Goal: Transaction & Acquisition: Purchase product/service

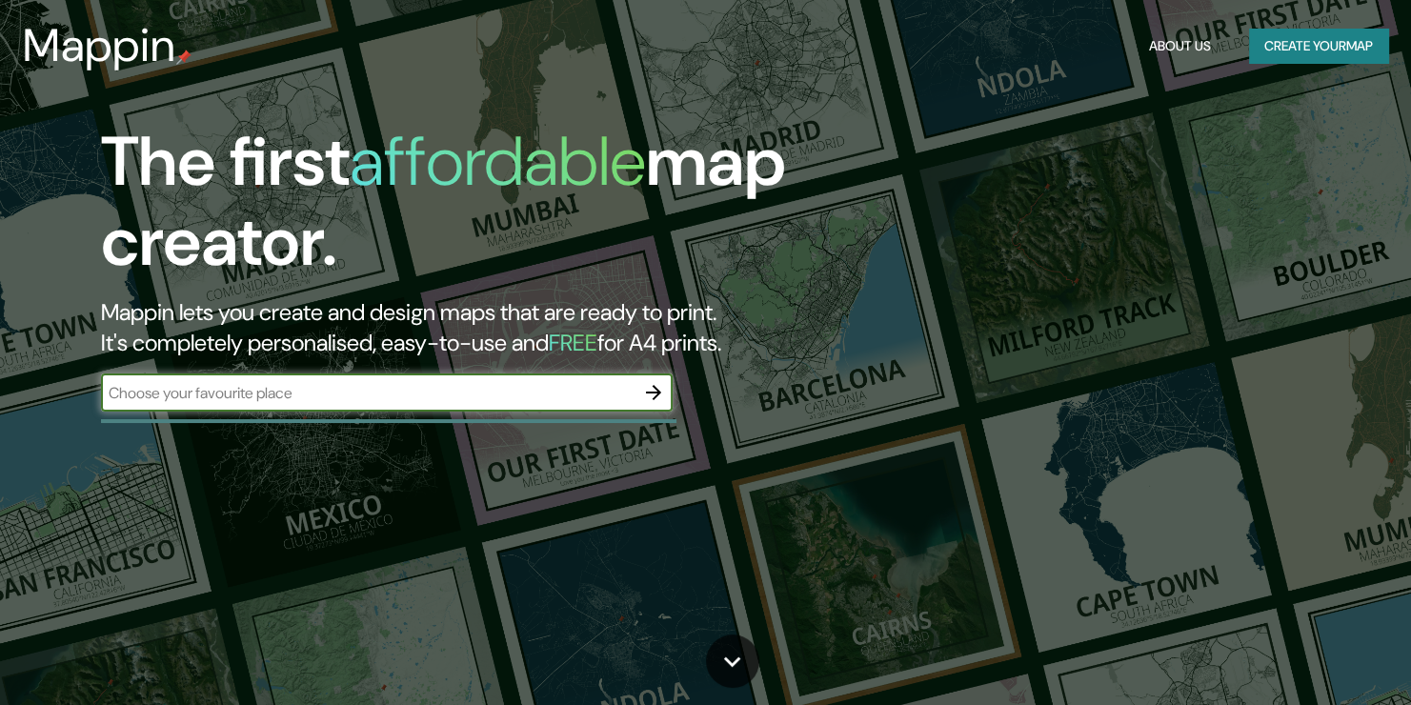
click at [488, 400] on input "text" at bounding box center [368, 393] width 534 height 22
type input "punta arenas"
click at [661, 390] on icon "button" at bounding box center [653, 392] width 23 height 23
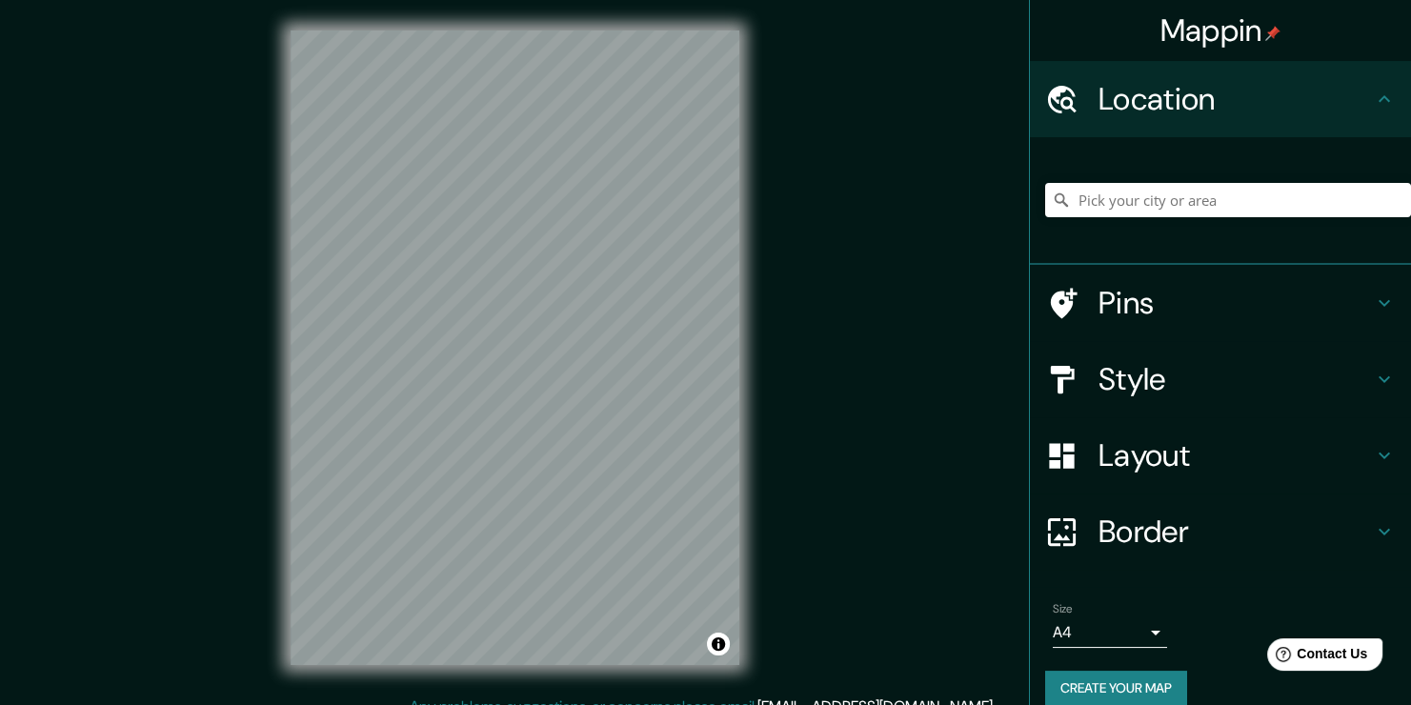
click at [1146, 631] on body "Mappin Location Pins Style Layout Border Choose a border. Hint : you can make l…" at bounding box center [705, 352] width 1411 height 705
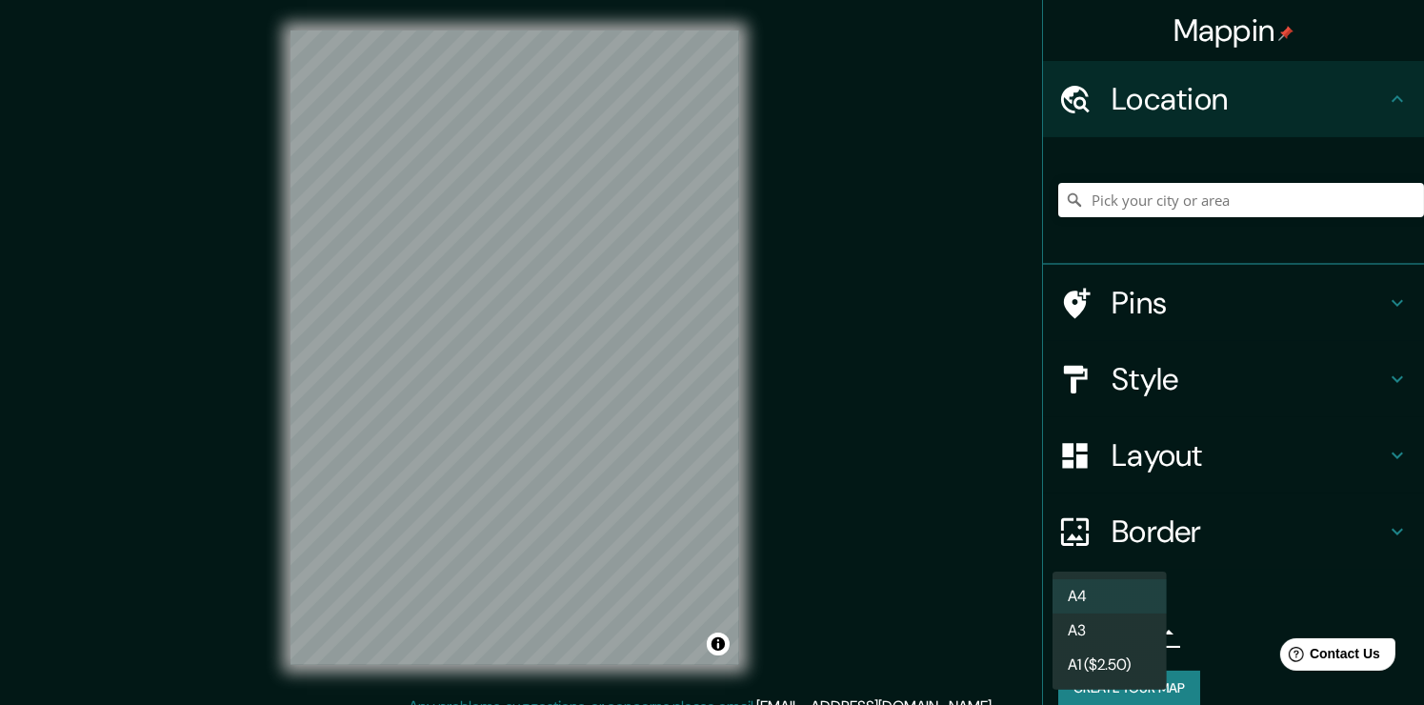
click at [1123, 636] on li "A3" at bounding box center [1110, 631] width 114 height 34
type input "a4"
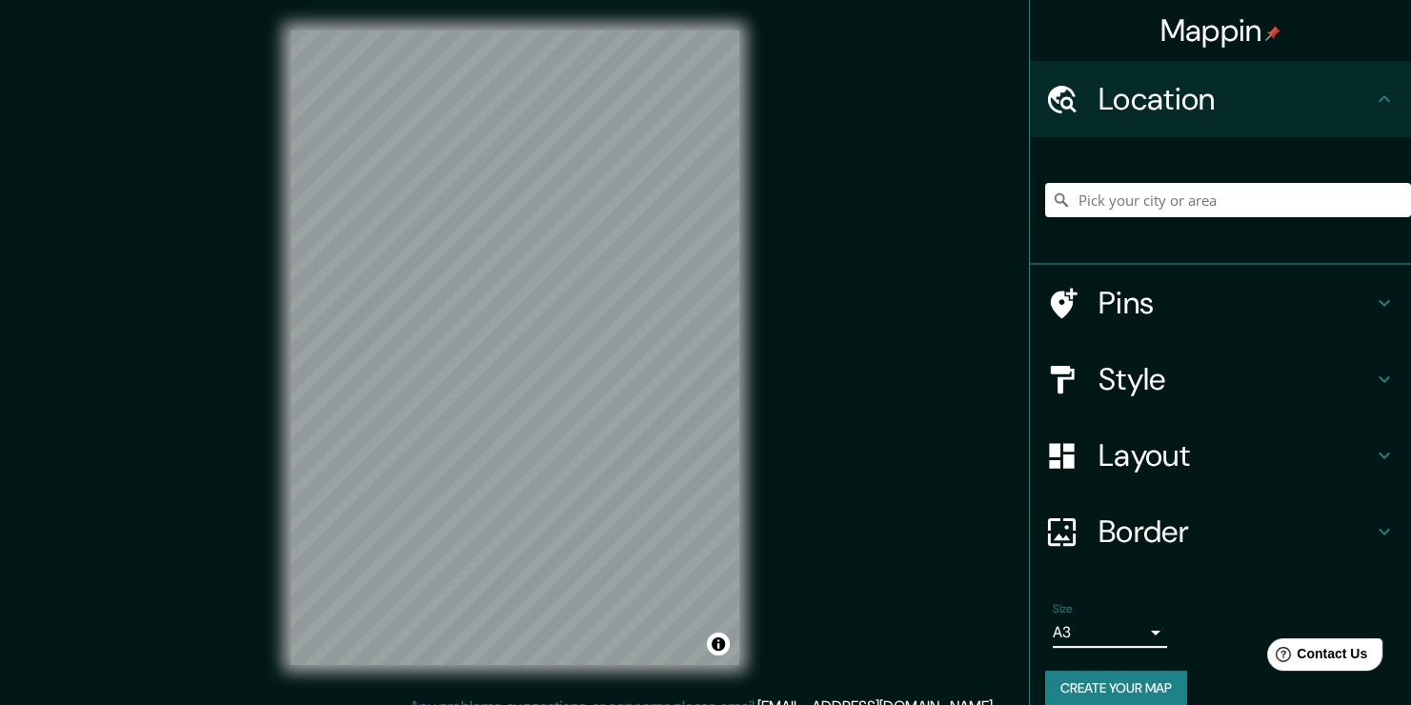
click at [1122, 635] on body "Mappin Location Pins Style Layout Border Choose a border. Hint : you can make l…" at bounding box center [705, 352] width 1411 height 705
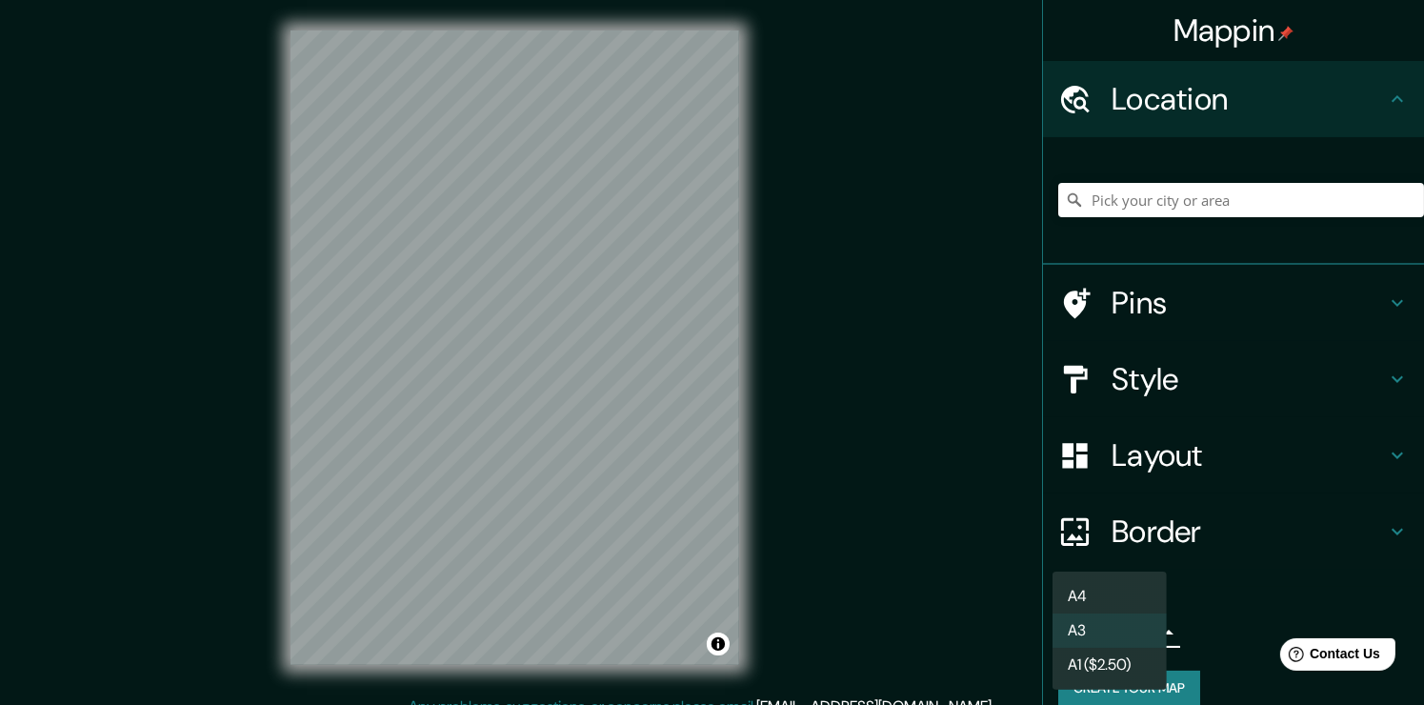
click at [1121, 631] on li "A3" at bounding box center [1110, 631] width 114 height 34
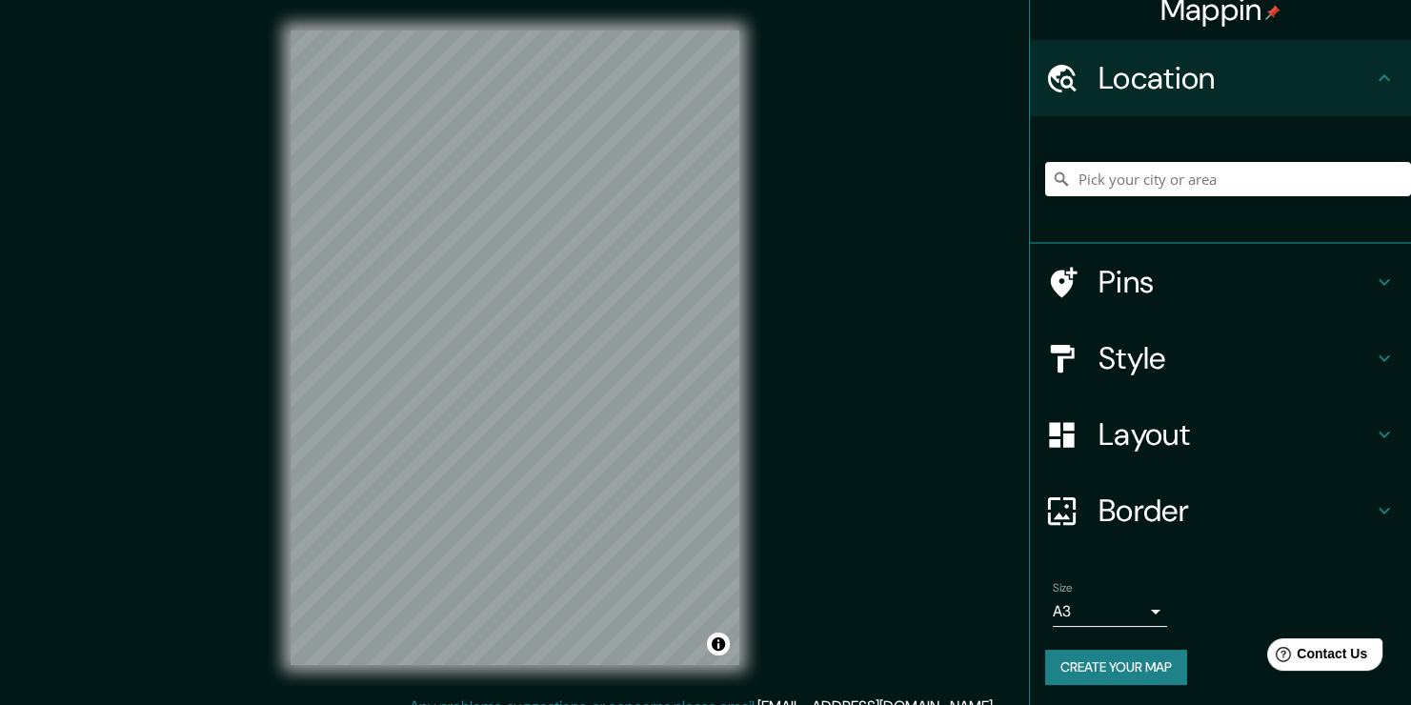
scroll to position [23, 0]
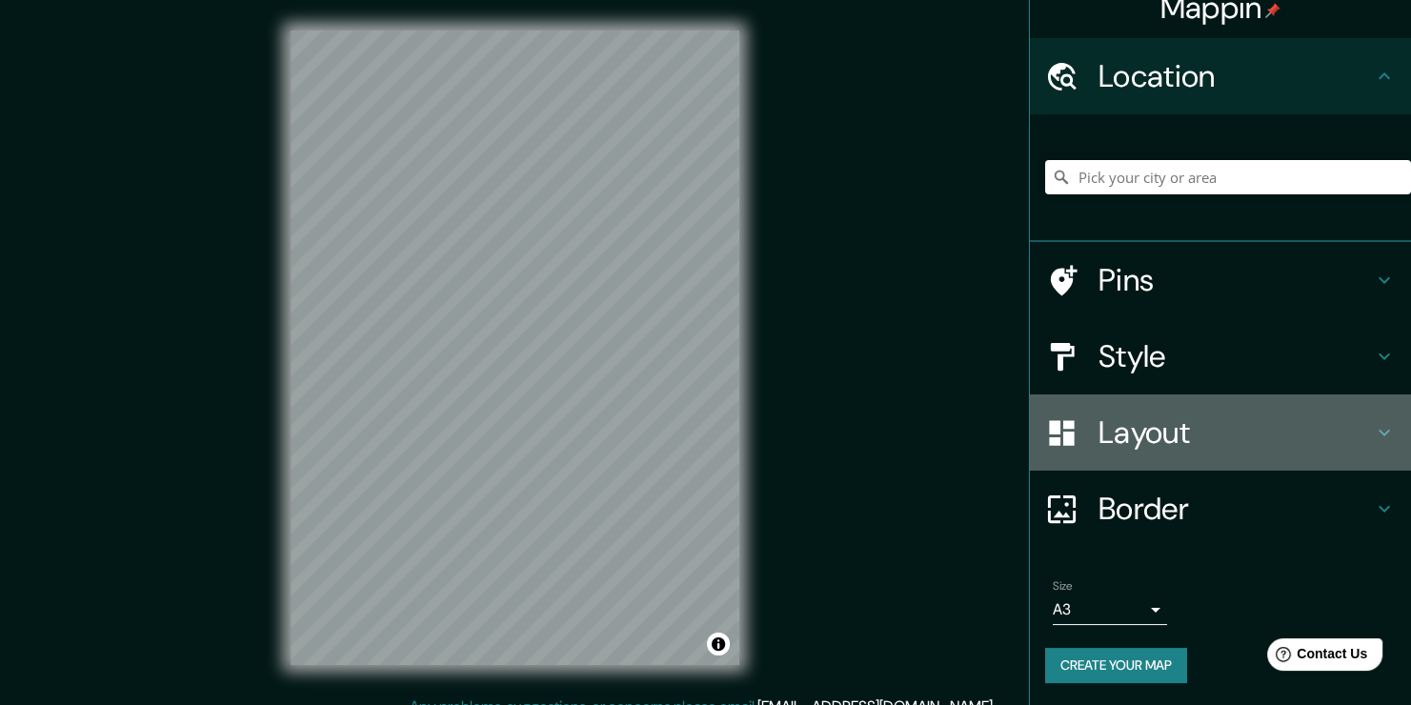
click at [1365, 447] on div "Layout" at bounding box center [1220, 432] width 381 height 76
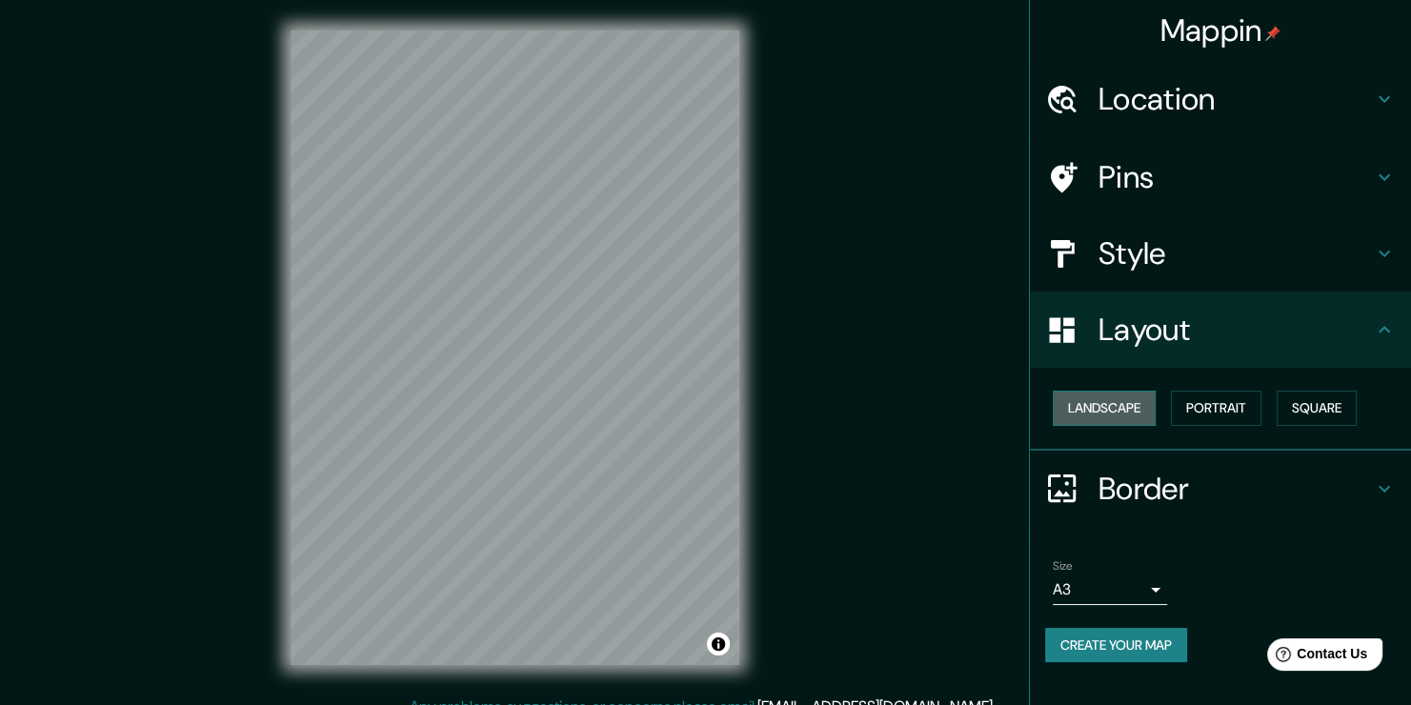
click at [1144, 418] on button "Landscape" at bounding box center [1104, 408] width 103 height 35
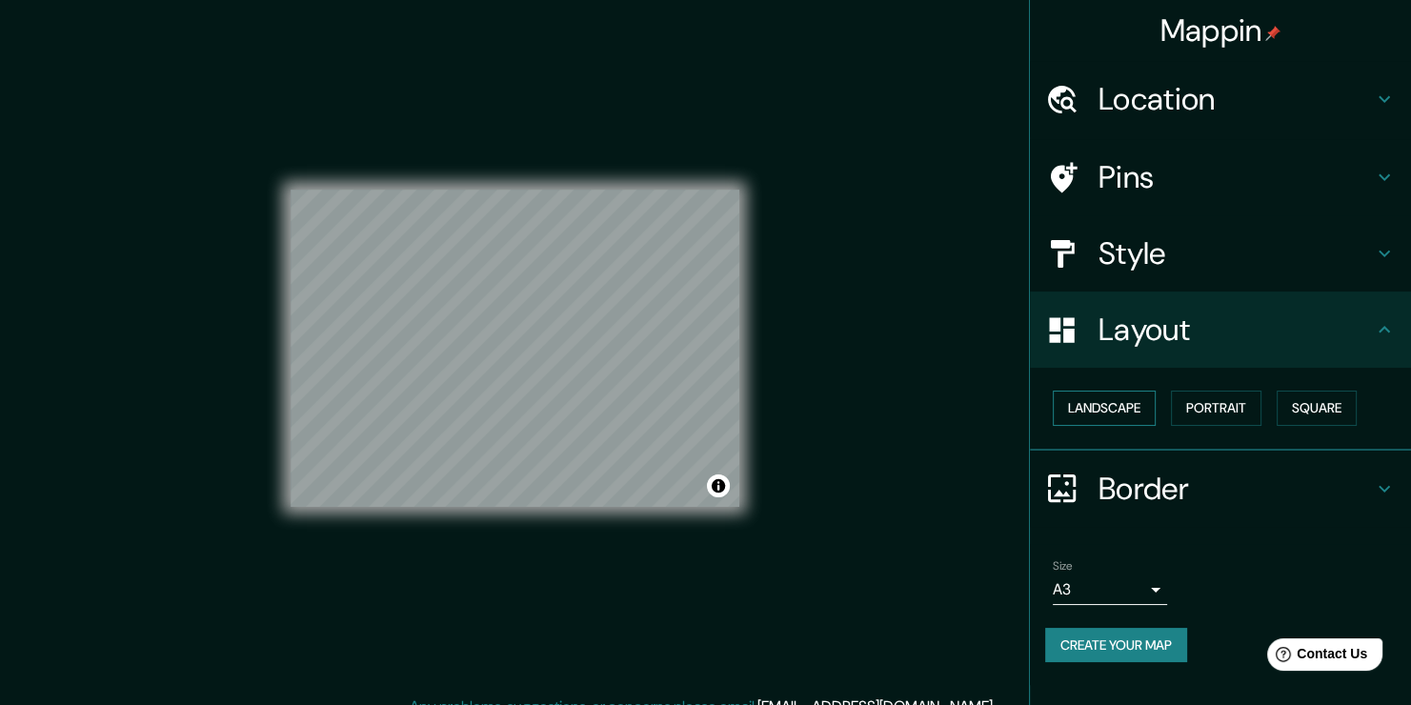
click at [1144, 418] on button "Landscape" at bounding box center [1104, 408] width 103 height 35
click at [939, 480] on div "Mappin Location Pins Style Layout Landscape Portrait Square Border Choose a bor…" at bounding box center [705, 363] width 1411 height 726
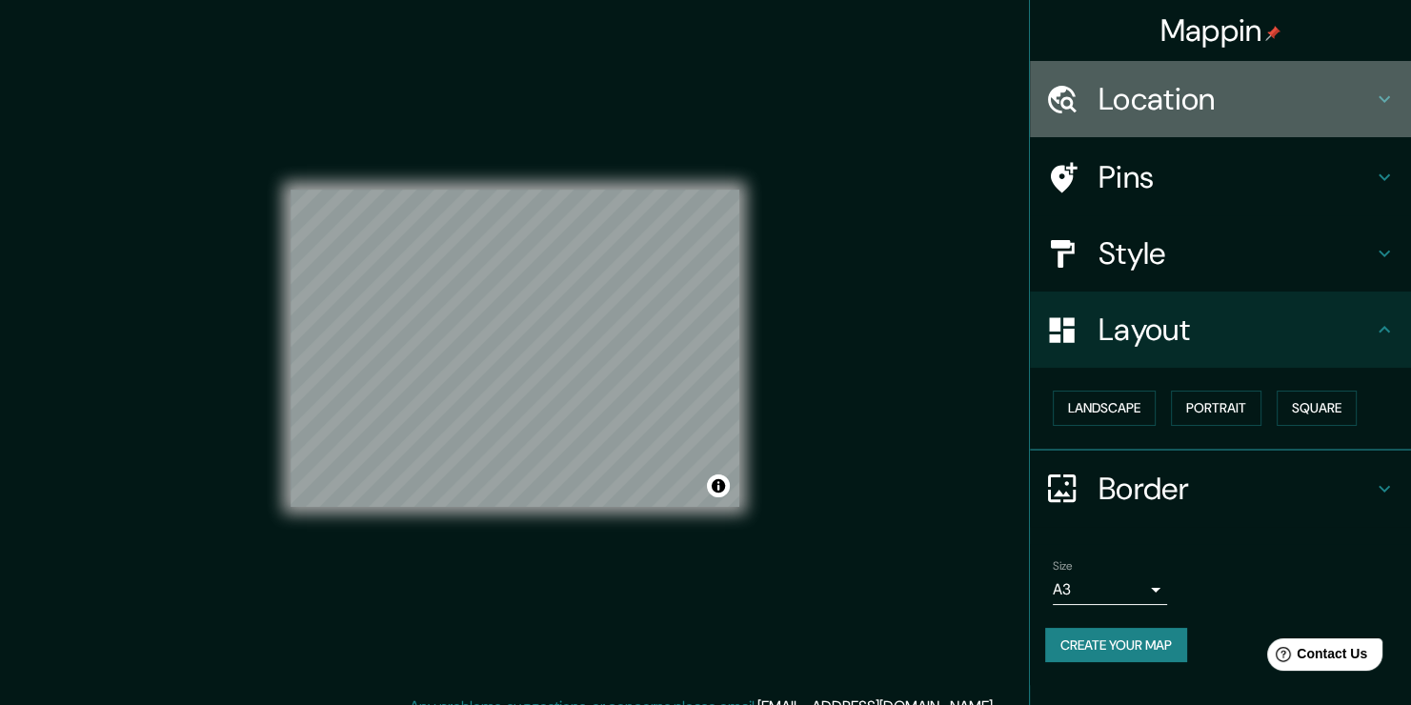
click at [1207, 117] on h4 "Location" at bounding box center [1236, 99] width 274 height 38
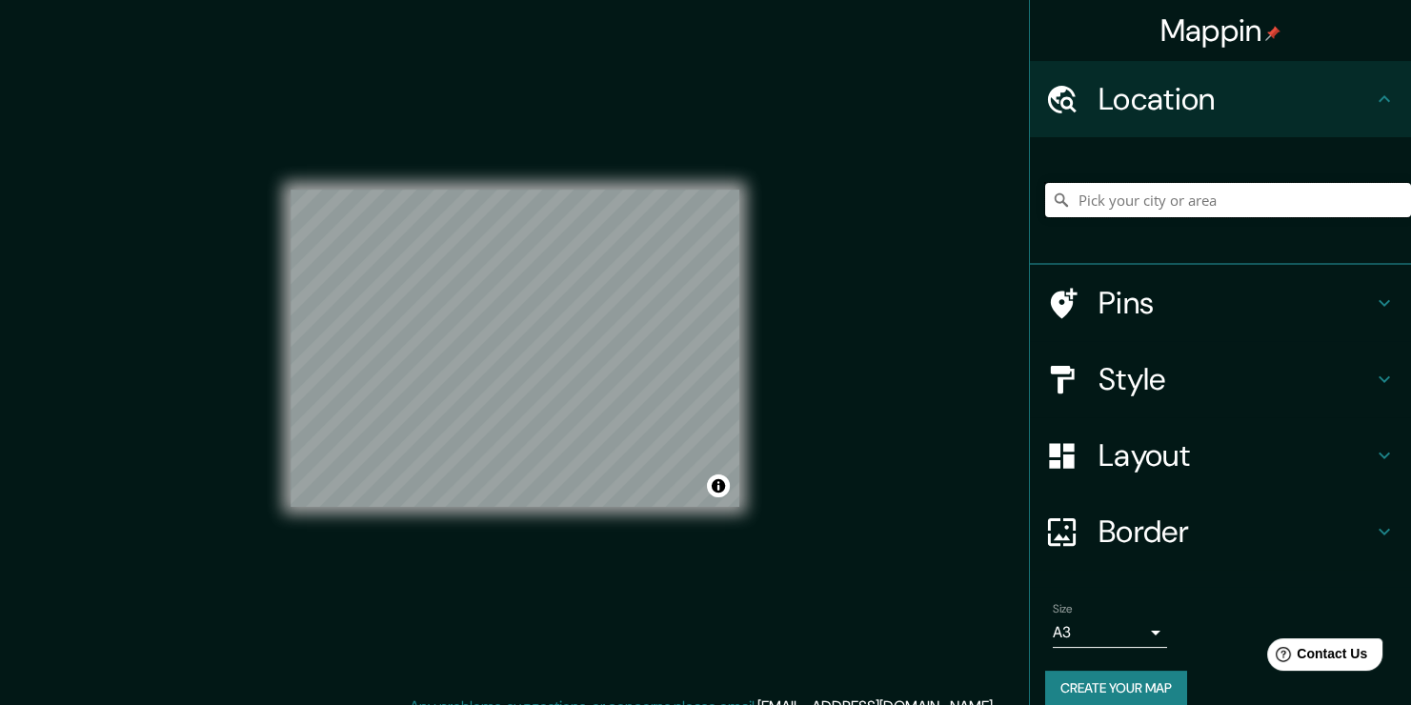
click at [1203, 187] on input "Pick your city or area" at bounding box center [1228, 200] width 366 height 34
paste input "[GEOGRAPHIC_DATA]"
type input "[GEOGRAPHIC_DATA], [GEOGRAPHIC_DATA], [GEOGRAPHIC_DATA][PERSON_NAME], [GEOGRAPH…"
click at [1388, 204] on icon "Clear" at bounding box center [1395, 199] width 15 height 15
drag, startPoint x: 1311, startPoint y: 173, endPoint x: 1305, endPoint y: 183, distance: 11.1
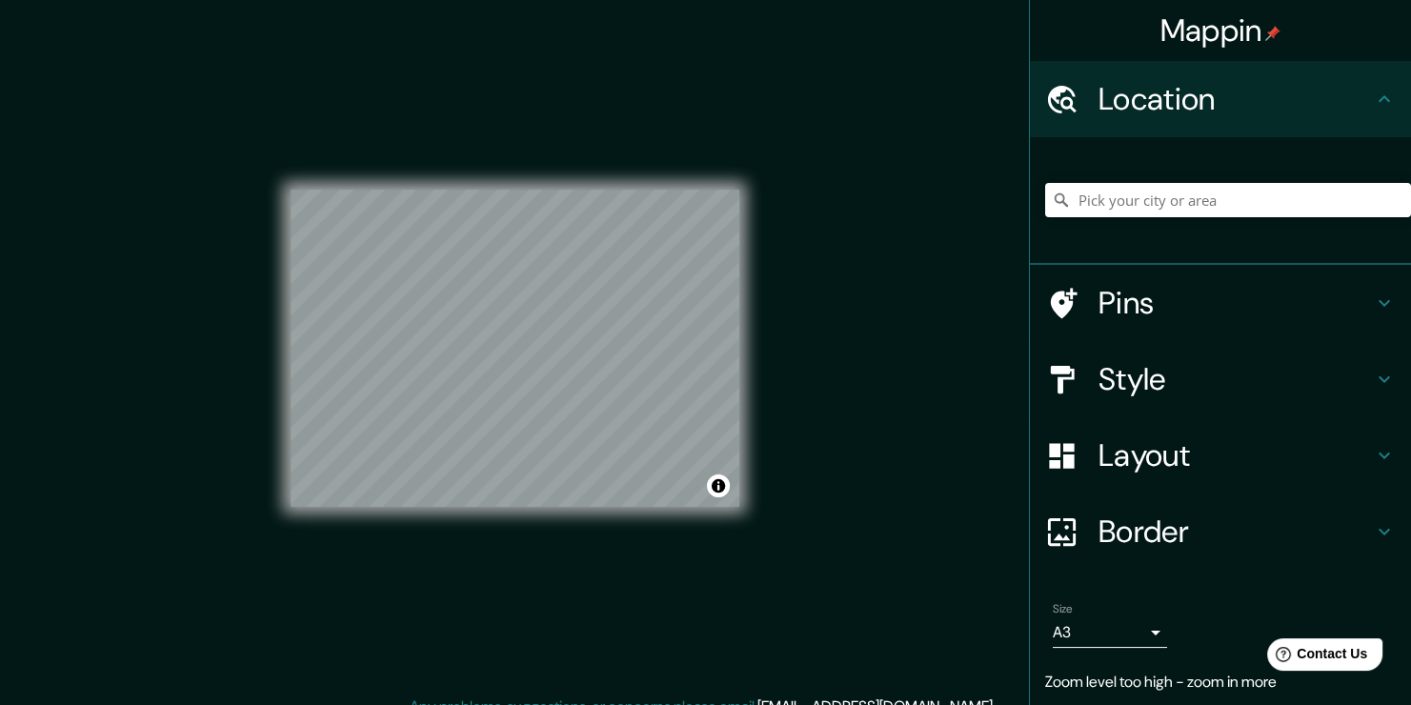
click at [1310, 174] on div "Sur [GEOGRAPHIC_DATA], [GEOGRAPHIC_DATA][PERSON_NAME], [GEOGRAPHIC_DATA]" at bounding box center [1228, 199] width 366 height 95
click at [1303, 187] on input "Pick your city or area" at bounding box center [1228, 200] width 366 height 34
paste input "[GEOGRAPHIC_DATA]"
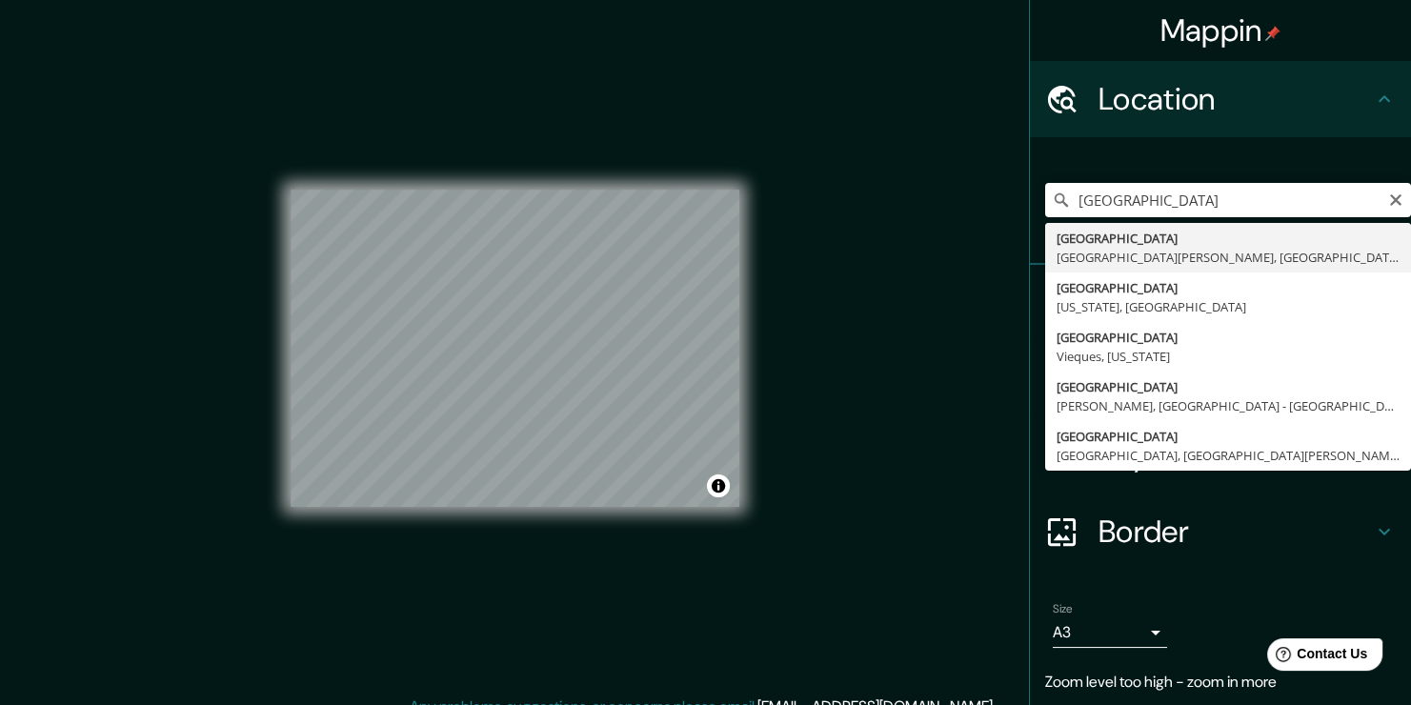
type input "[GEOGRAPHIC_DATA], [GEOGRAPHIC_DATA][PERSON_NAME], [GEOGRAPHIC_DATA]"
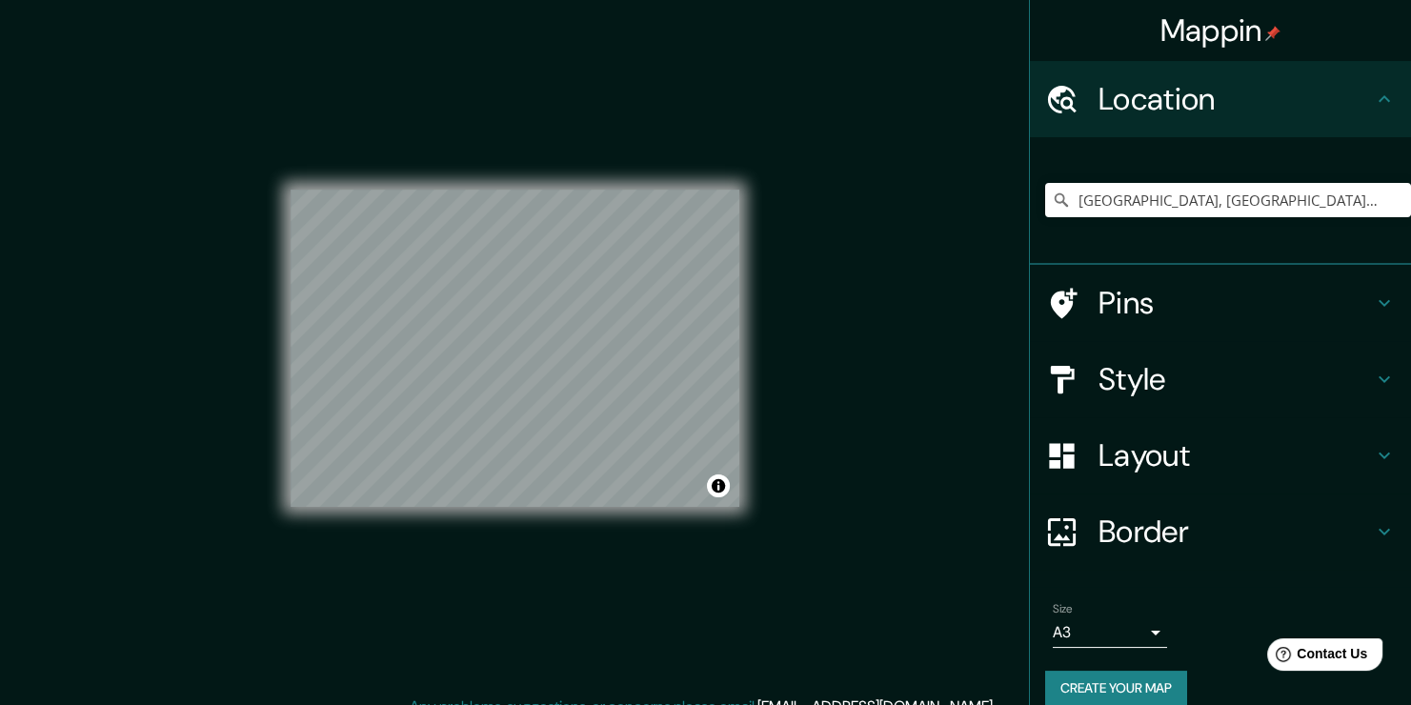
click at [616, 98] on div "© Mapbox © OpenStreetMap Improve this map" at bounding box center [515, 347] width 449 height 635
click at [1197, 387] on h4 "Style" at bounding box center [1236, 379] width 274 height 38
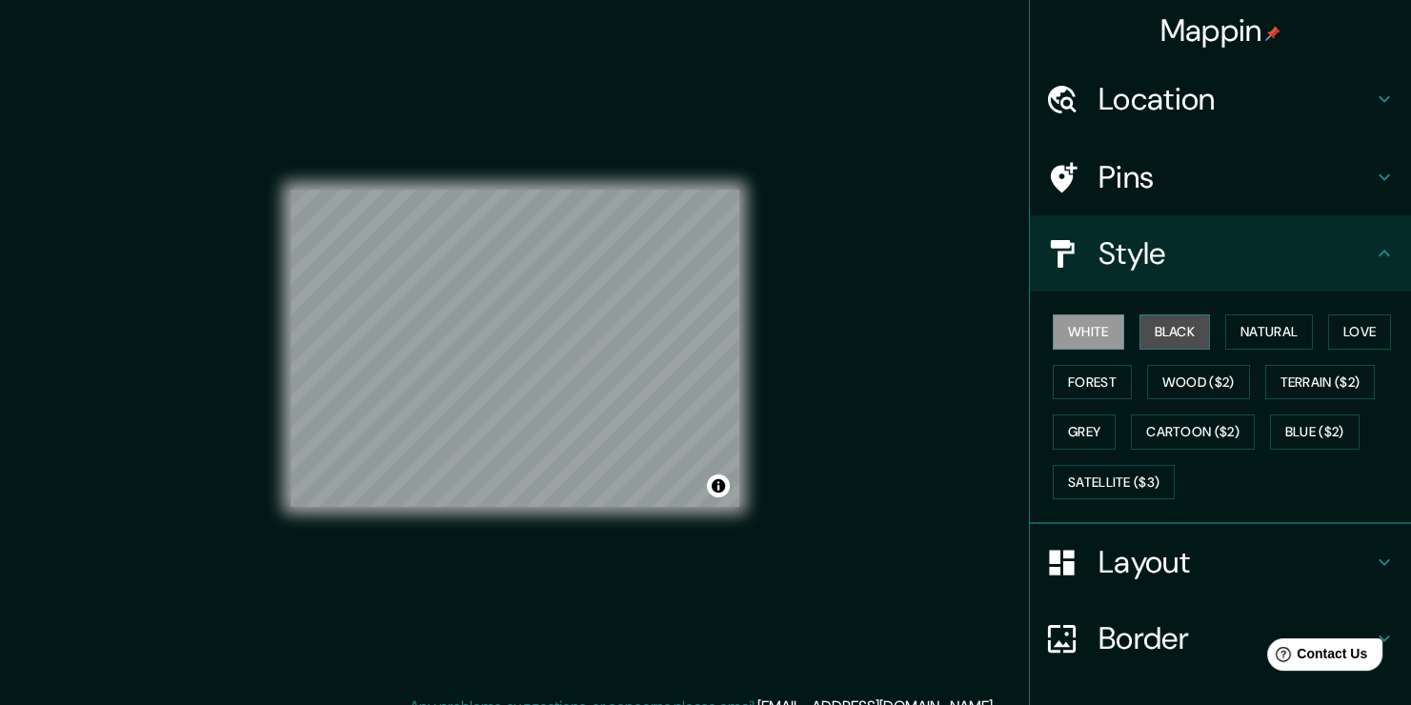
click at [1146, 341] on button "Black" at bounding box center [1175, 331] width 71 height 35
click at [1257, 332] on button "Natural" at bounding box center [1269, 331] width 88 height 35
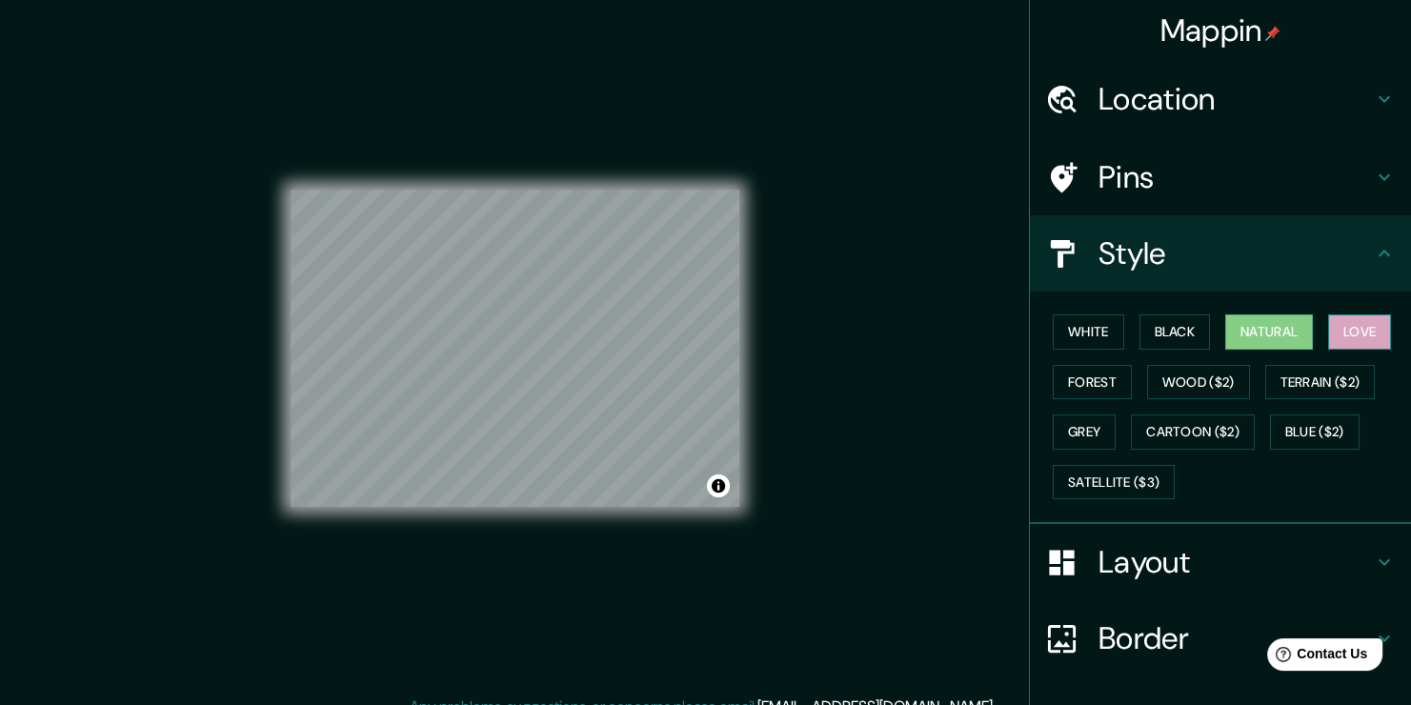
click at [1343, 333] on button "Love" at bounding box center [1359, 331] width 63 height 35
click at [1081, 375] on button "Forest" at bounding box center [1092, 382] width 79 height 35
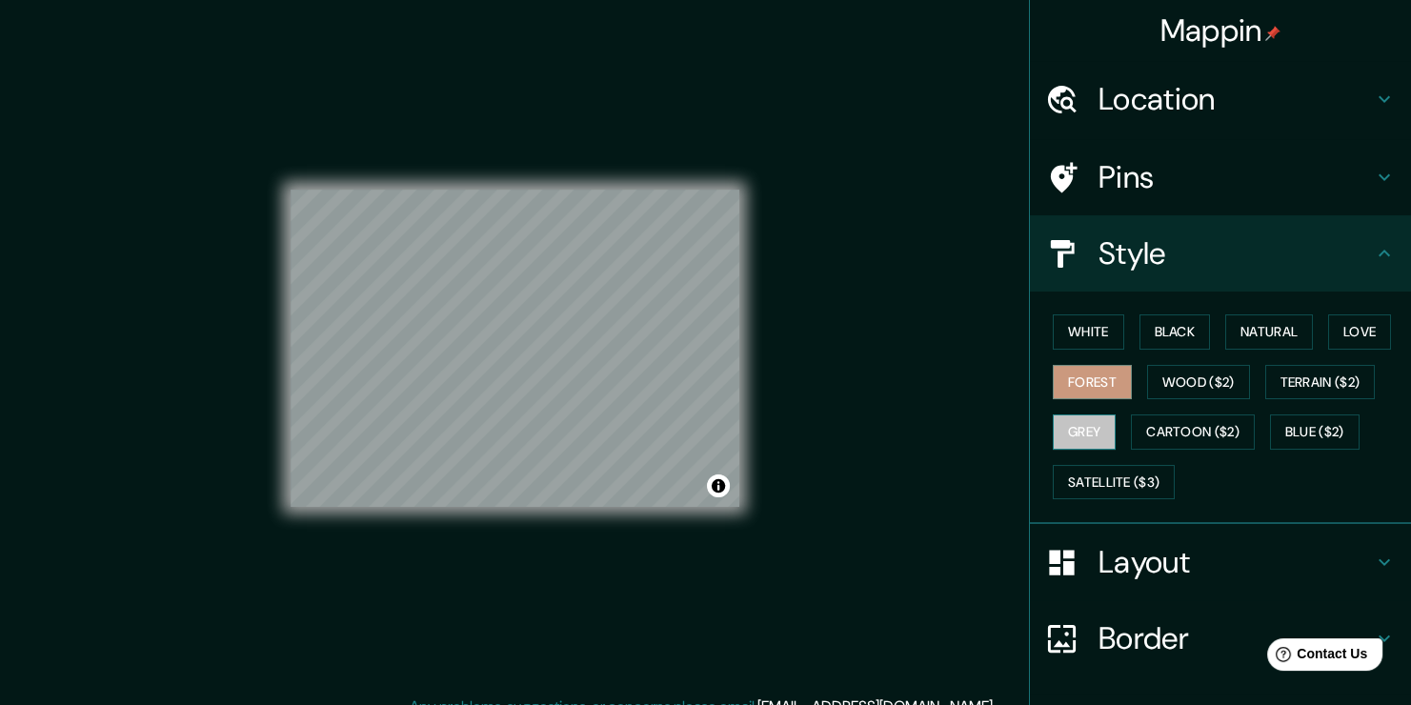
click at [1079, 429] on button "Grey" at bounding box center [1084, 431] width 63 height 35
click at [1165, 385] on button "Wood ($2)" at bounding box center [1198, 382] width 103 height 35
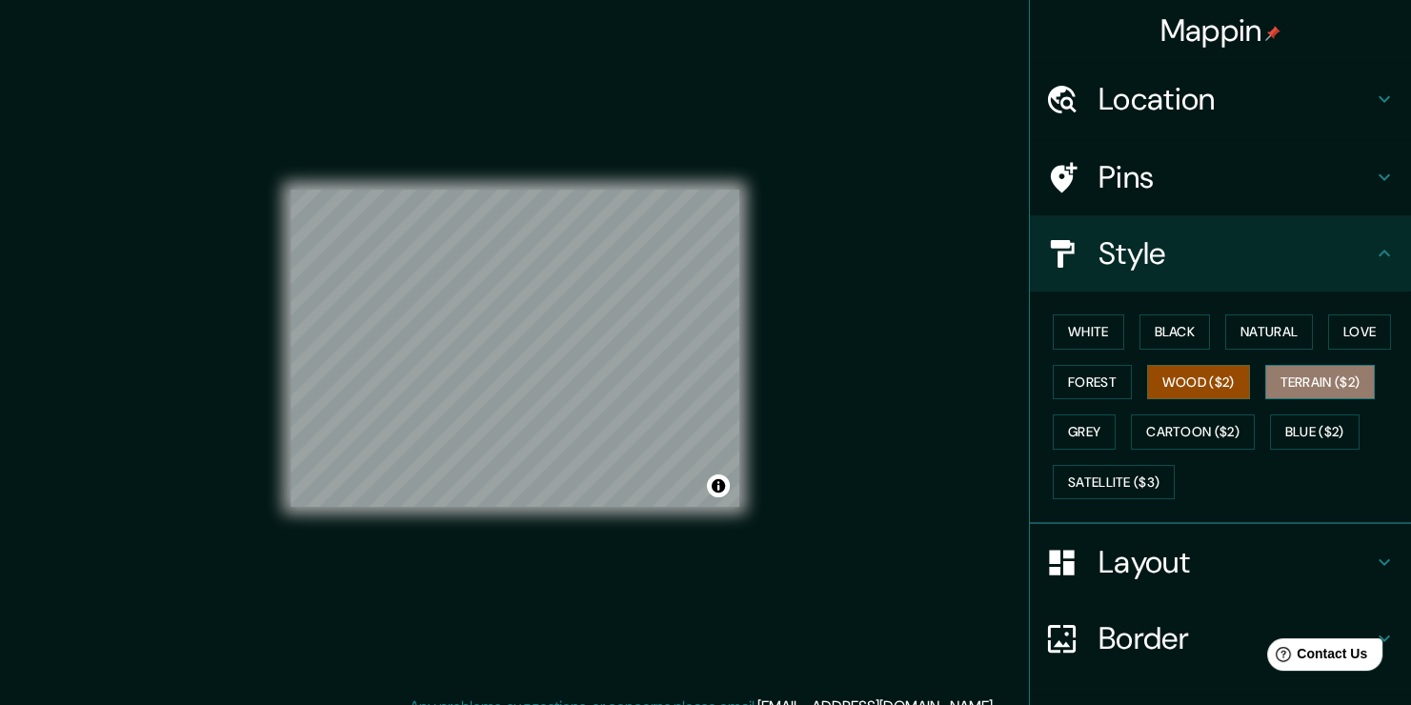
click at [1265, 385] on button "Terrain ($2)" at bounding box center [1320, 382] width 111 height 35
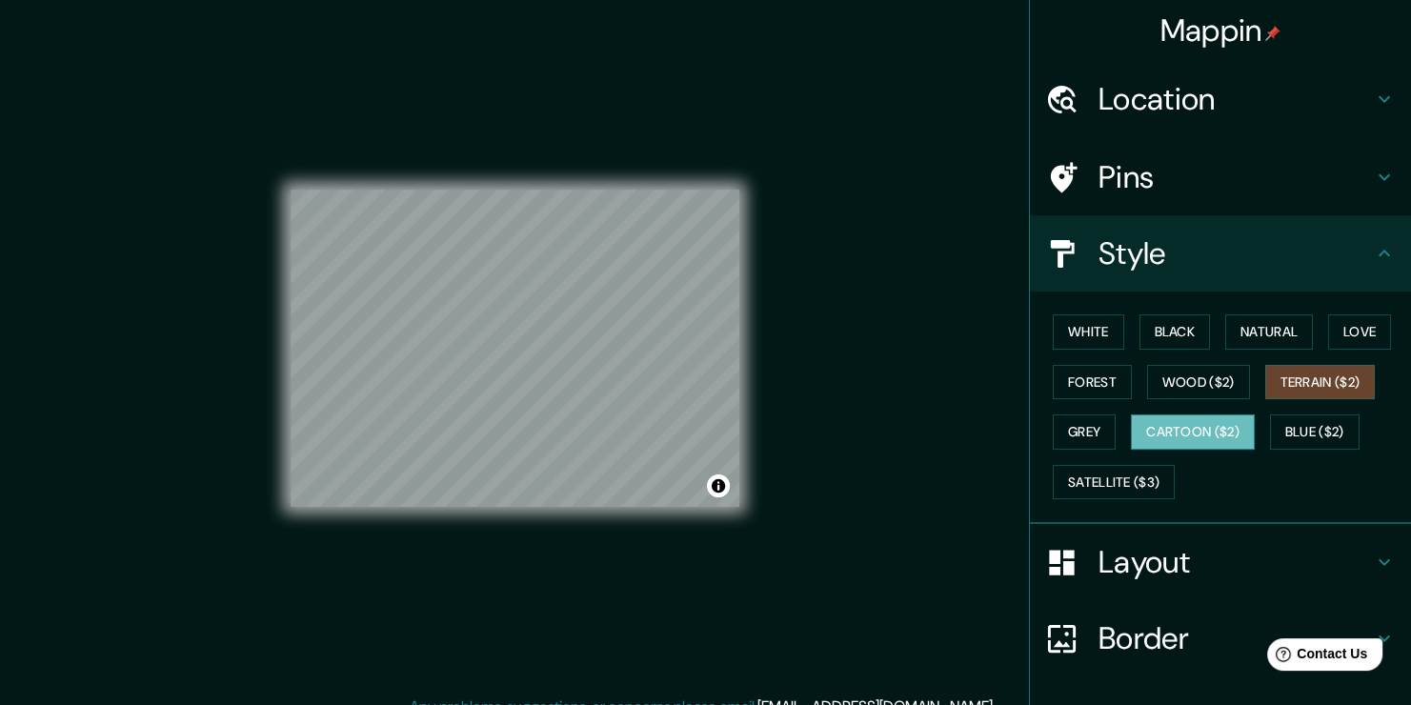
click at [1142, 438] on button "Cartoon ($2)" at bounding box center [1193, 431] width 124 height 35
click at [1270, 434] on button "Blue ($2)" at bounding box center [1315, 431] width 90 height 35
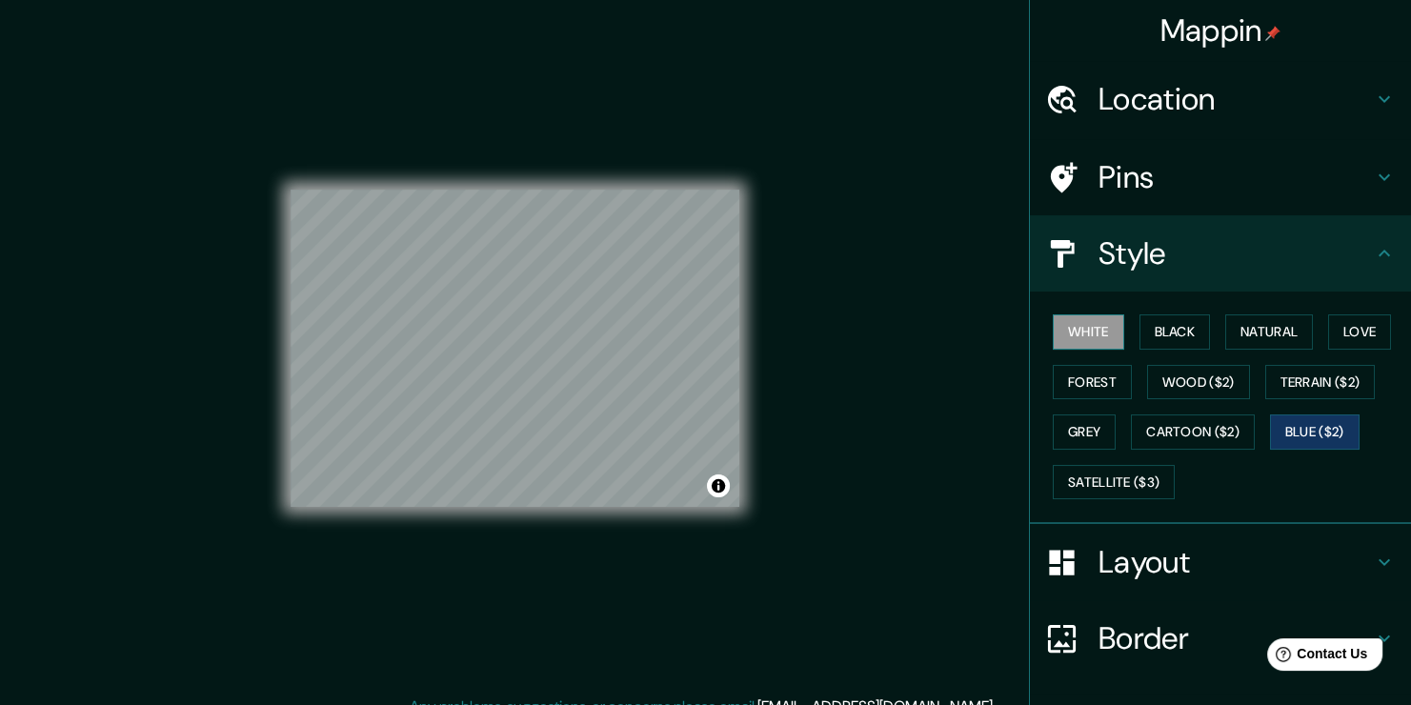
click at [1063, 324] on button "White" at bounding box center [1088, 331] width 71 height 35
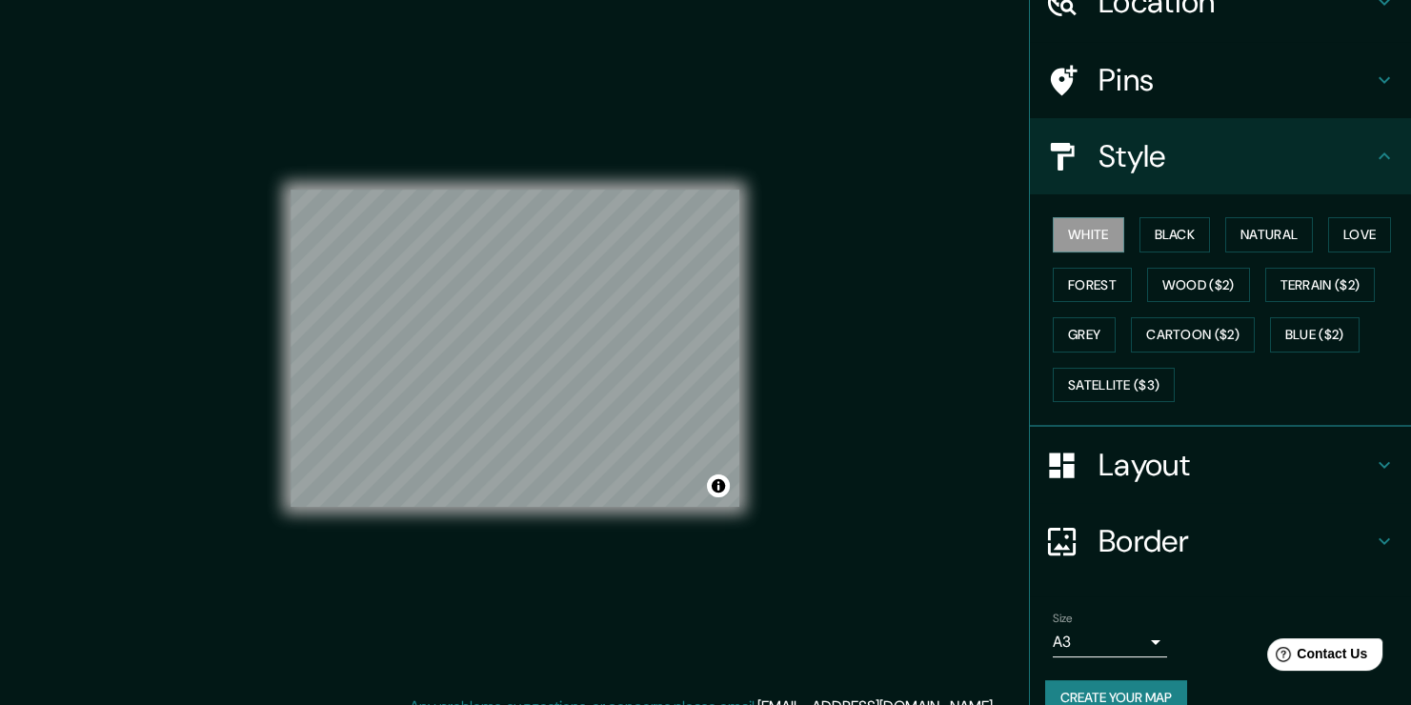
scroll to position [127, 0]
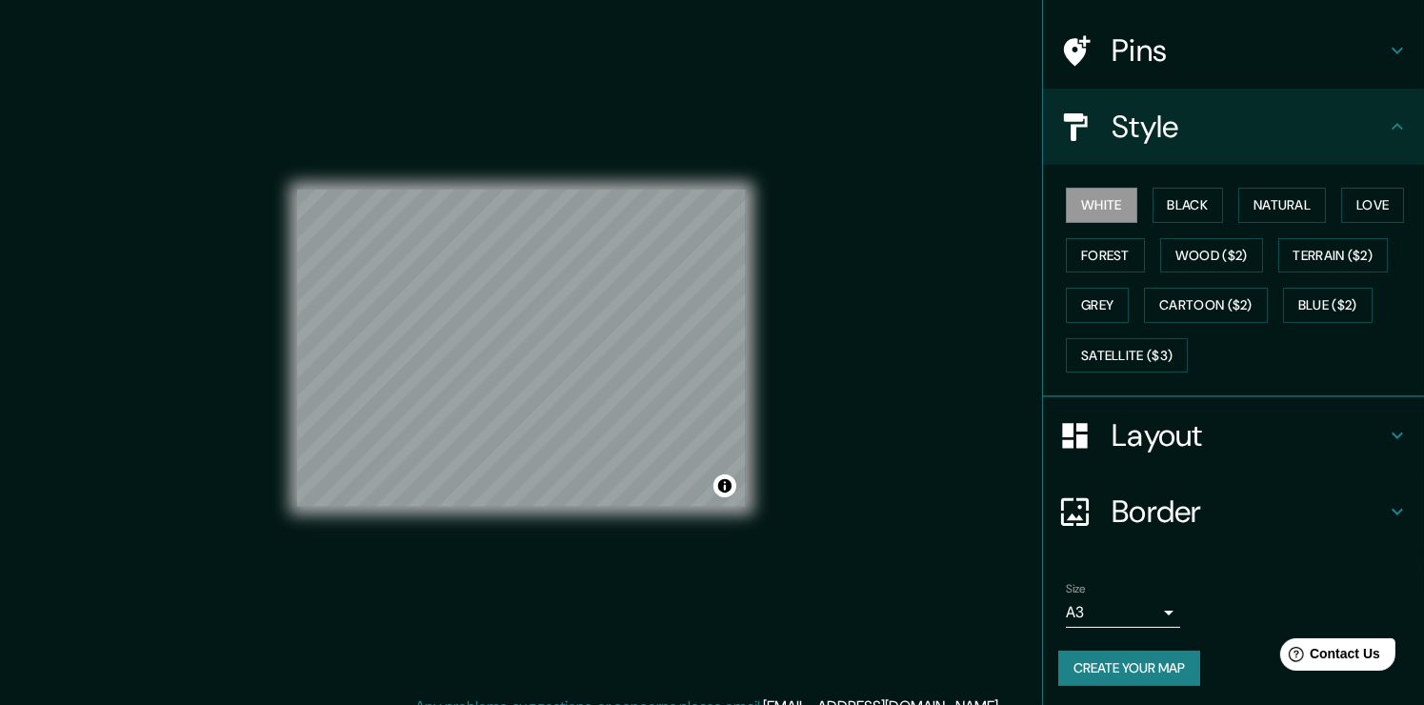
click at [1146, 611] on body "Mappin Location [GEOGRAPHIC_DATA], [GEOGRAPHIC_DATA][PERSON_NAME], [GEOGRAPHIC_…" at bounding box center [712, 352] width 1424 height 705
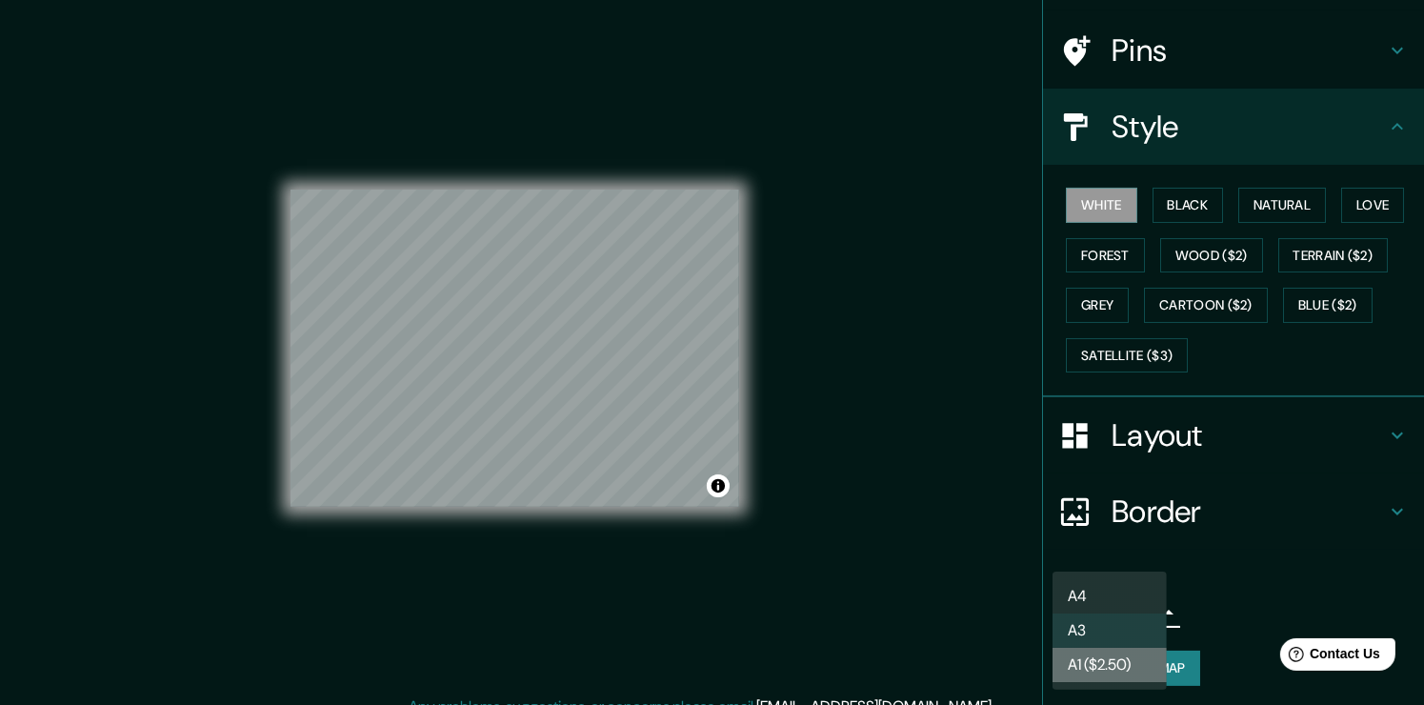
click at [1135, 656] on li "A1 ($2.50)" at bounding box center [1110, 665] width 114 height 34
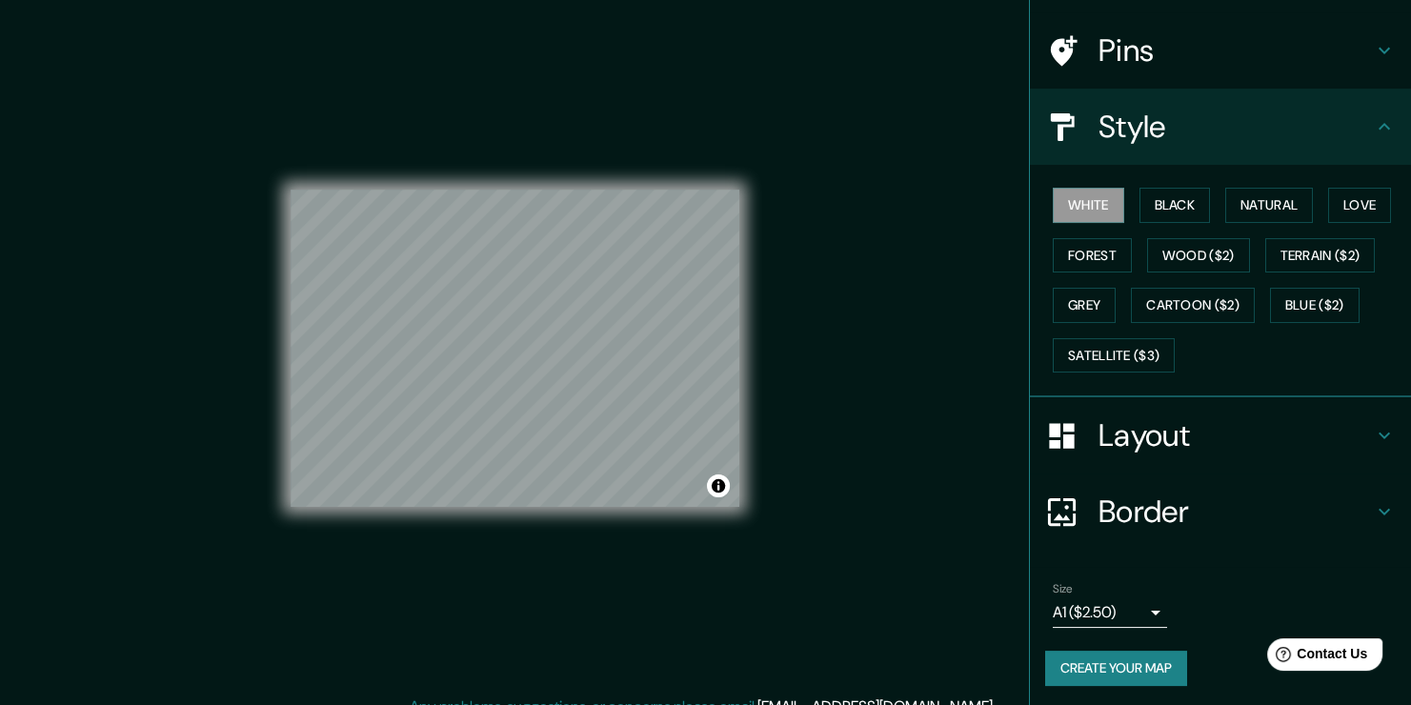
click at [1103, 621] on body "Mappin Location [GEOGRAPHIC_DATA], [GEOGRAPHIC_DATA][PERSON_NAME], [GEOGRAPHIC_…" at bounding box center [705, 352] width 1411 height 705
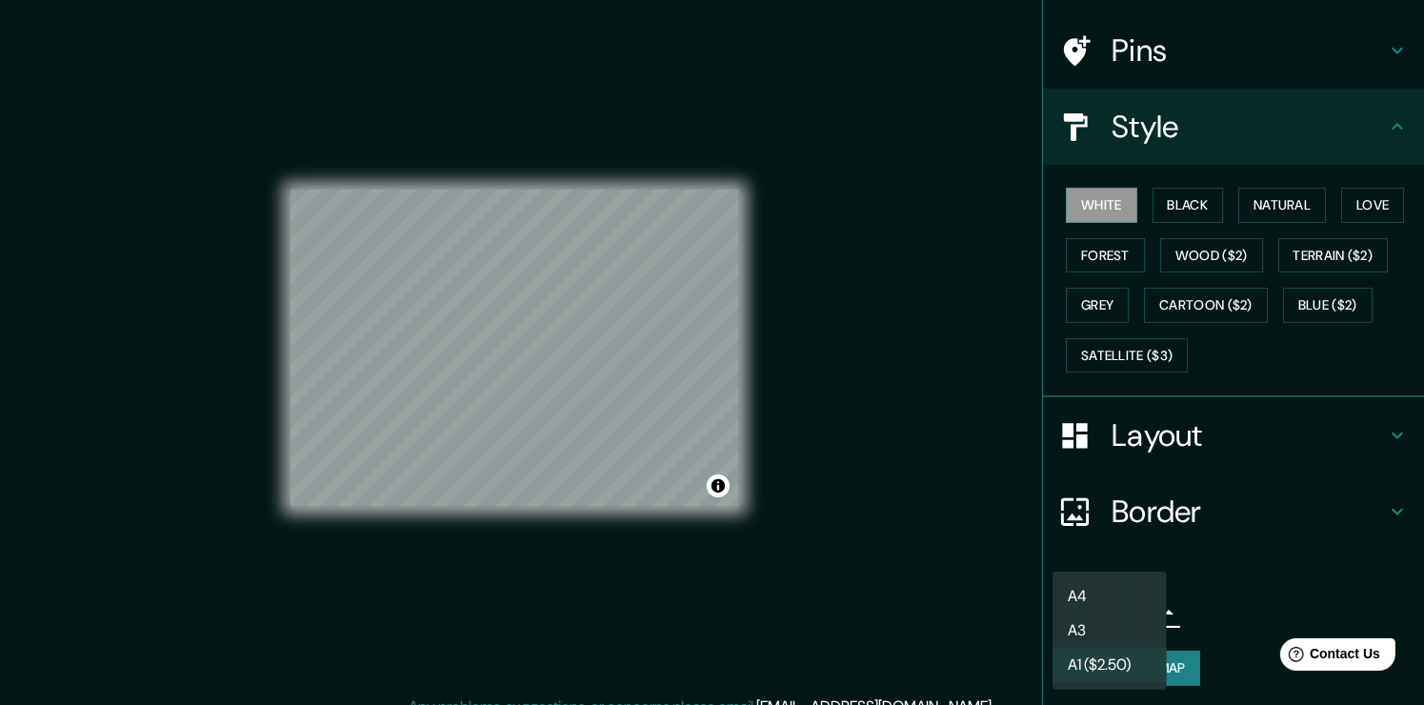
click at [1110, 632] on li "A3" at bounding box center [1110, 631] width 114 height 34
type input "a4"
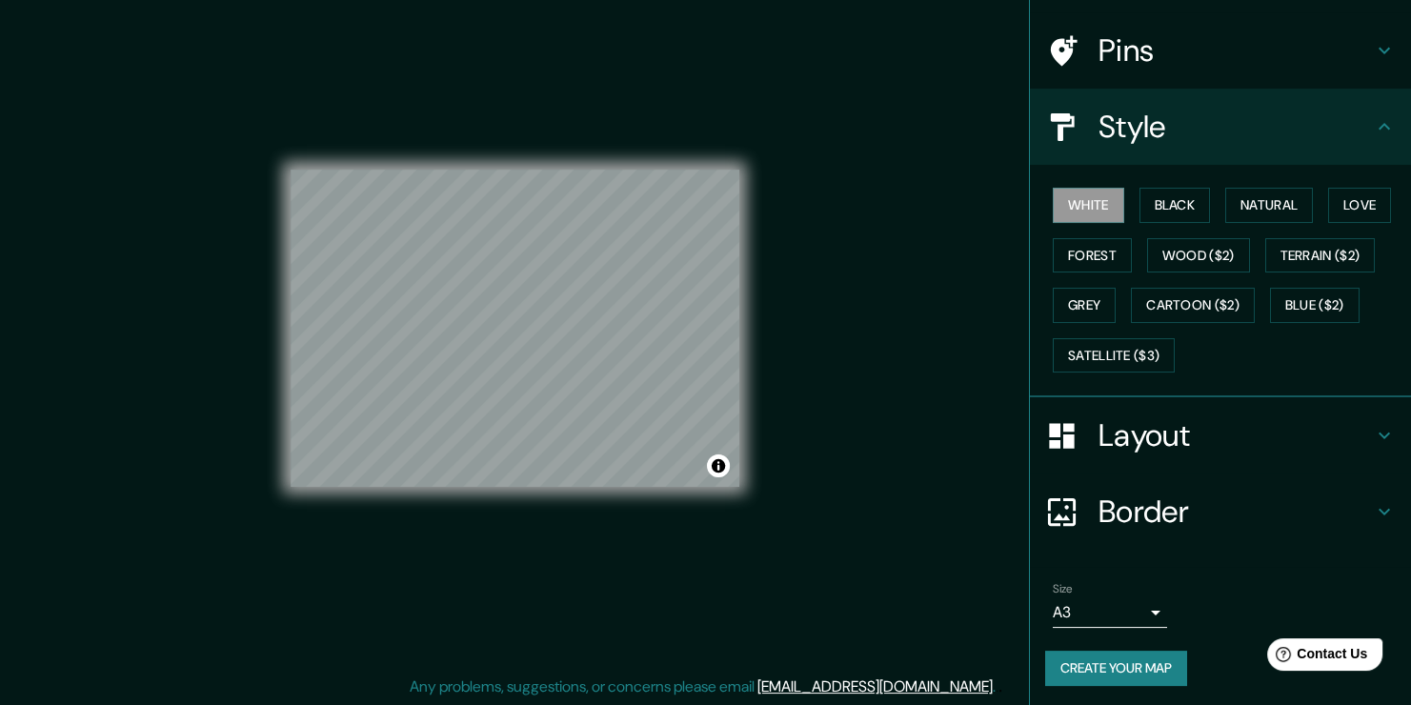
scroll to position [21, 0]
click at [1173, 493] on h4 "Border" at bounding box center [1236, 512] width 274 height 38
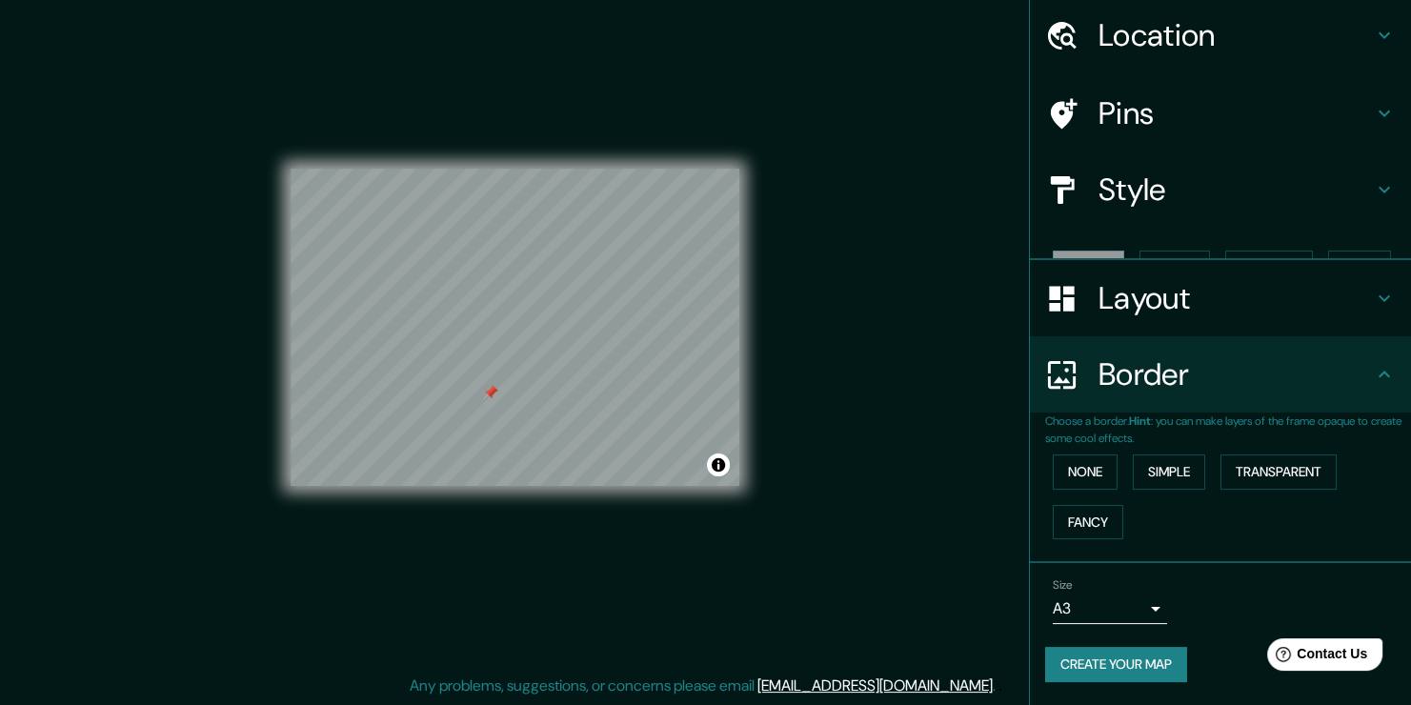
scroll to position [30, 0]
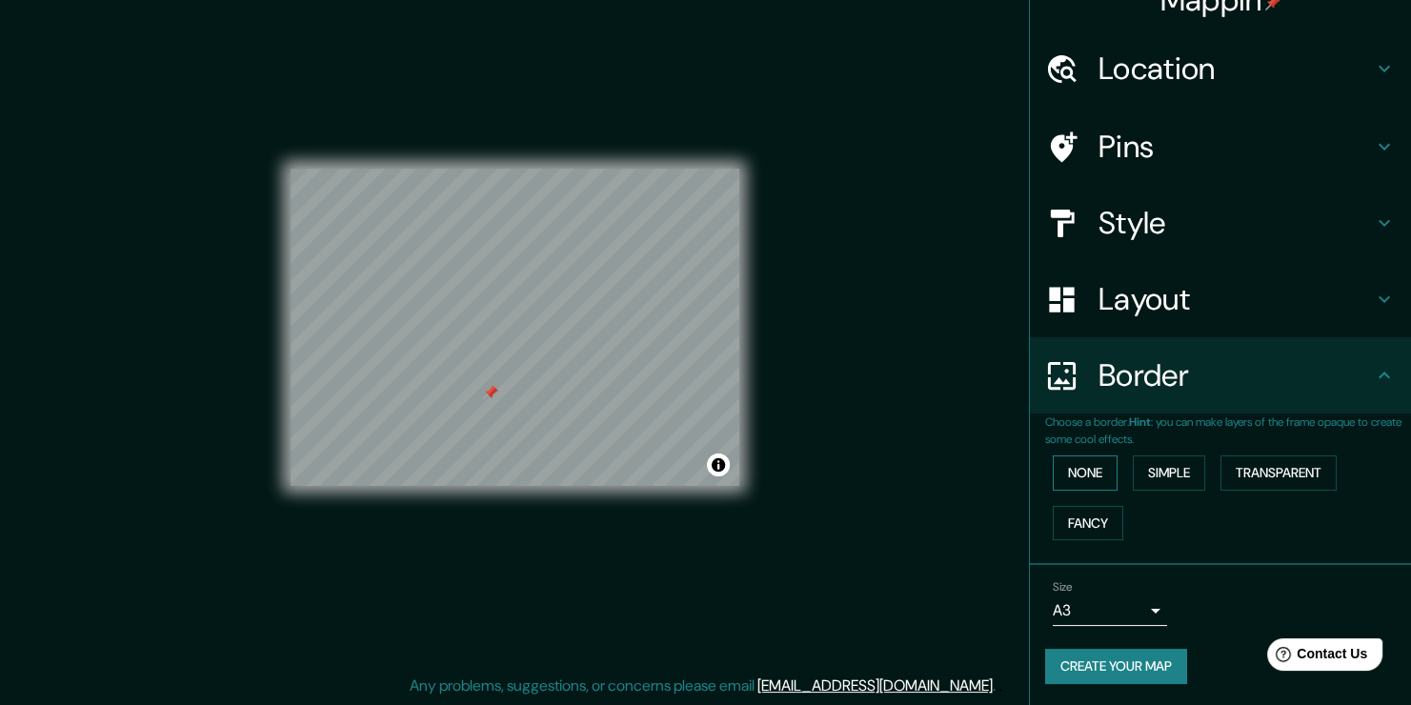
click at [1081, 461] on button "None" at bounding box center [1085, 472] width 65 height 35
click at [1093, 470] on button "None" at bounding box center [1085, 472] width 65 height 35
click at [1177, 470] on button "Simple" at bounding box center [1169, 472] width 72 height 35
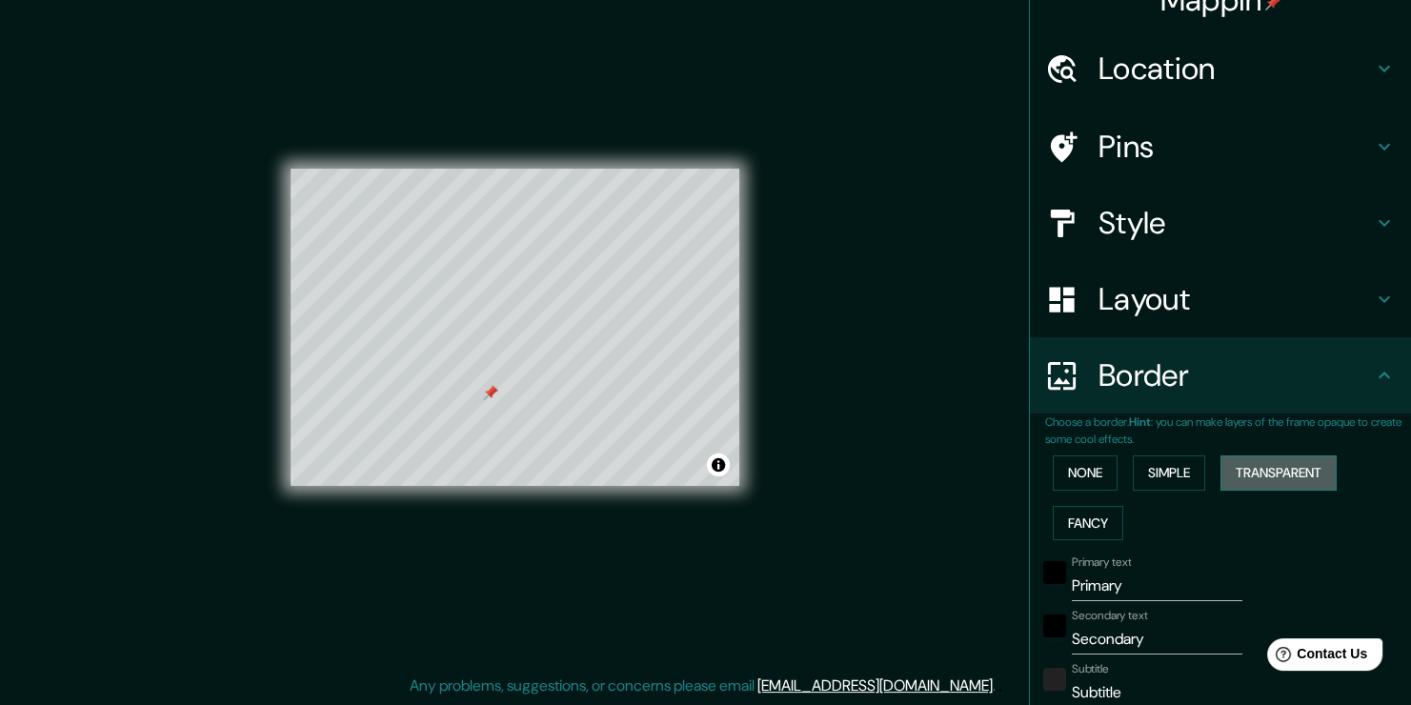
click at [1232, 466] on button "Transparent" at bounding box center [1279, 472] width 116 height 35
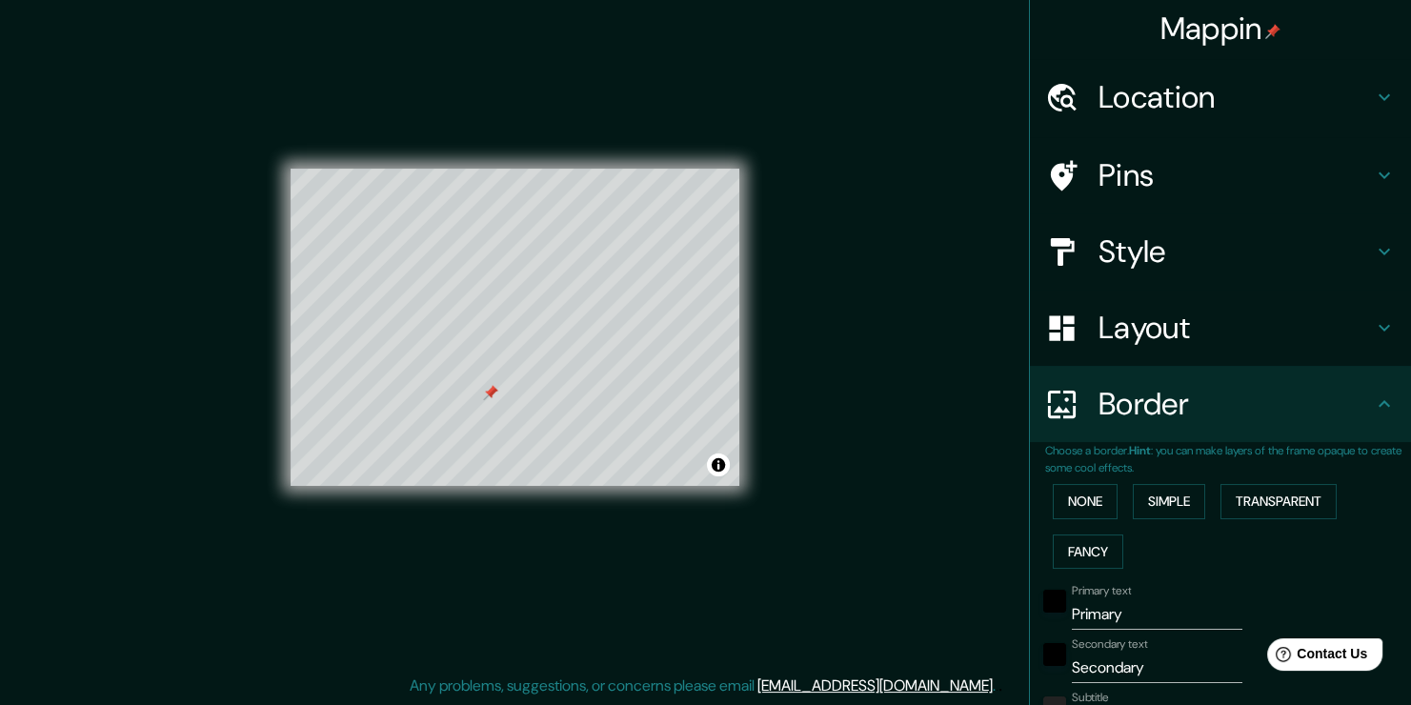
scroll to position [0, 0]
drag, startPoint x: 1078, startPoint y: 565, endPoint x: 1085, endPoint y: 576, distance: 13.0
click at [1081, 574] on div "None Simple Transparent Fancy" at bounding box center [1228, 528] width 366 height 100
click at [1071, 552] on button "Fancy" at bounding box center [1088, 553] width 71 height 35
drag, startPoint x: 1119, startPoint y: 610, endPoint x: 1017, endPoint y: 610, distance: 102.0
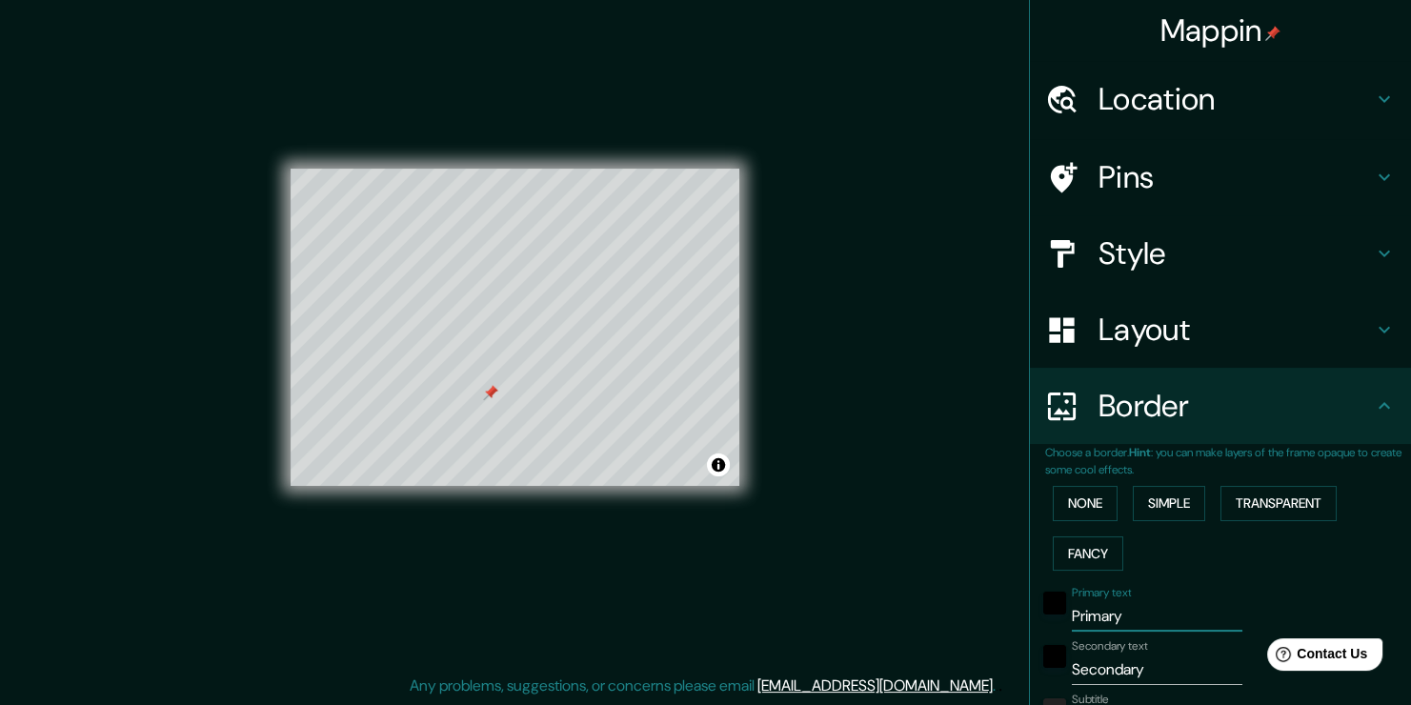
type input "p"
type input "188"
type input "38"
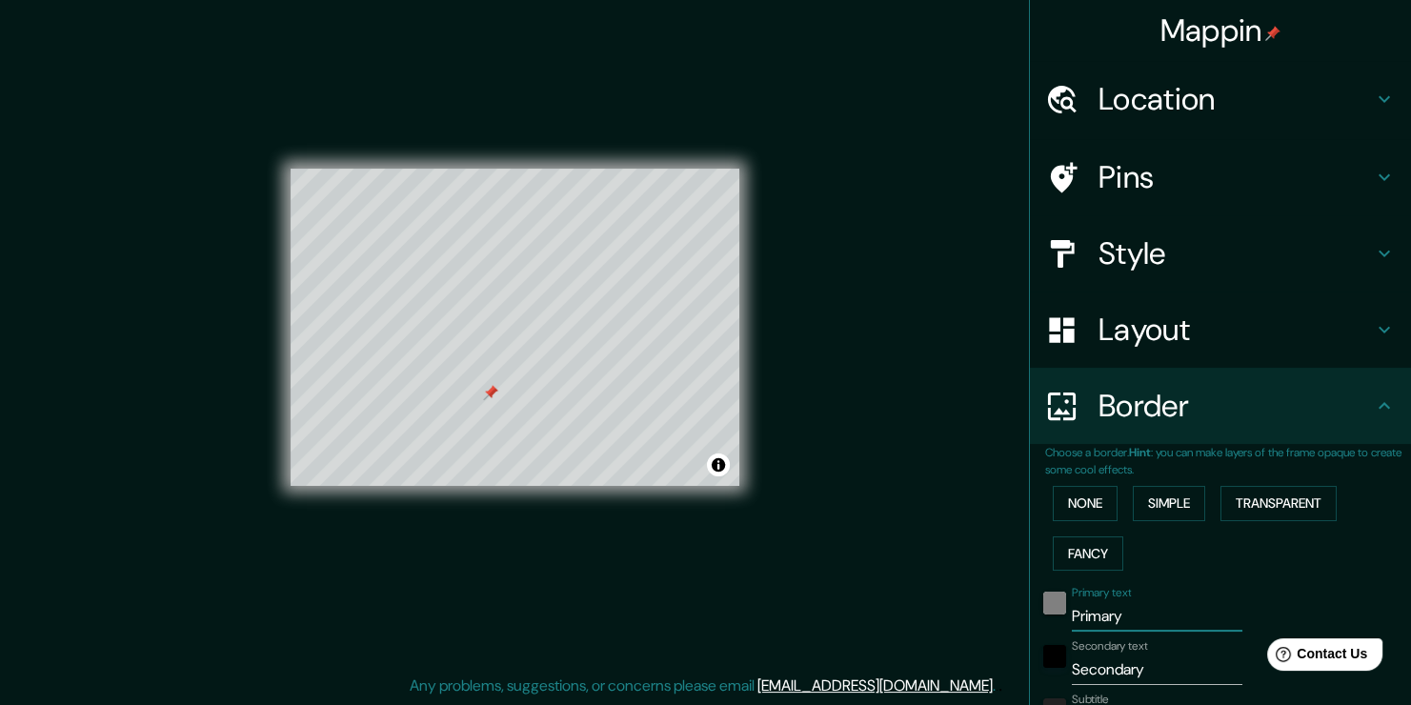
type input "19"
type input "188"
type input "38"
type input "19"
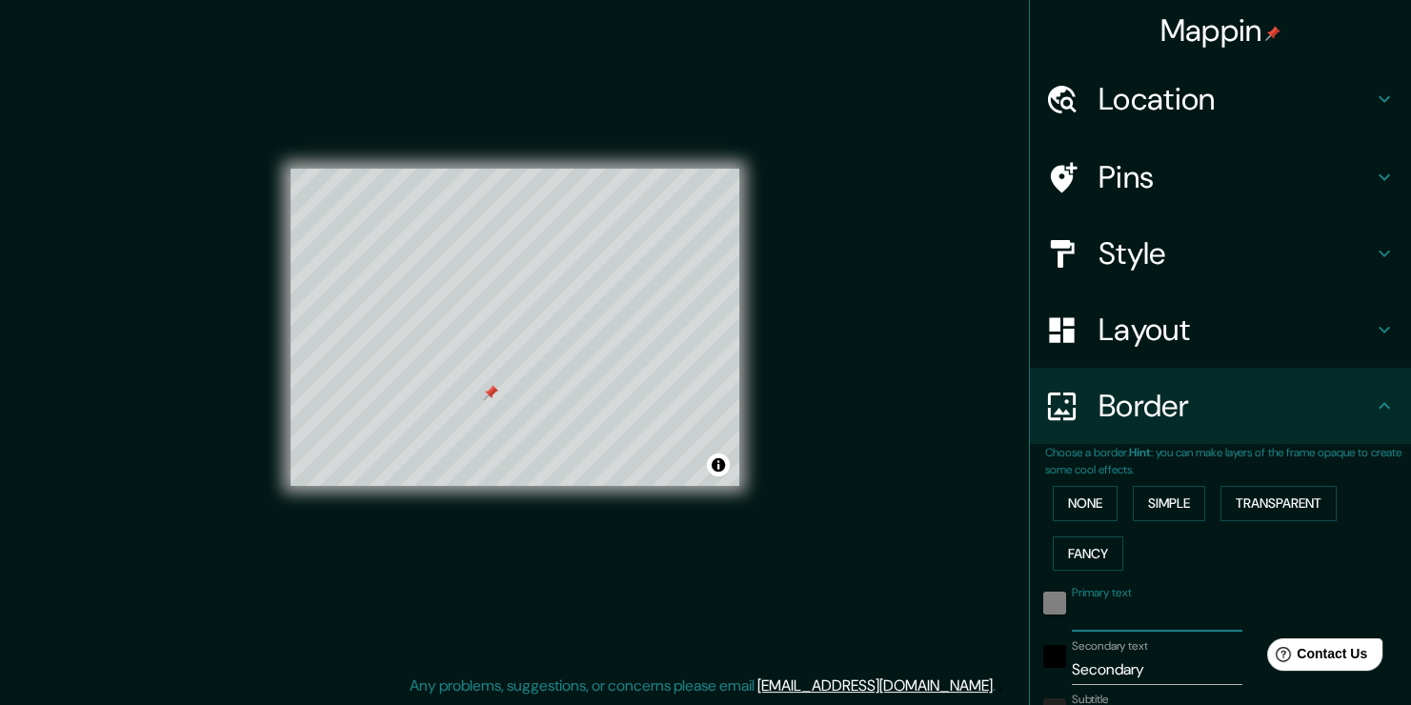
type input "B"
type input "188"
type input "38"
type input "19"
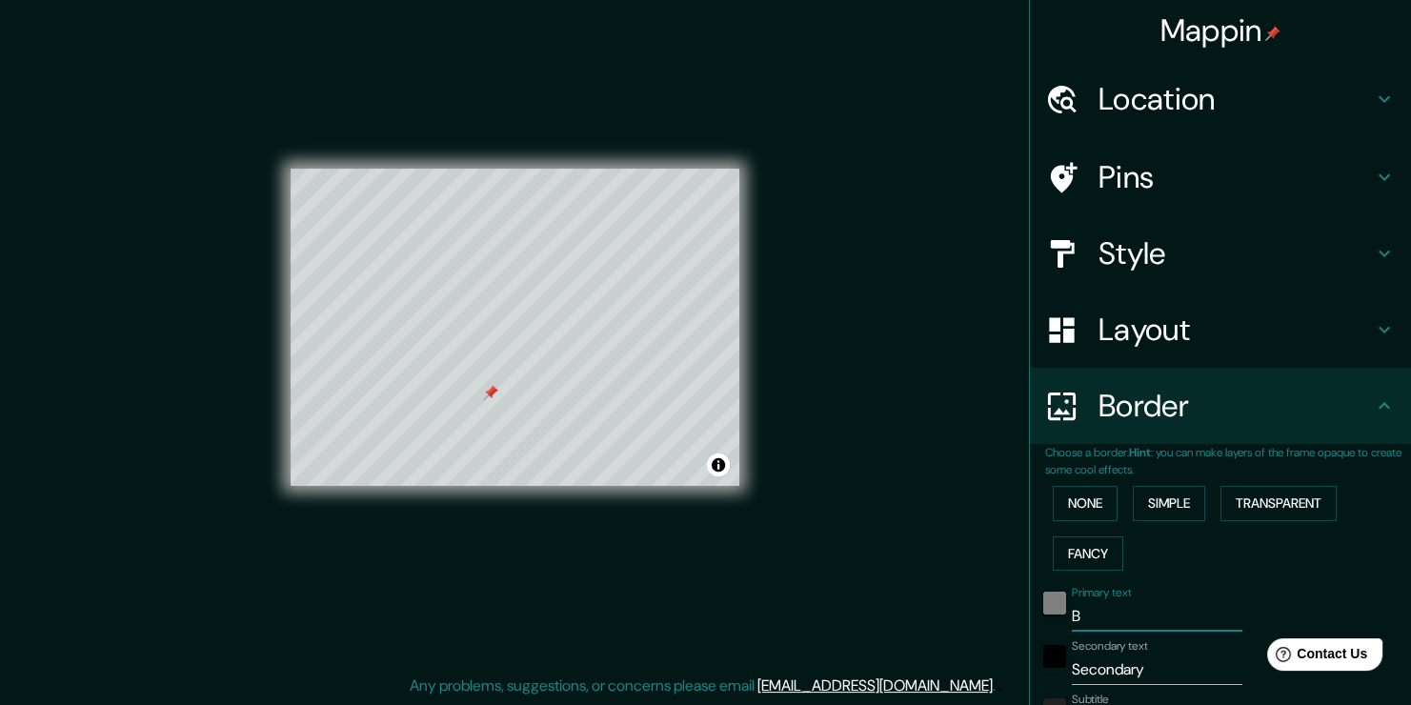
type input "BA"
type input "188"
type input "38"
type input "19"
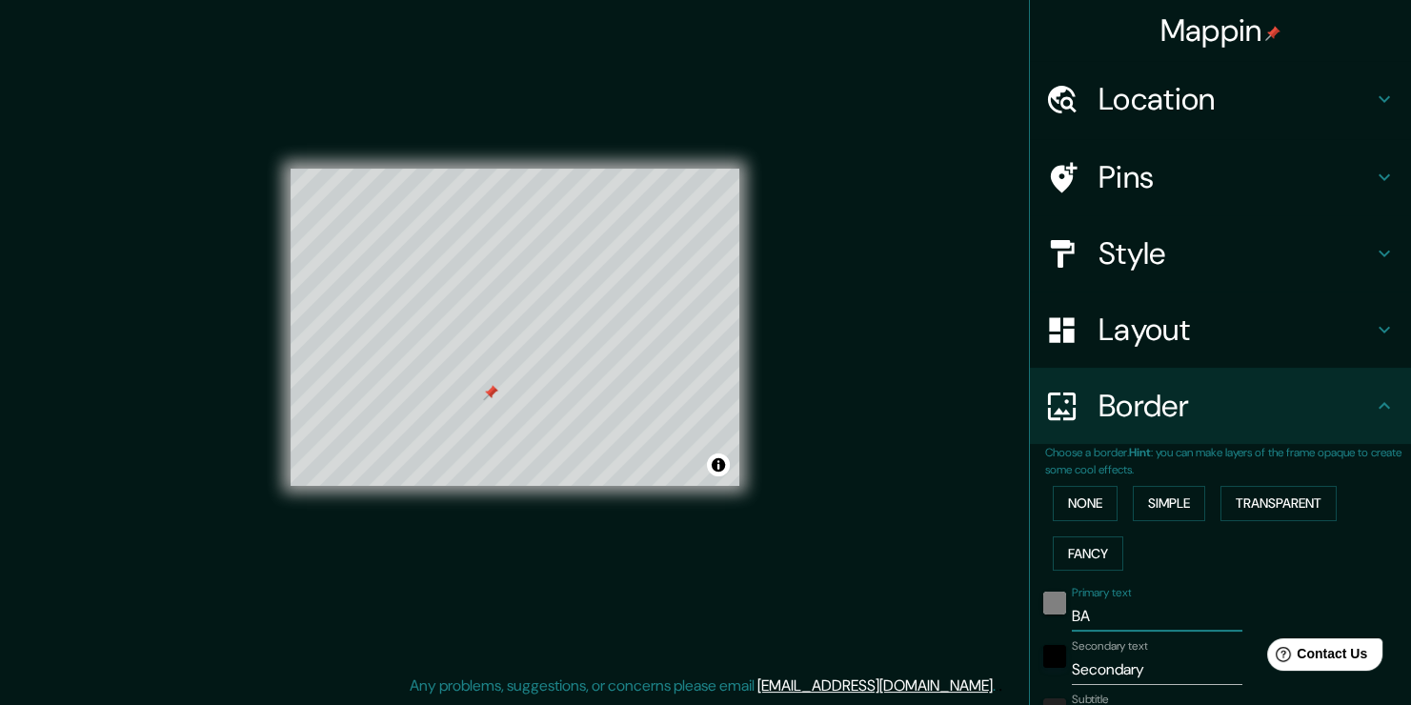
type input "BAS"
type input "188"
type input "38"
type input "19"
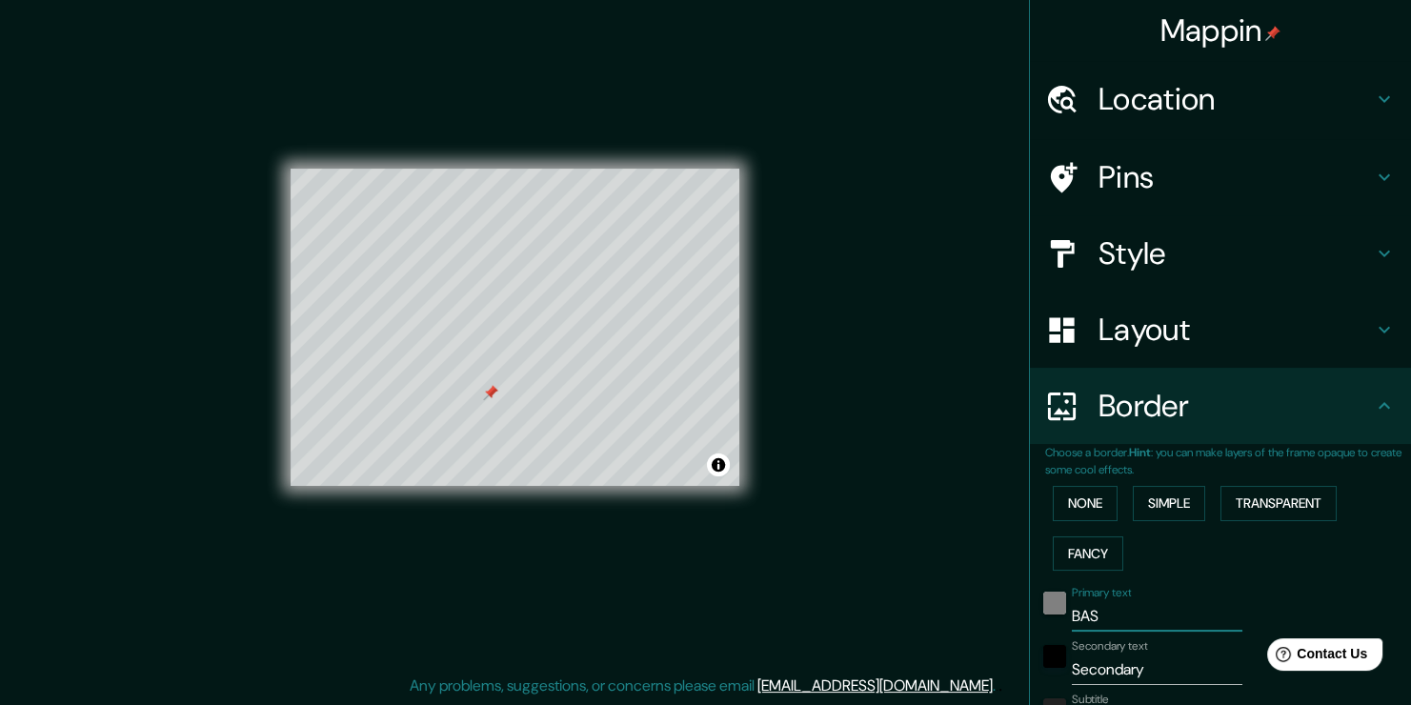
type input "[PERSON_NAME]"
type input "188"
type input "38"
type input "19"
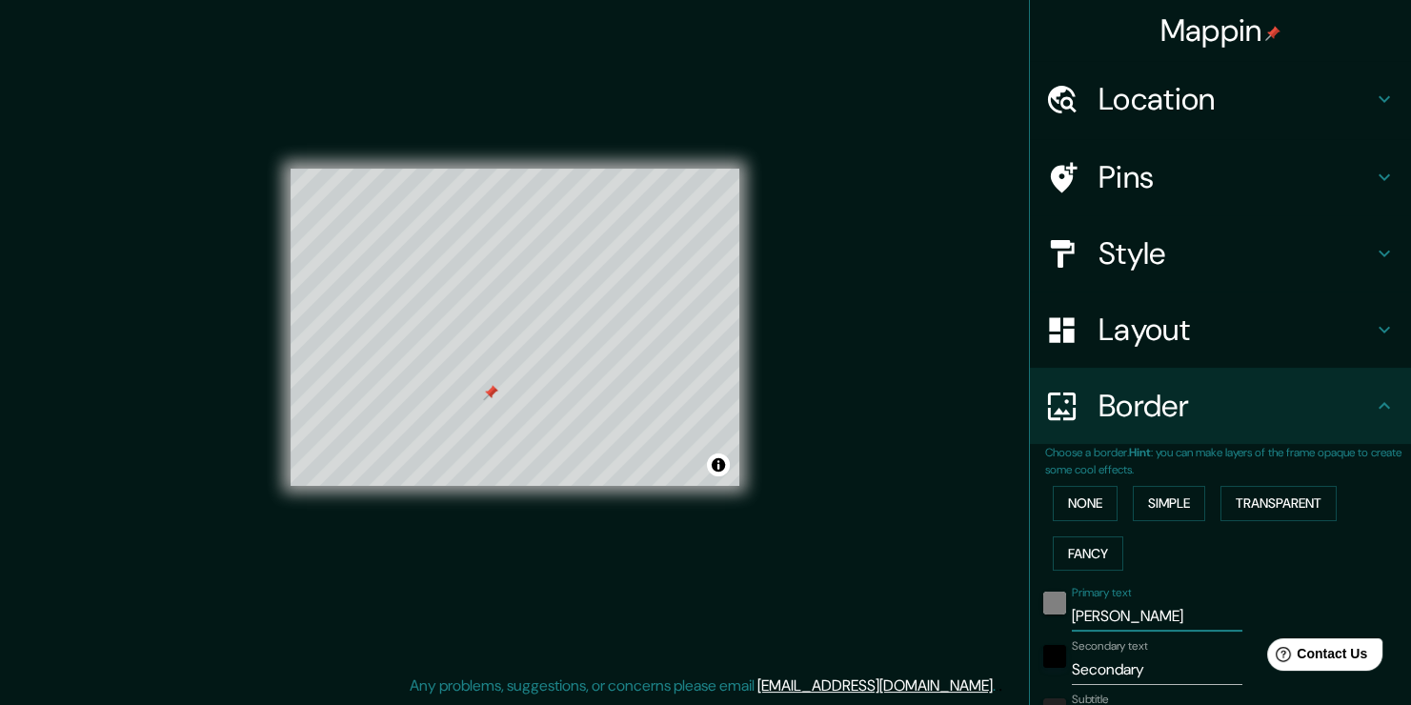
type input "BASTI"
type input "188"
type input "38"
type input "19"
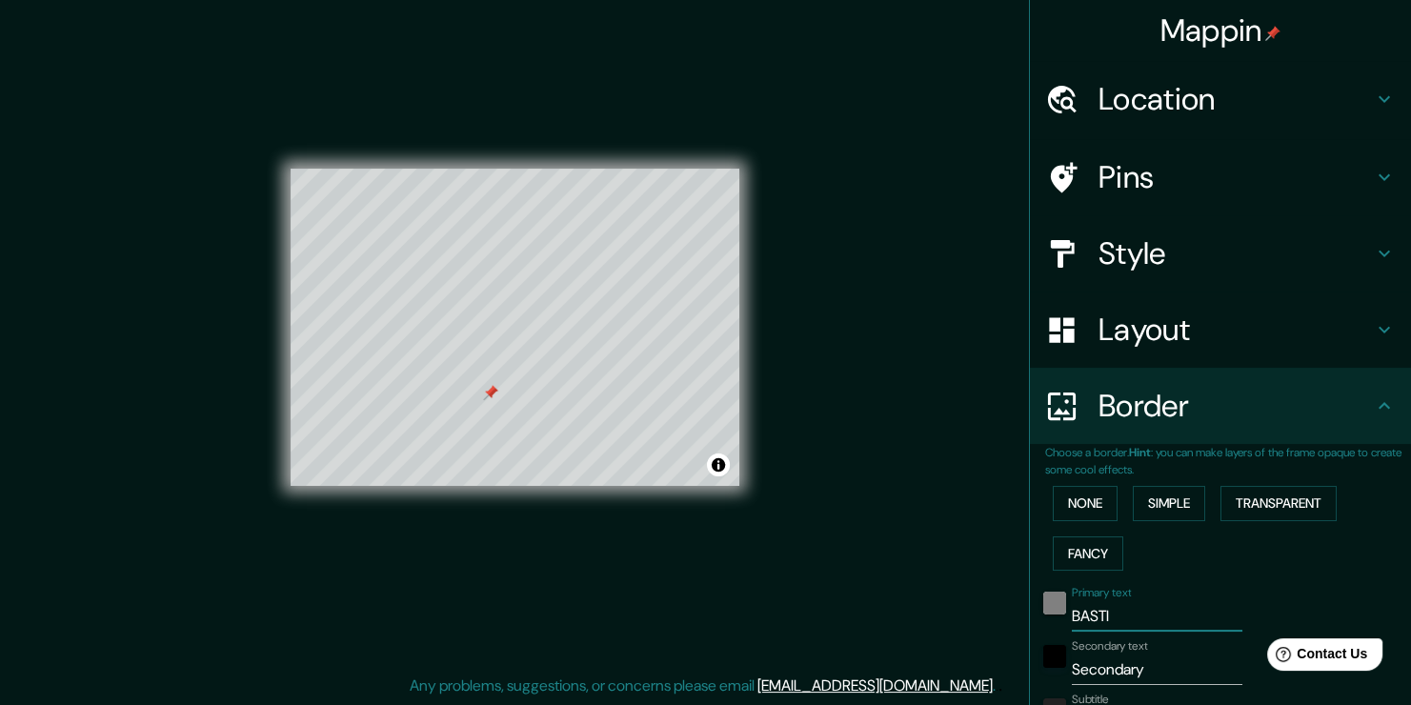
type input "BASTI"
type input "188"
type input "38"
type input "19"
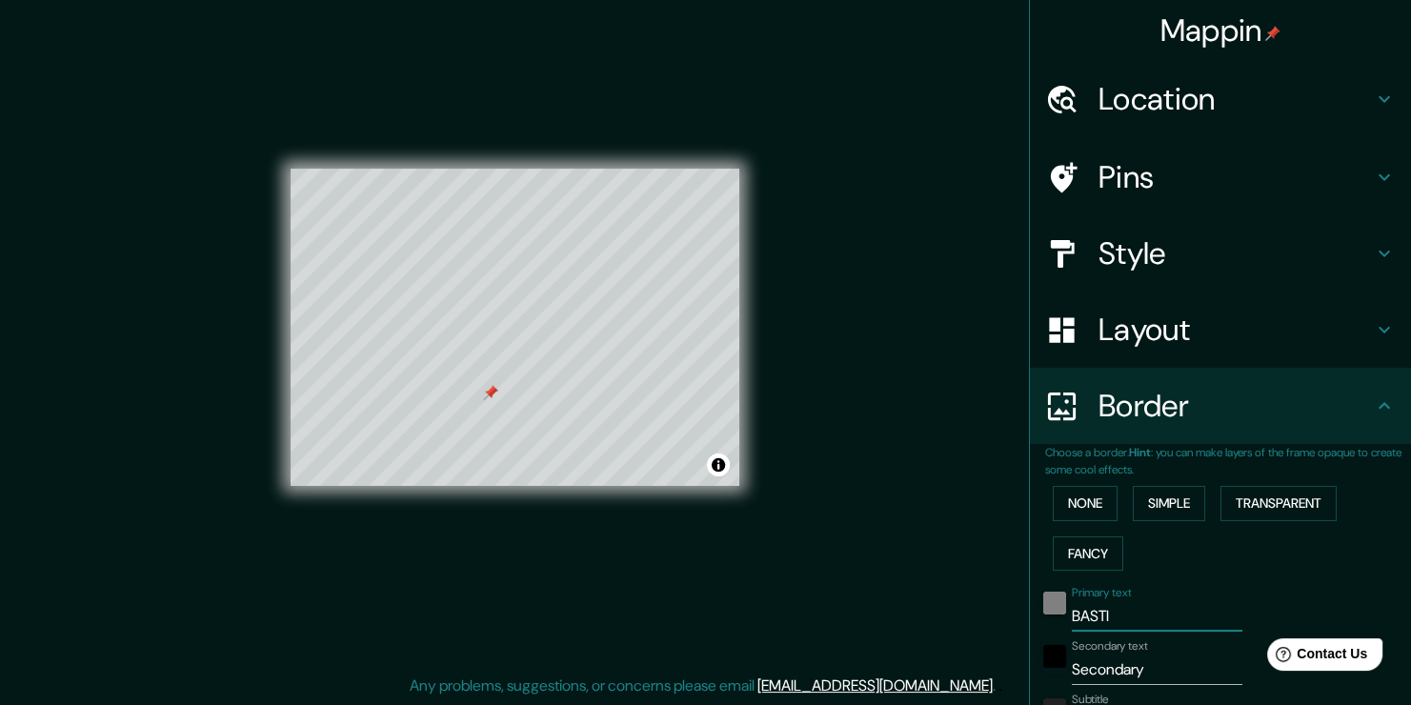
type input "BASTI Q"
type input "188"
type input "38"
type input "19"
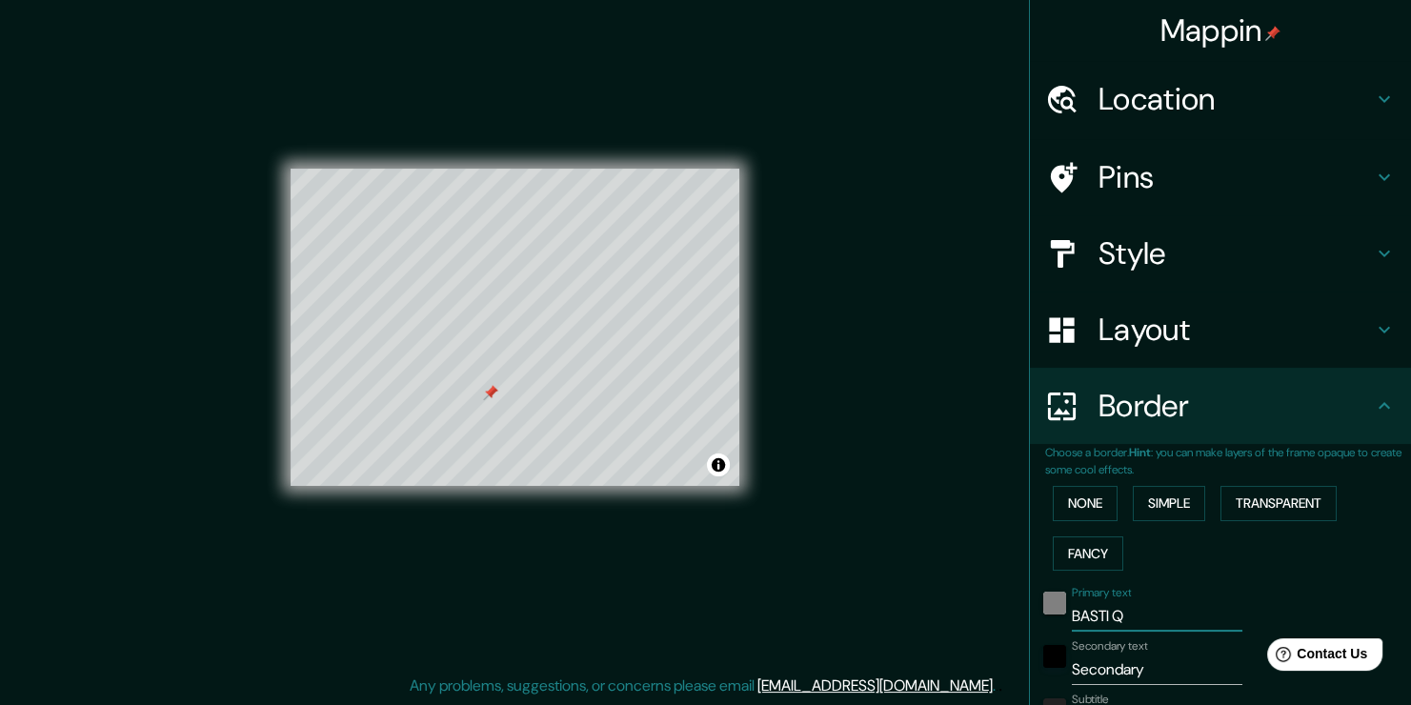
type input "BASTI QL"
type input "188"
type input "38"
type input "19"
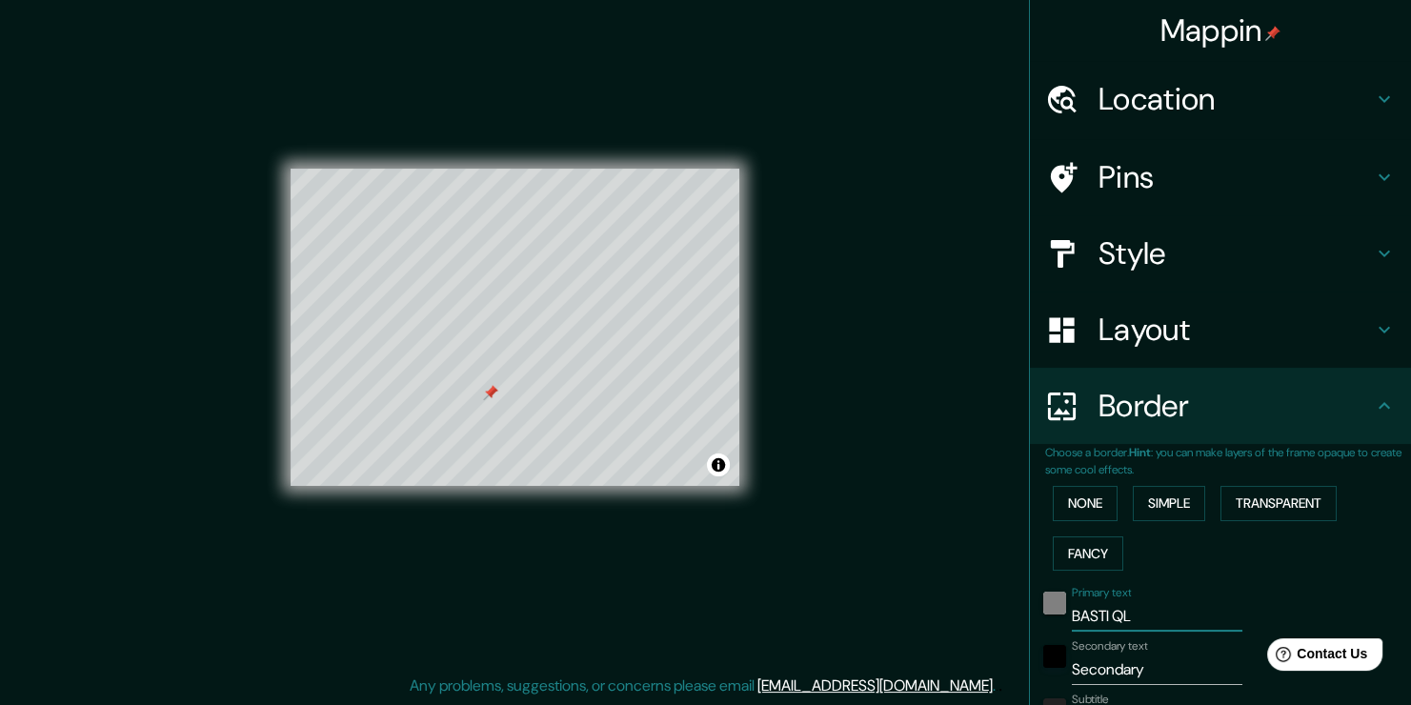
type input "BASTI QLO"
type input "188"
type input "38"
type input "19"
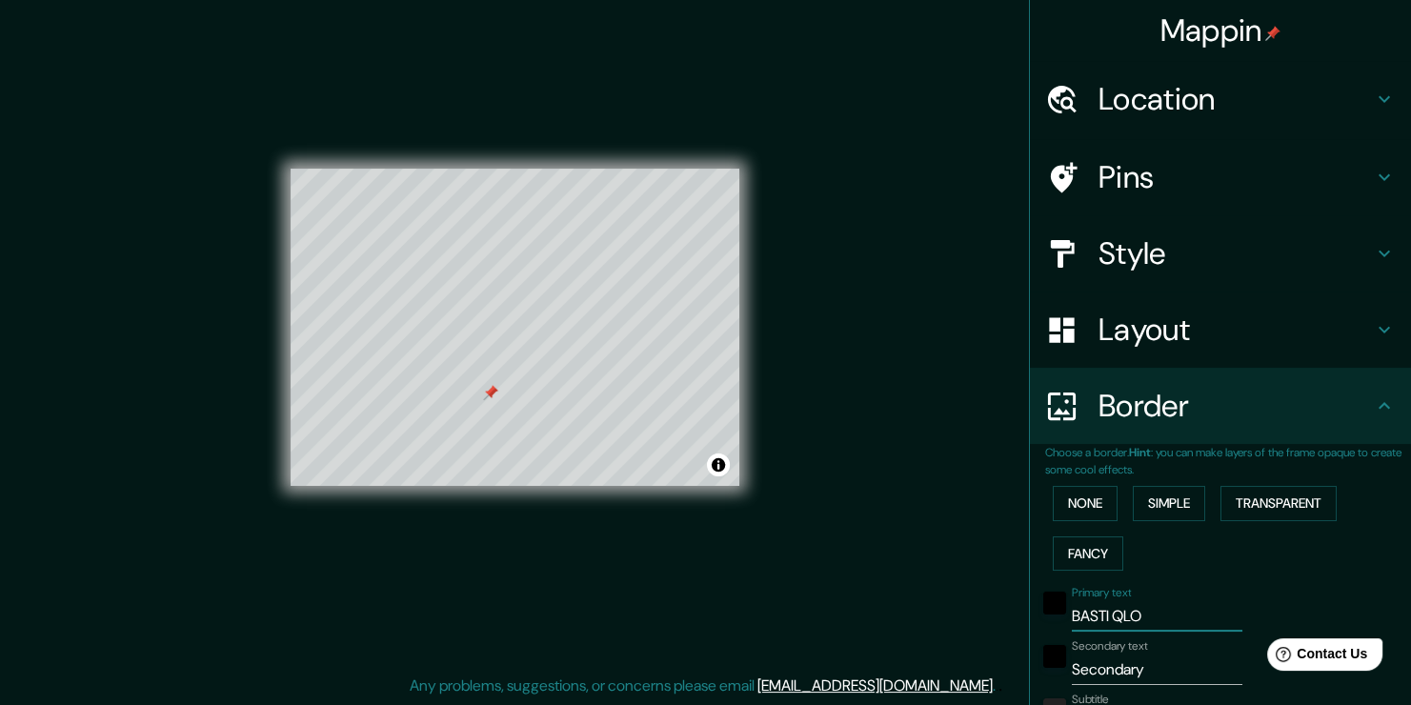
type input "BASTI QLOA"
type input "188"
type input "38"
type input "19"
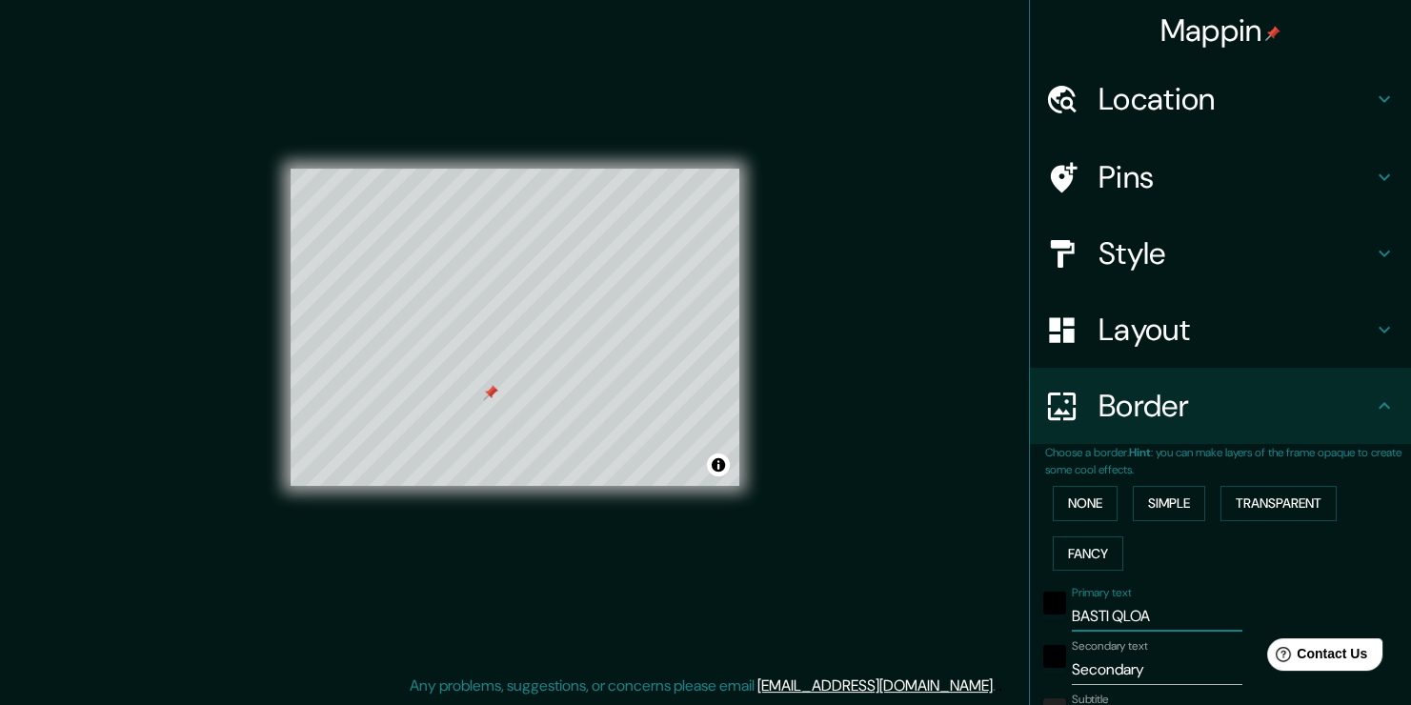
type input "[PERSON_NAME]"
type input "188"
type input "38"
type input "19"
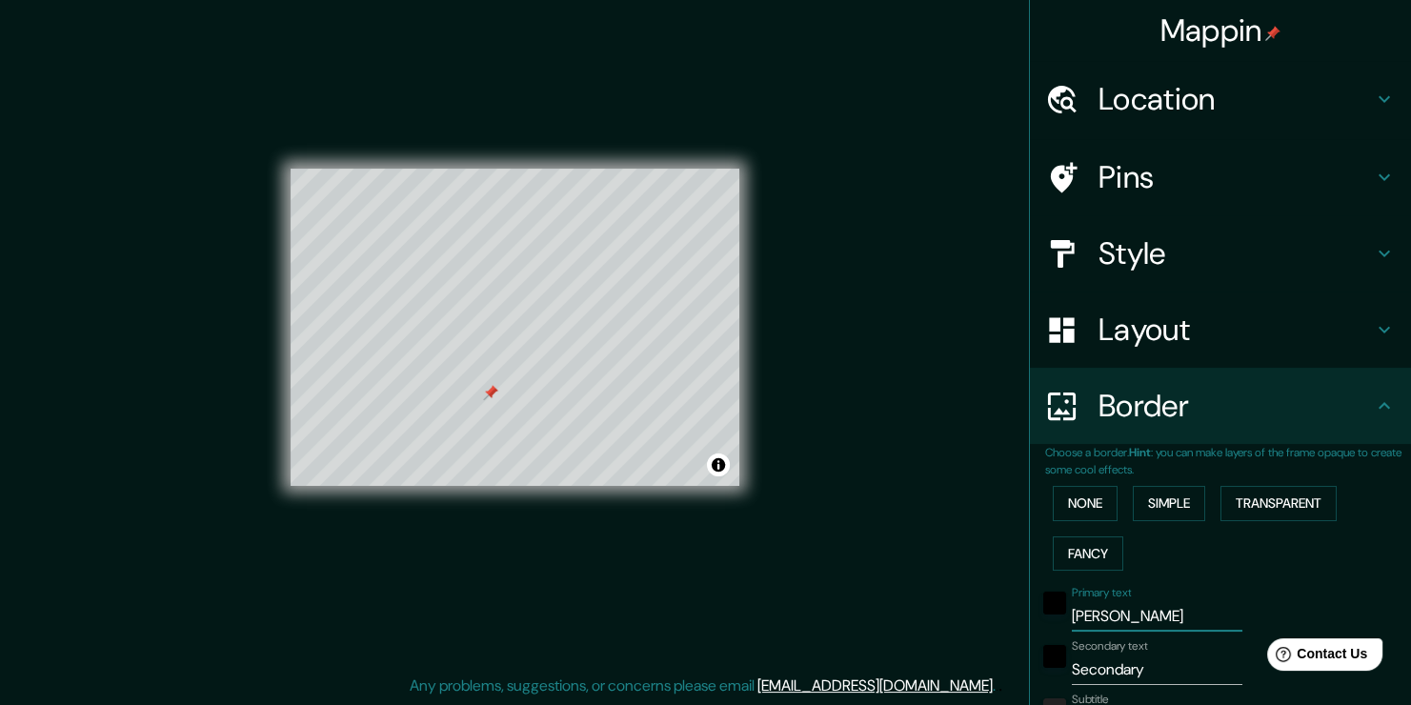
type input "[PERSON_NAME]"
type input "188"
type input "38"
type input "19"
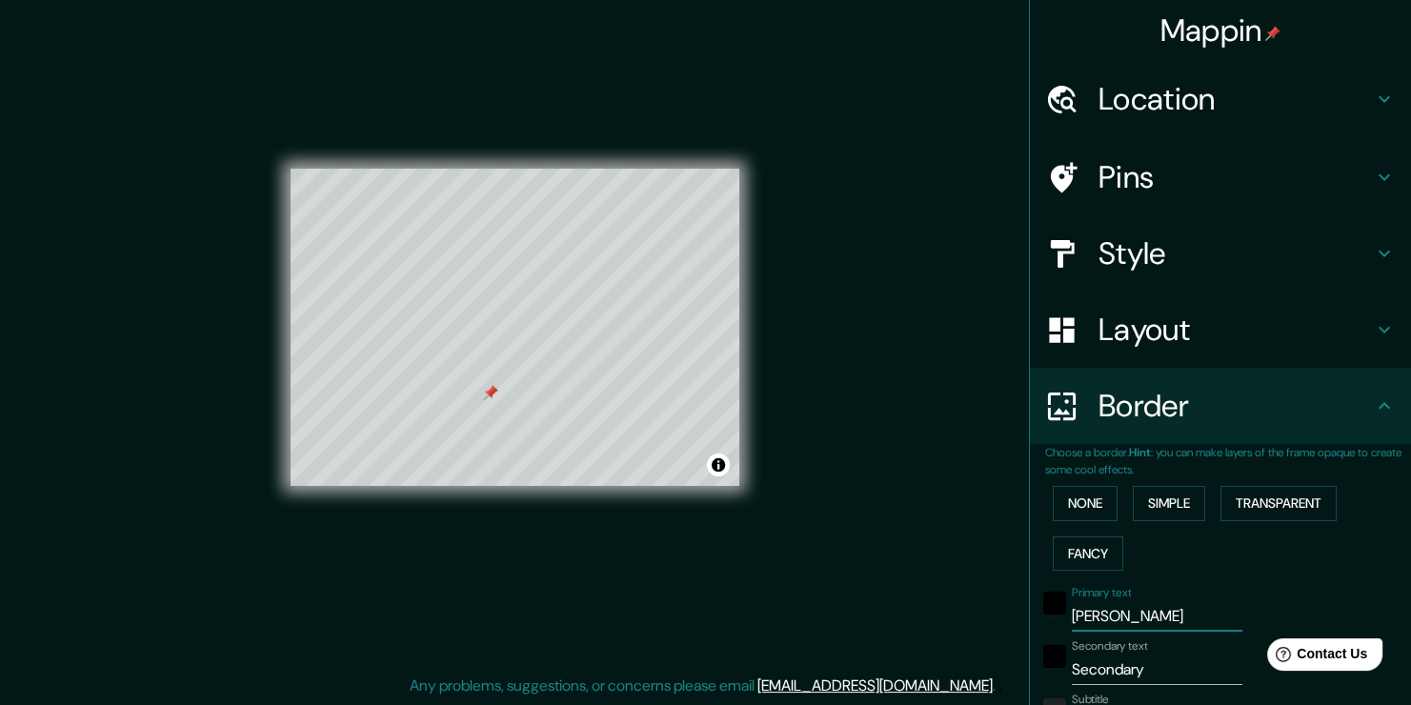
type input "[PERSON_NAME]"
click at [1137, 667] on input "Secondary" at bounding box center [1157, 670] width 171 height 30
drag, startPoint x: 1171, startPoint y: 602, endPoint x: 1021, endPoint y: 606, distance: 149.6
click at [1076, 502] on button "None" at bounding box center [1085, 503] width 65 height 35
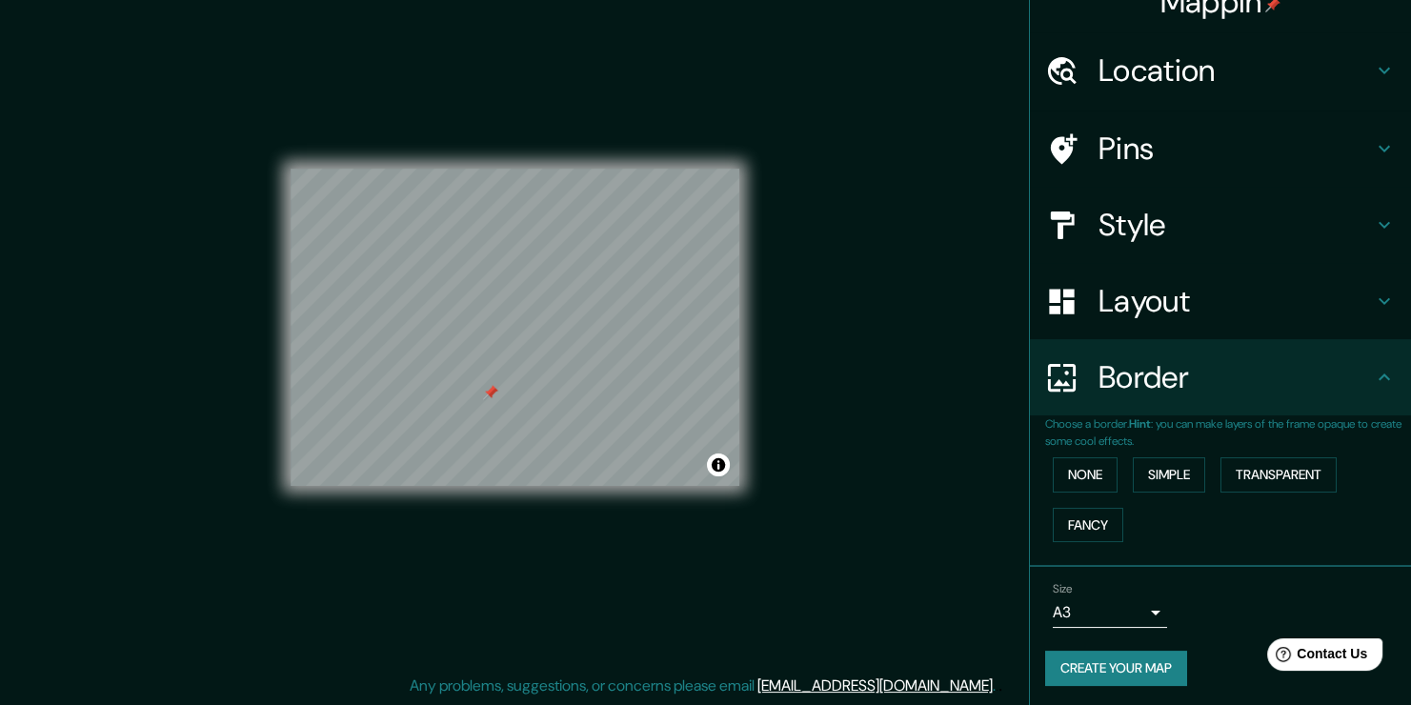
scroll to position [30, 0]
click at [1203, 395] on div "Border" at bounding box center [1220, 375] width 381 height 76
click at [1375, 377] on icon at bounding box center [1384, 375] width 23 height 23
click at [1357, 305] on h4 "Layout" at bounding box center [1236, 299] width 274 height 38
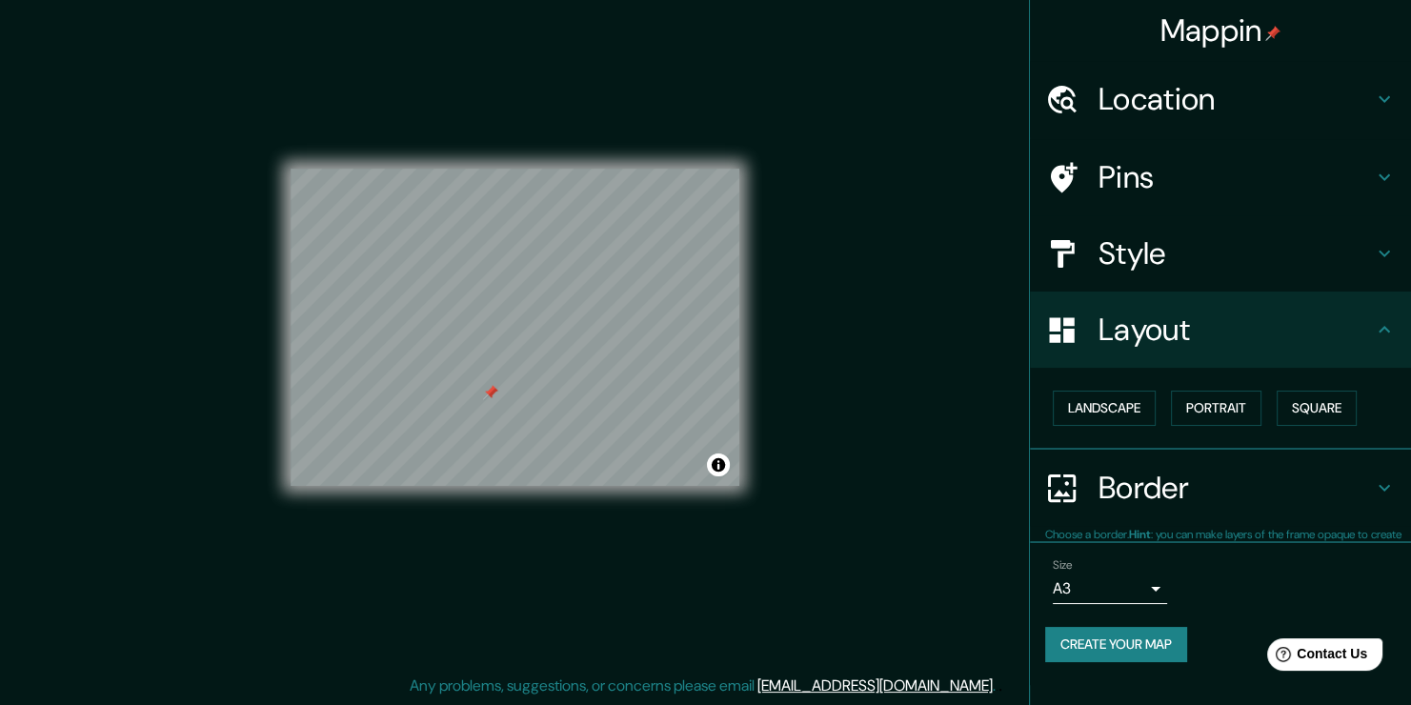
scroll to position [0, 0]
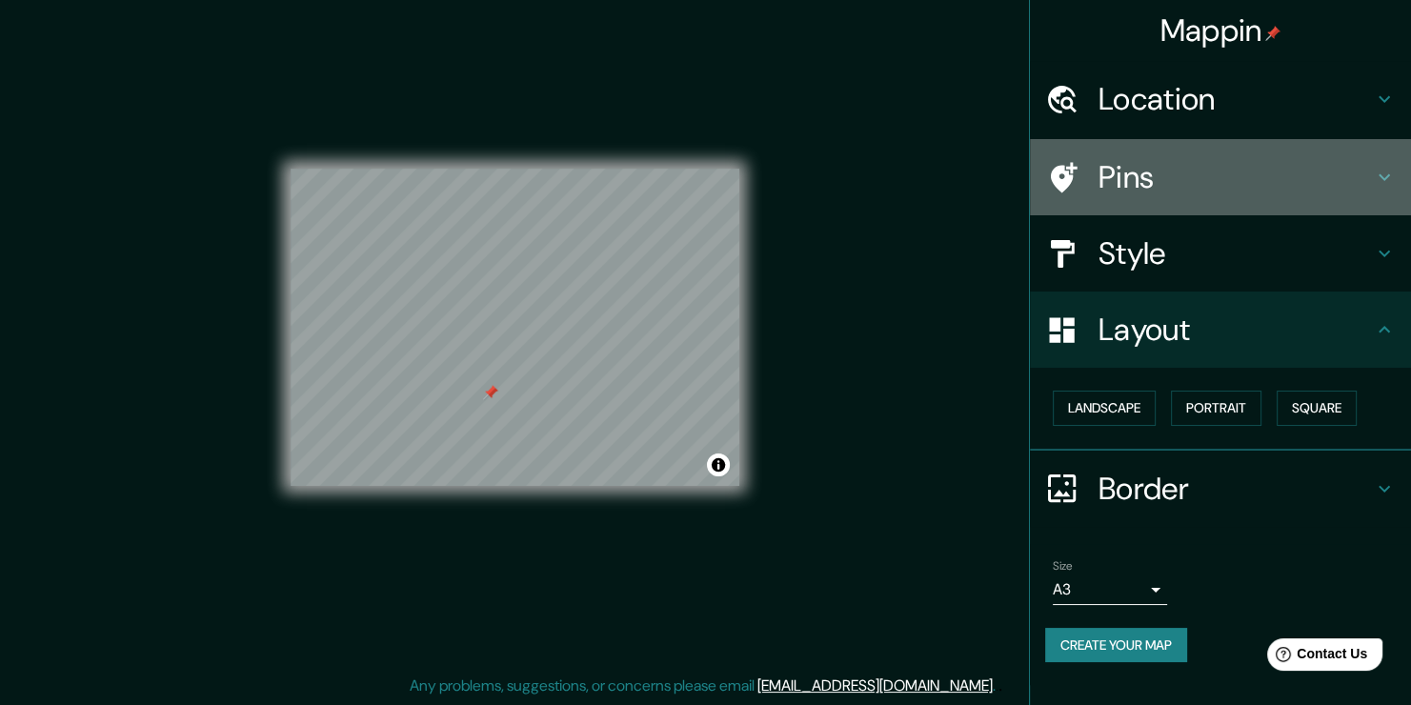
click at [1373, 172] on icon at bounding box center [1384, 177] width 23 height 23
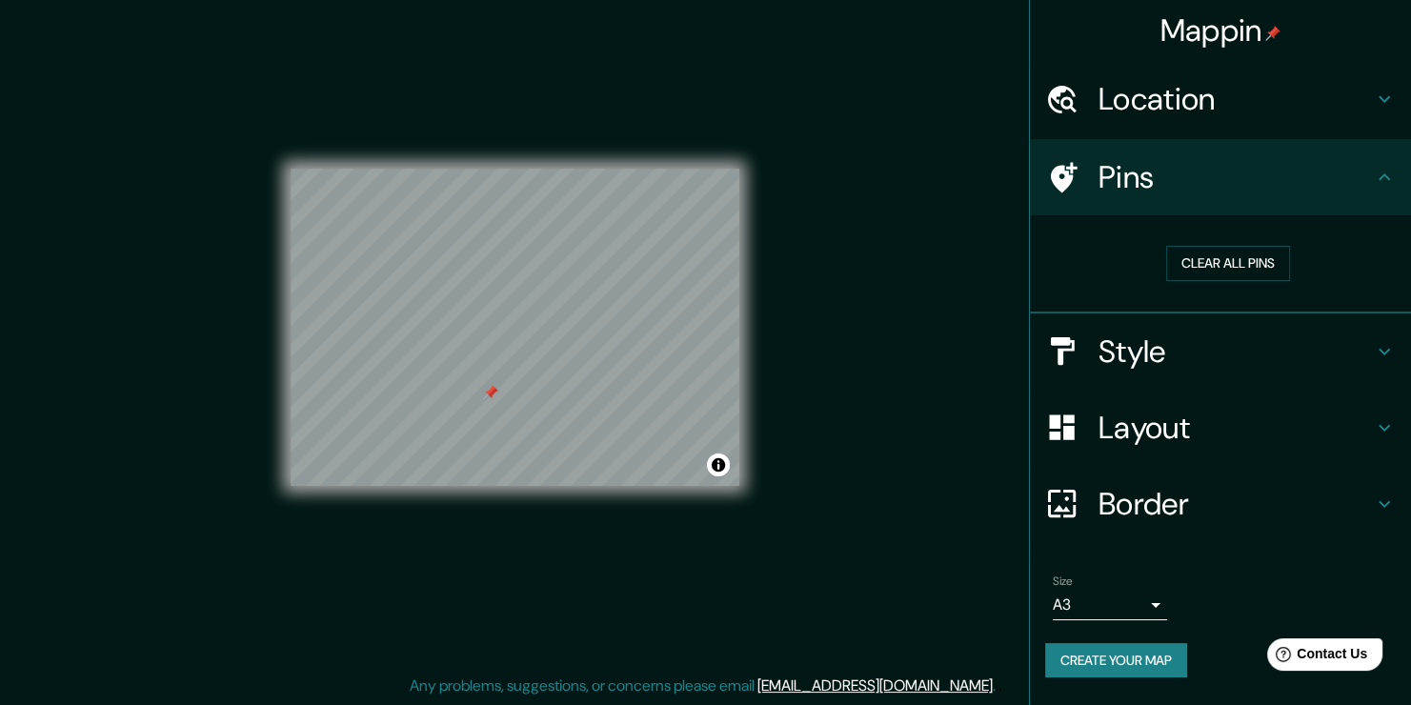
click at [1373, 172] on icon at bounding box center [1384, 177] width 23 height 23
click at [1352, 404] on div "Layout" at bounding box center [1220, 428] width 381 height 76
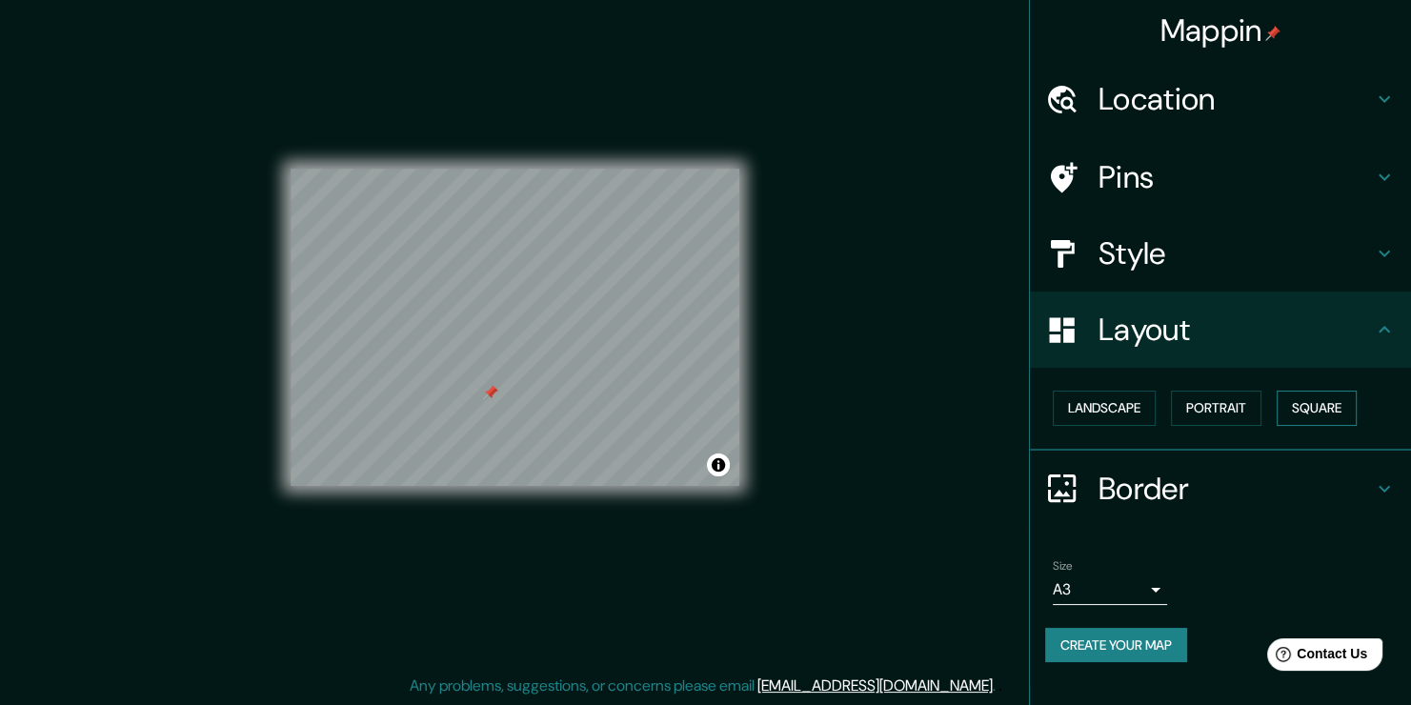
click at [1301, 413] on button "Square" at bounding box center [1317, 408] width 80 height 35
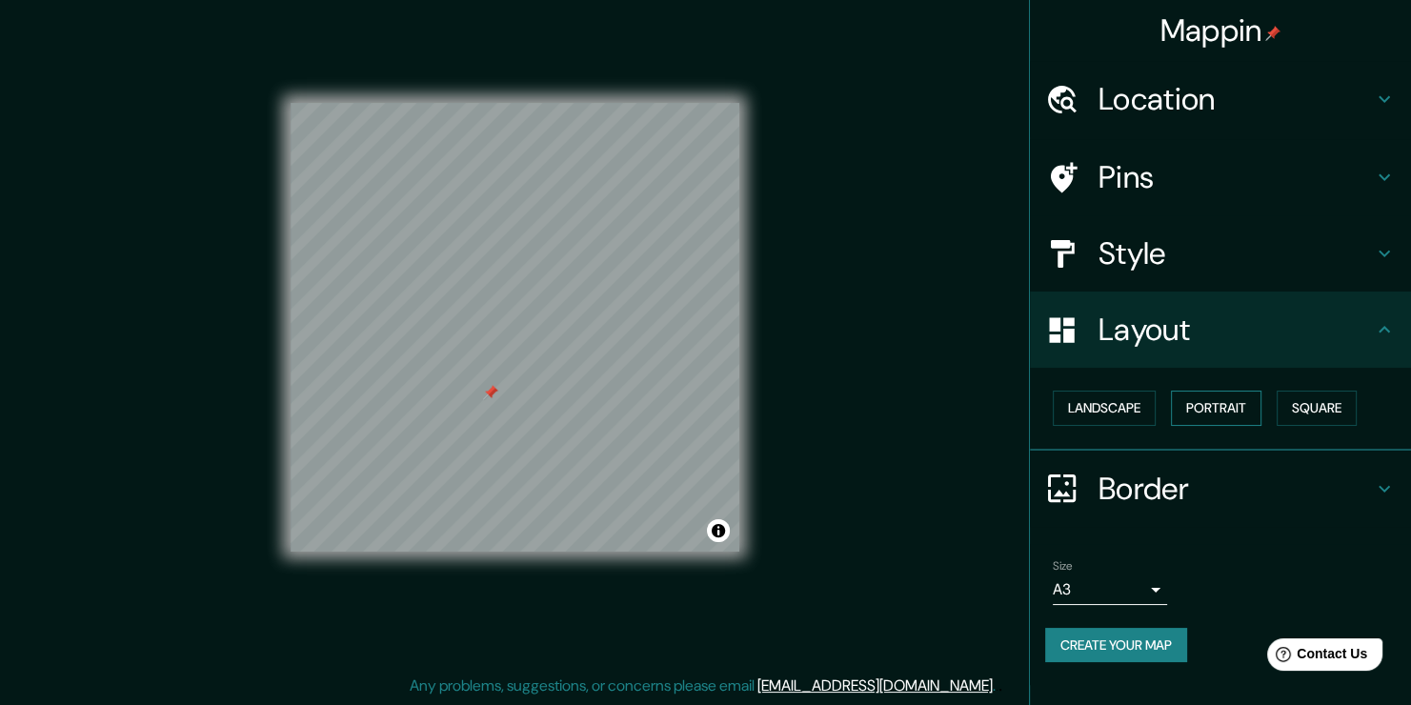
click at [1235, 406] on button "Portrait" at bounding box center [1216, 408] width 91 height 35
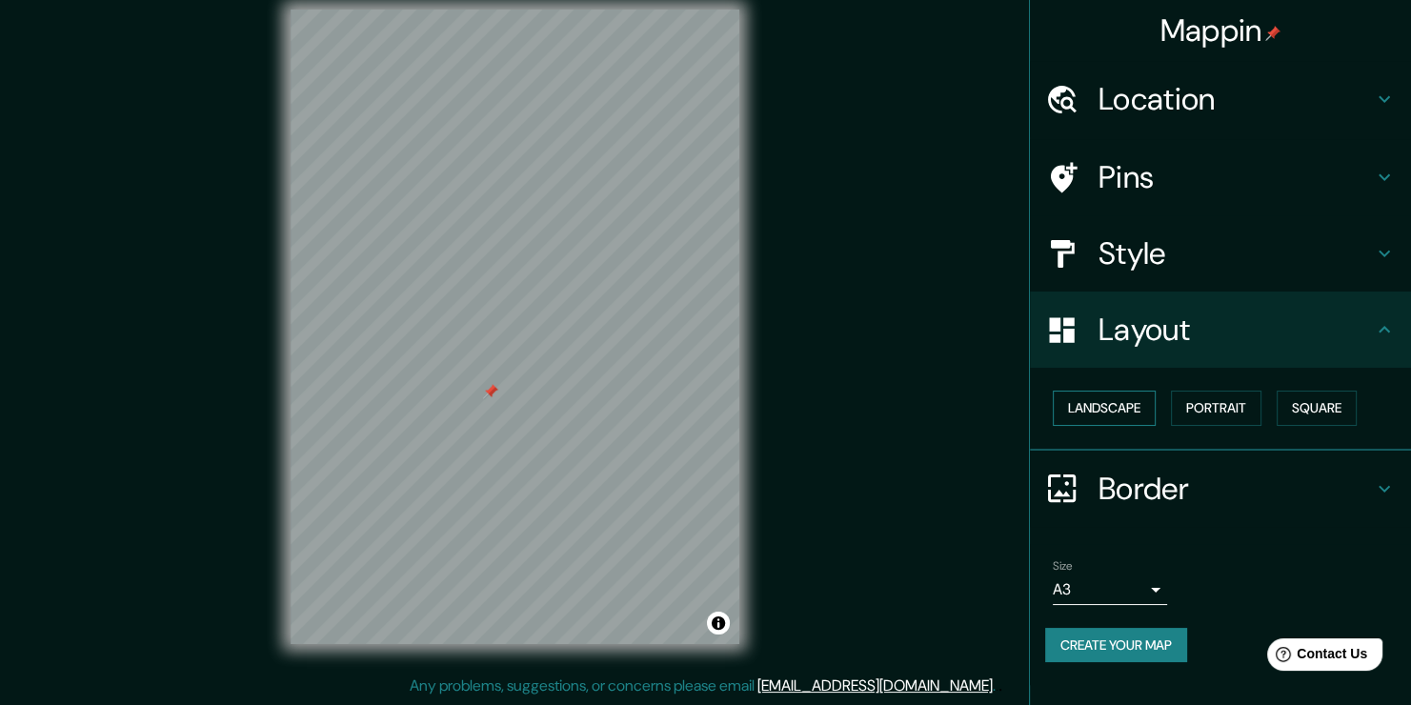
click at [1138, 400] on button "Landscape" at bounding box center [1104, 408] width 103 height 35
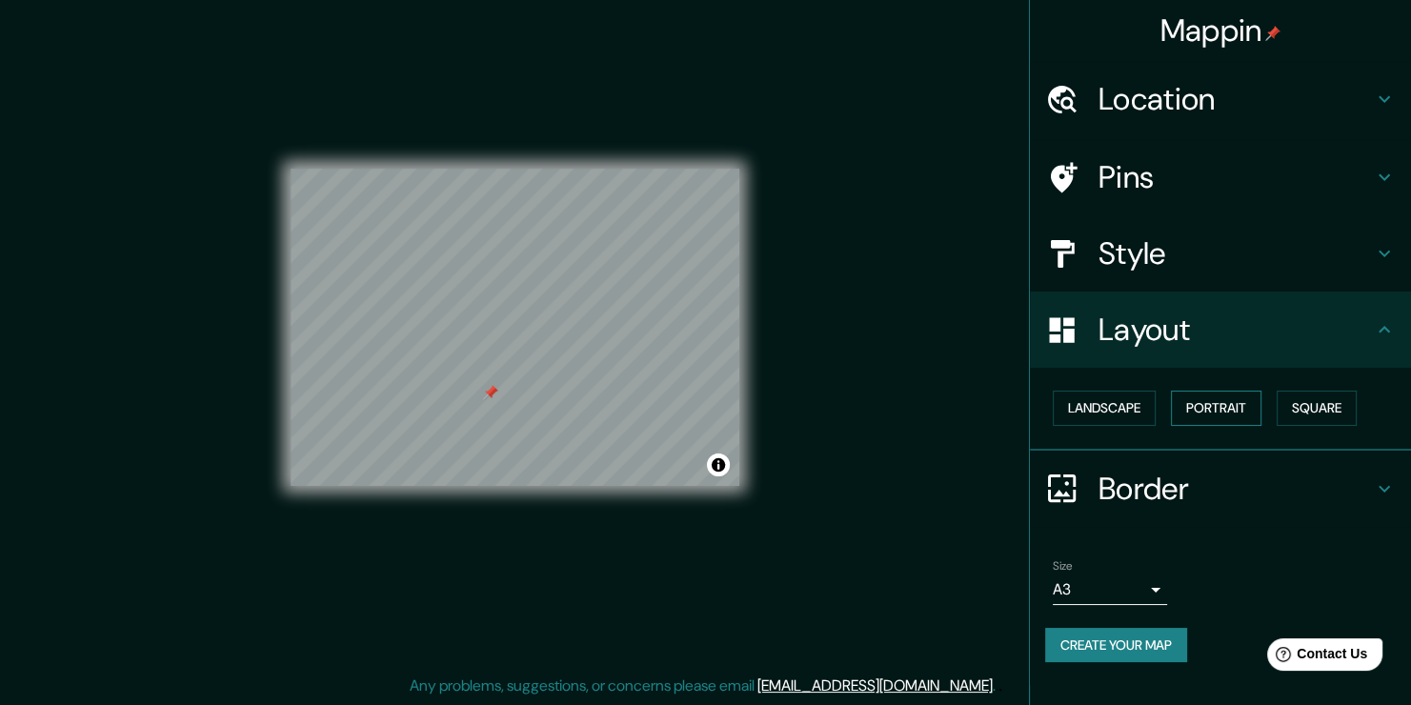
click at [1219, 400] on button "Portrait" at bounding box center [1216, 408] width 91 height 35
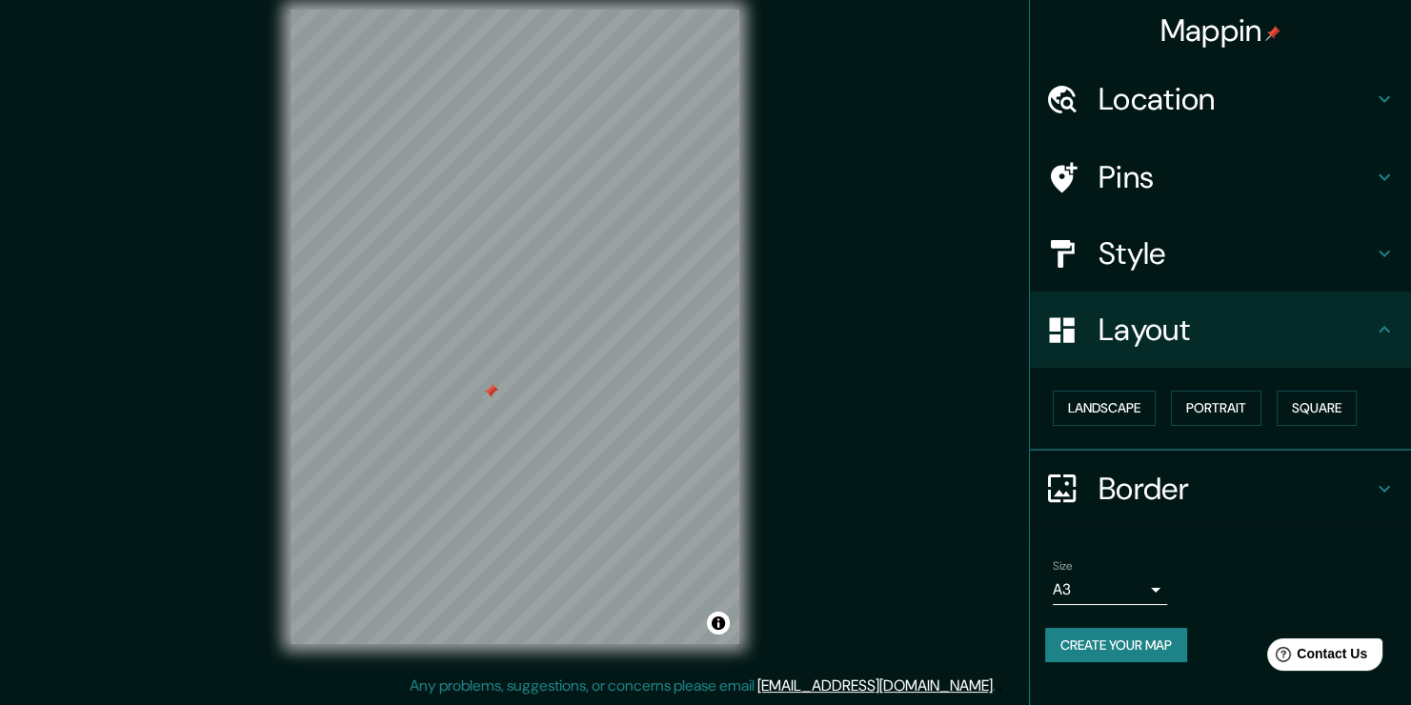
click at [1133, 638] on button "Create your map" at bounding box center [1116, 645] width 142 height 35
click at [1324, 160] on h4 "Pins" at bounding box center [1236, 177] width 274 height 38
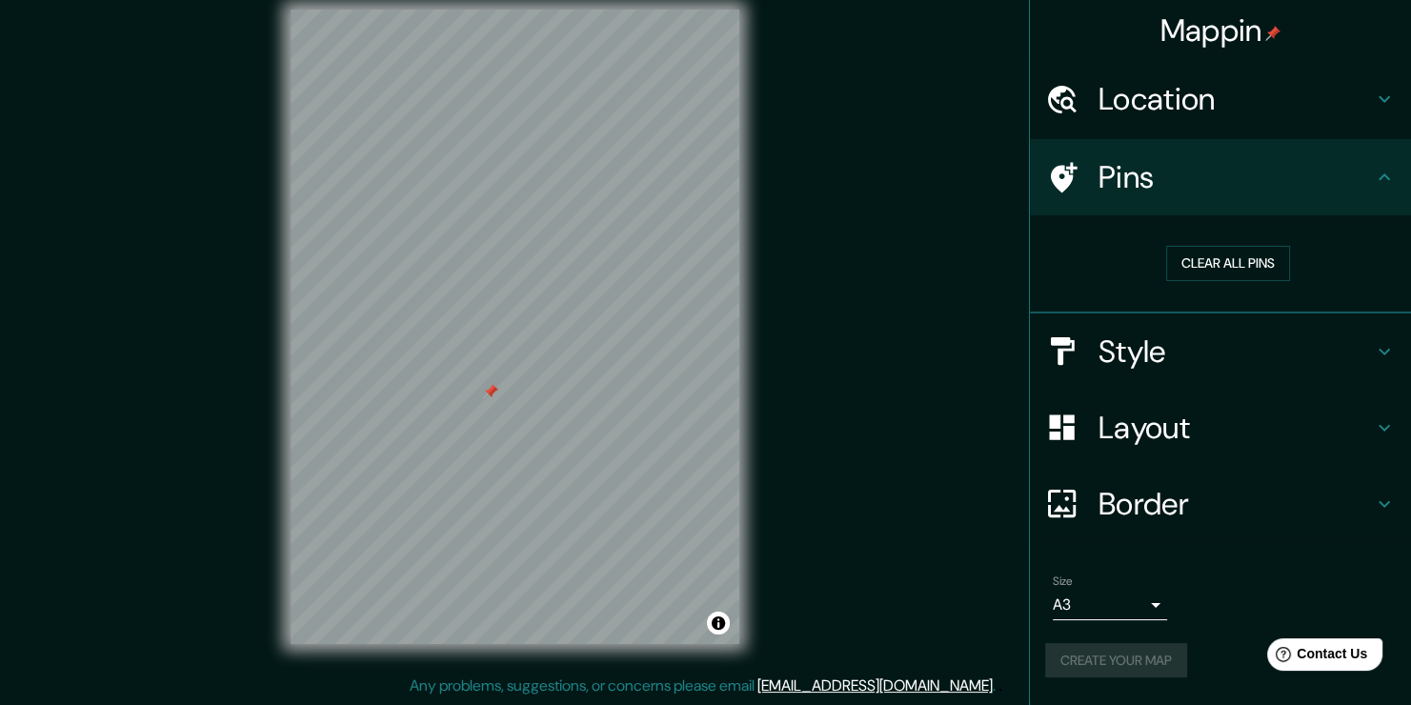
click at [492, 395] on div at bounding box center [490, 391] width 15 height 15
click at [1154, 661] on button "Create your map" at bounding box center [1116, 660] width 142 height 35
click at [926, 312] on div "Mappin Location [GEOGRAPHIC_DATA], [GEOGRAPHIC_DATA][PERSON_NAME], [GEOGRAPHIC_…" at bounding box center [705, 342] width 1411 height 726
click at [901, 327] on div "Mappin Location [GEOGRAPHIC_DATA], [GEOGRAPHIC_DATA][PERSON_NAME], [GEOGRAPHIC_…" at bounding box center [705, 342] width 1411 height 726
click at [1137, 649] on button "Create your map" at bounding box center [1116, 660] width 142 height 35
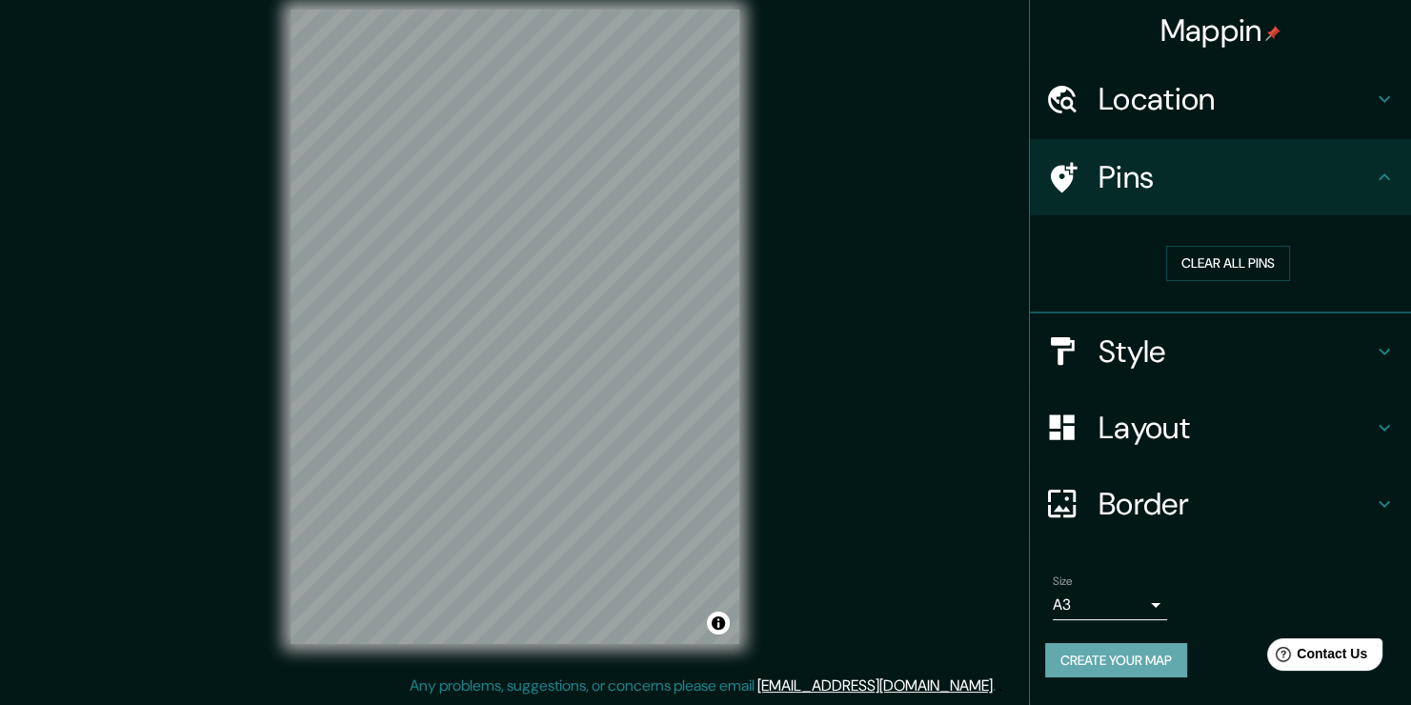
click at [1127, 658] on button "Create your map" at bounding box center [1116, 660] width 142 height 35
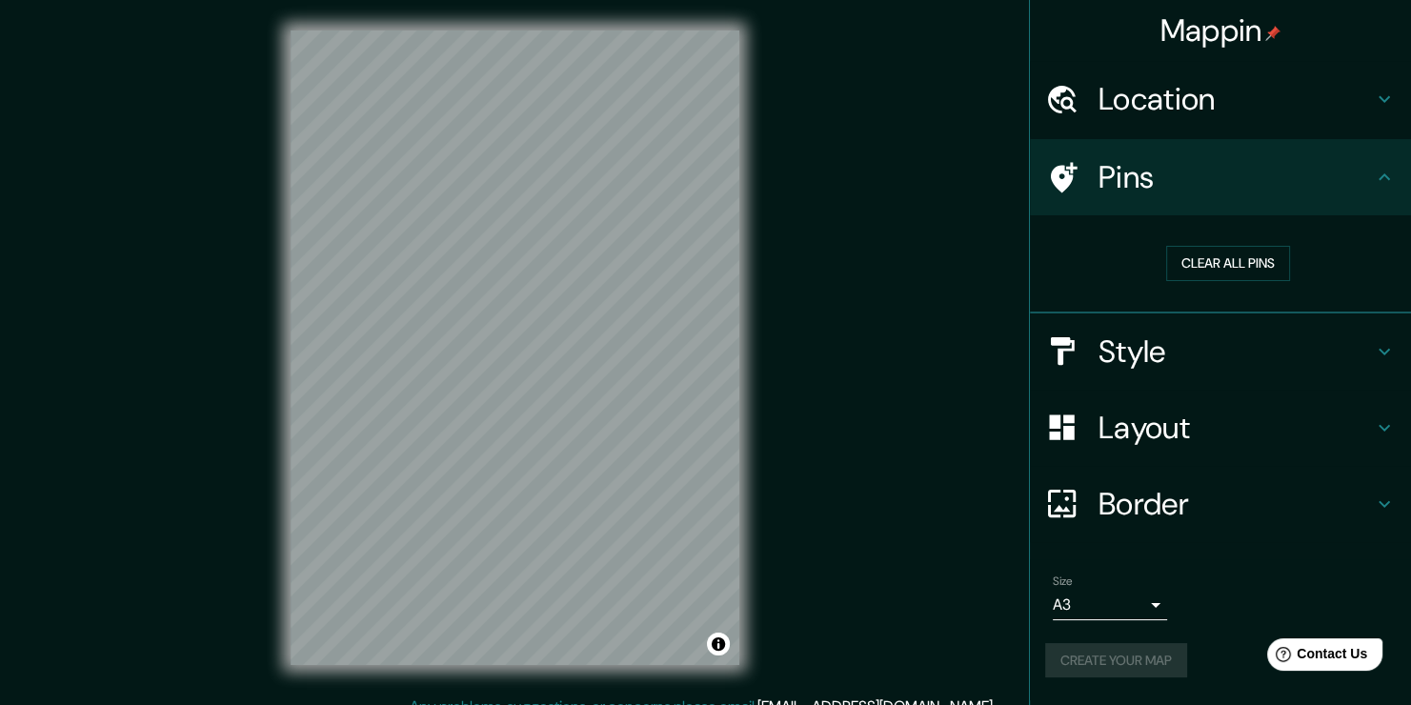
click at [849, 482] on div "Mappin Location [GEOGRAPHIC_DATA], [GEOGRAPHIC_DATA][PERSON_NAME], [GEOGRAPHIC_…" at bounding box center [705, 363] width 1411 height 726
click at [894, 256] on div "Mappin Location [GEOGRAPHIC_DATA], [GEOGRAPHIC_DATA][PERSON_NAME], [GEOGRAPHIC_…" at bounding box center [705, 363] width 1411 height 726
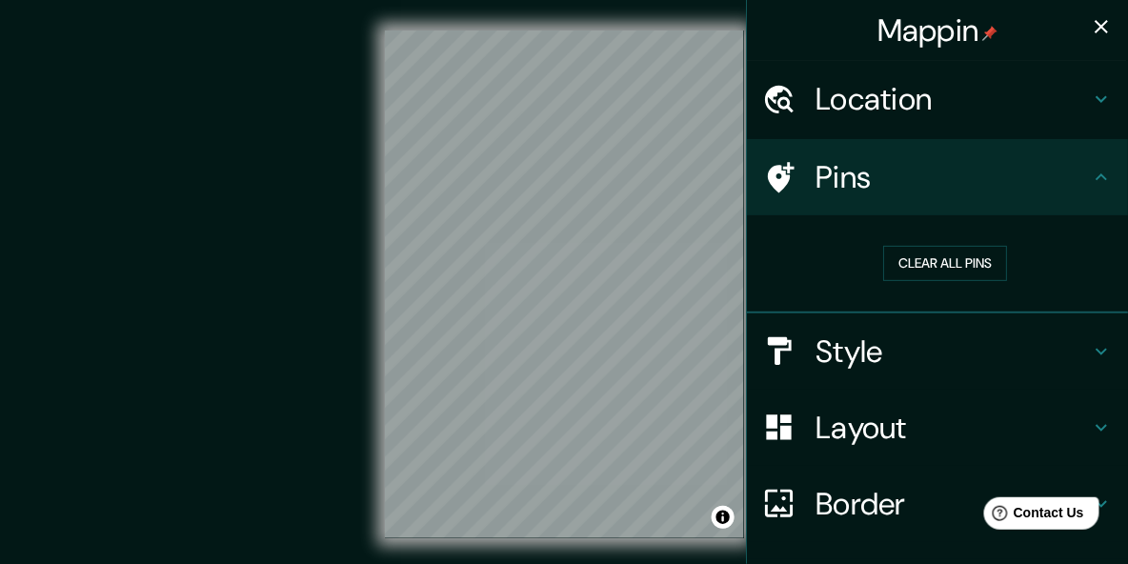
drag, startPoint x: 240, startPoint y: 242, endPoint x: 186, endPoint y: 228, distance: 56.2
click at [177, 230] on div "© Mapbox © OpenStreetMap Improve this map" at bounding box center [564, 284] width 1016 height 508
drag, startPoint x: 212, startPoint y: 234, endPoint x: 143, endPoint y: 222, distance: 69.7
click at [1090, 39] on button "button" at bounding box center [1101, 27] width 38 height 38
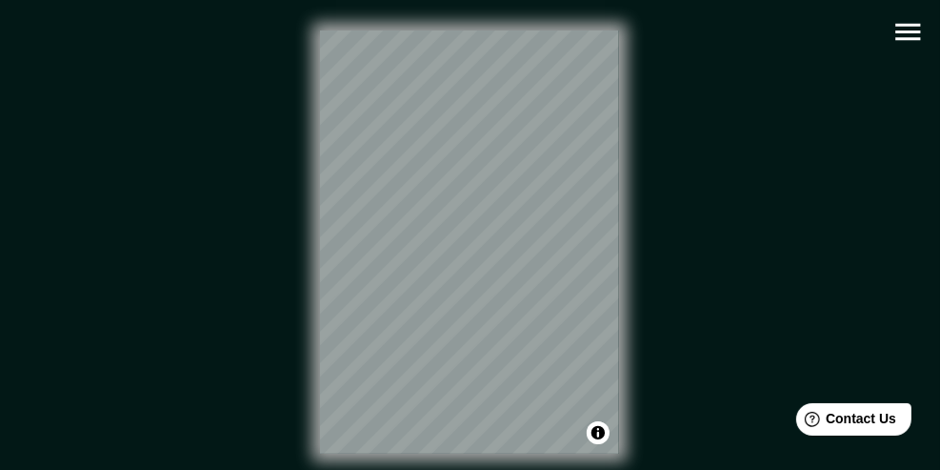
click at [813, 250] on div "© Mapbox © OpenStreetMap Improve this map" at bounding box center [470, 241] width 846 height 423
click at [918, 34] on icon "button" at bounding box center [908, 31] width 33 height 33
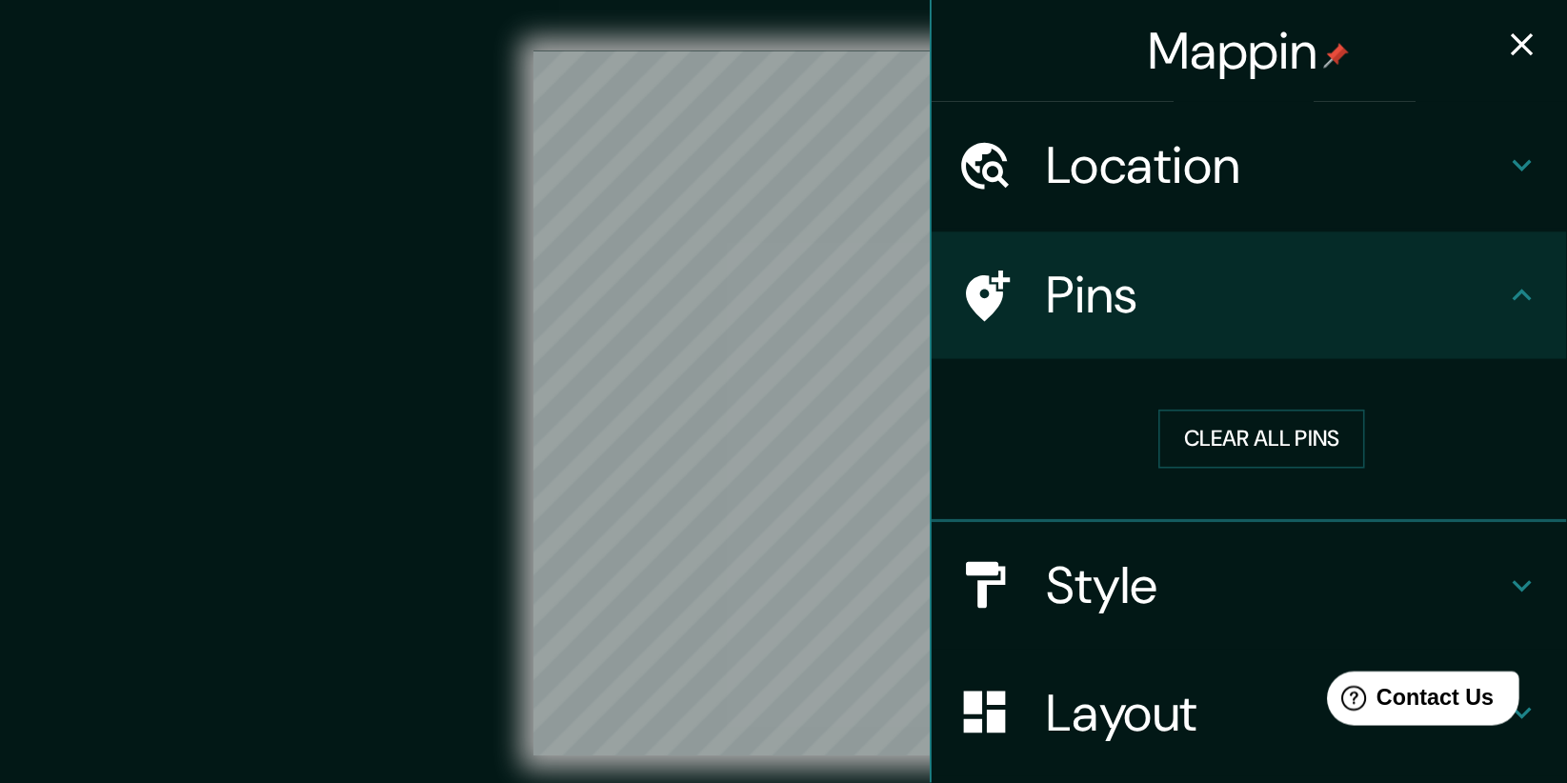
scroll to position [13, 0]
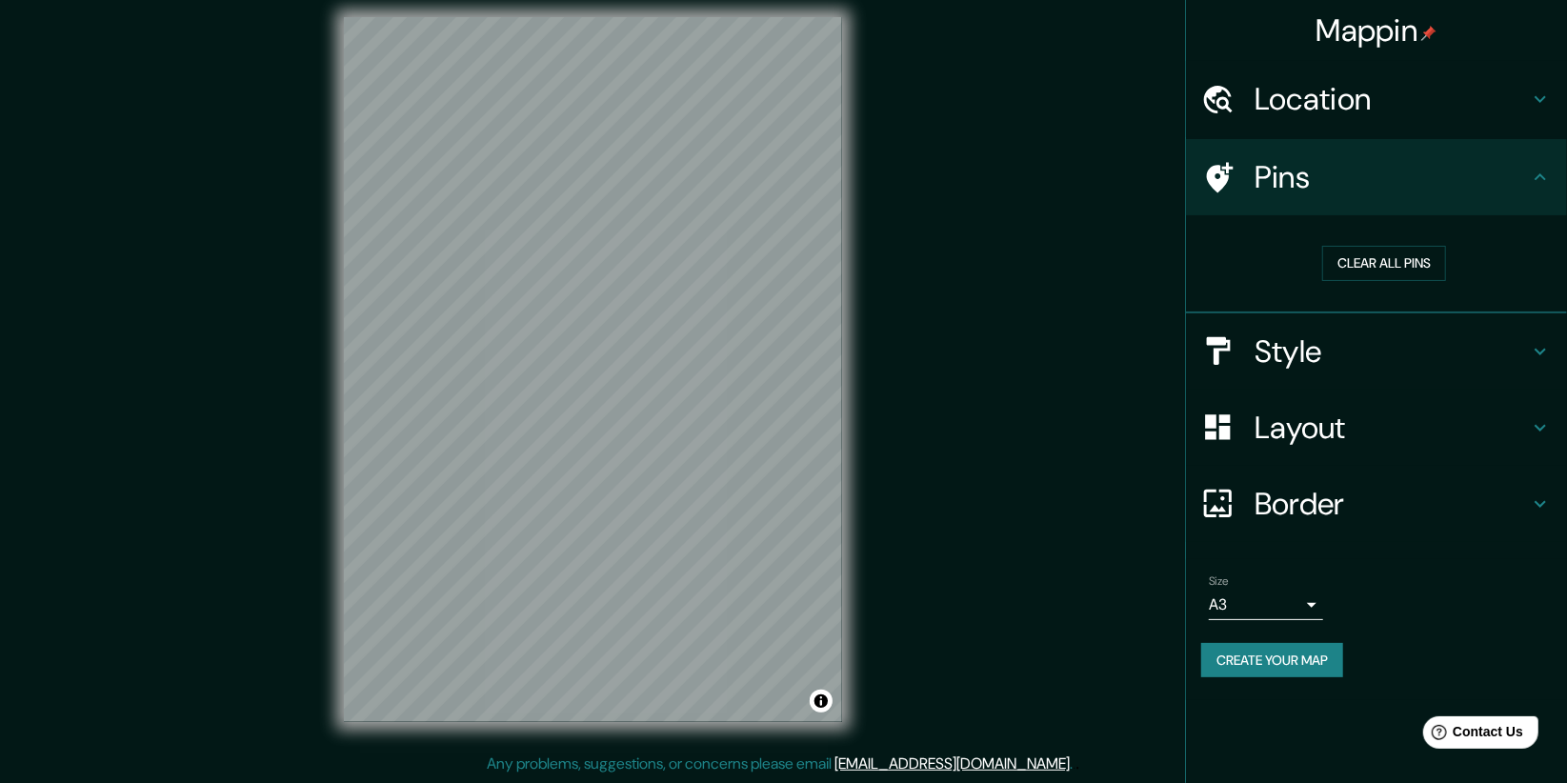
click at [1085, 260] on div "© Mapbox © OpenStreetMap Improve this map" at bounding box center [593, 369] width 1411 height 705
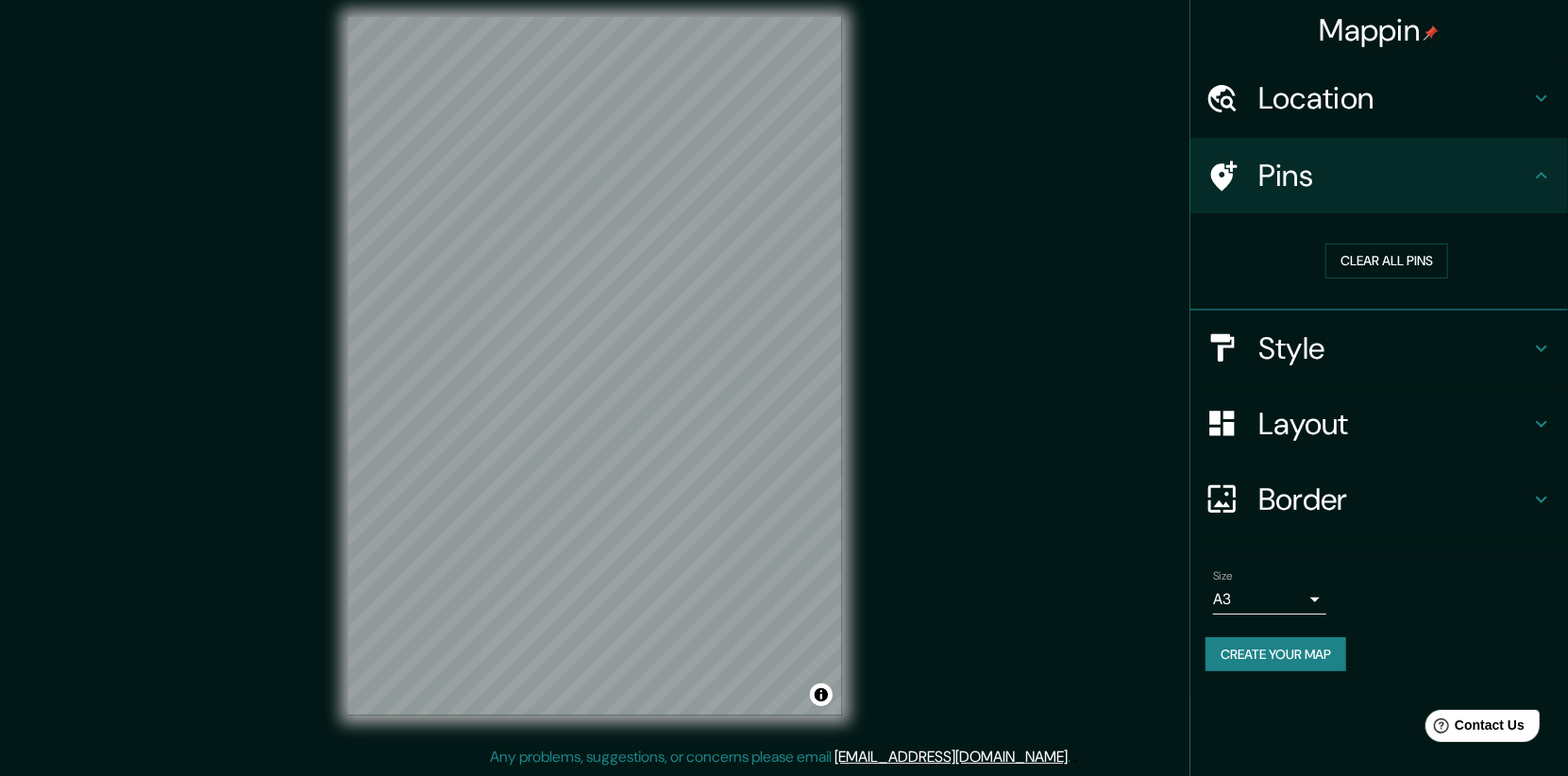
click at [1288, 606] on body "Mappin Location [GEOGRAPHIC_DATA], [GEOGRAPHIC_DATA][PERSON_NAME], [GEOGRAPHIC_…" at bounding box center [784, 375] width 1568 height 776
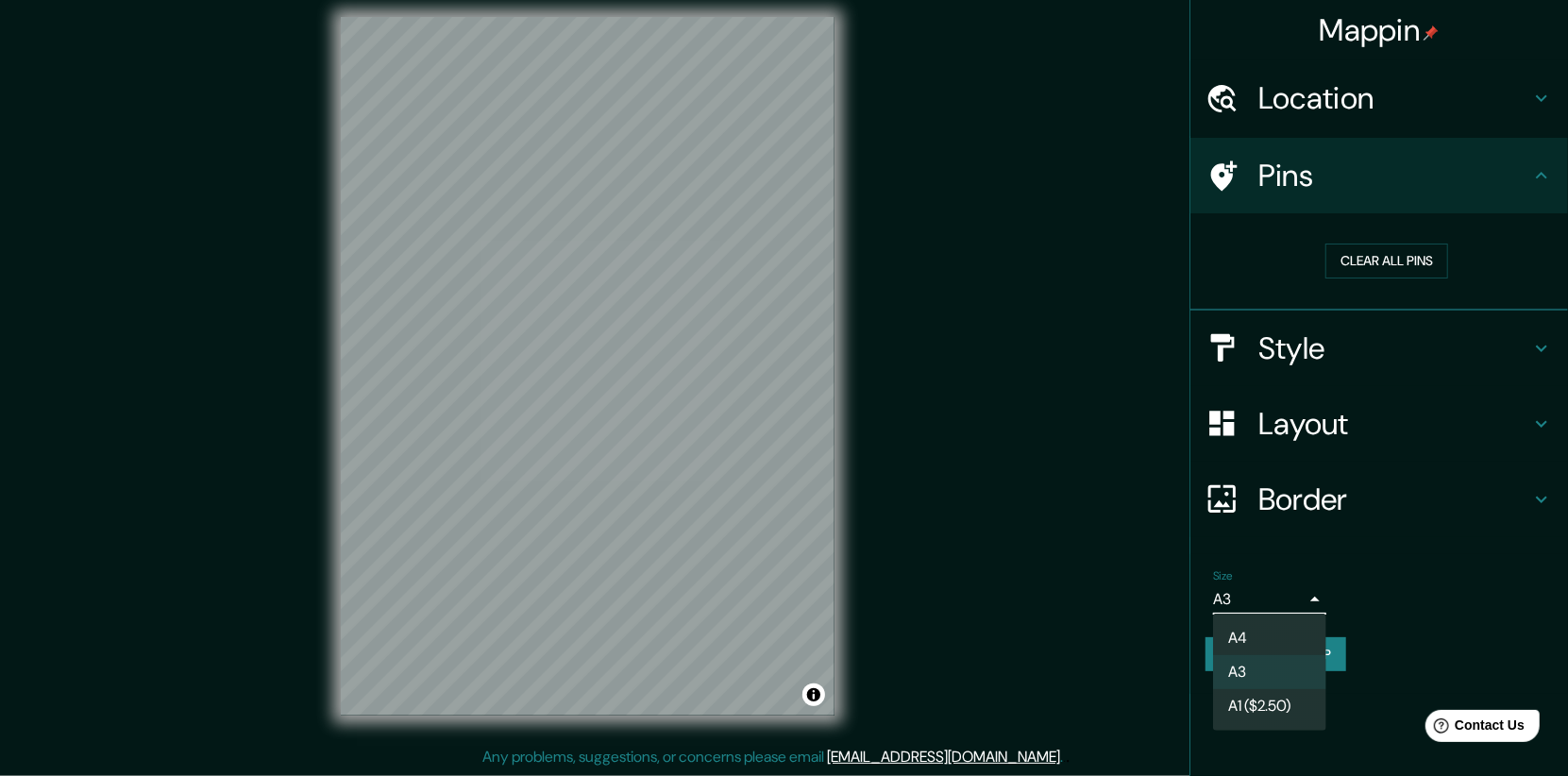
click at [1123, 568] on div at bounding box center [784, 388] width 1568 height 776
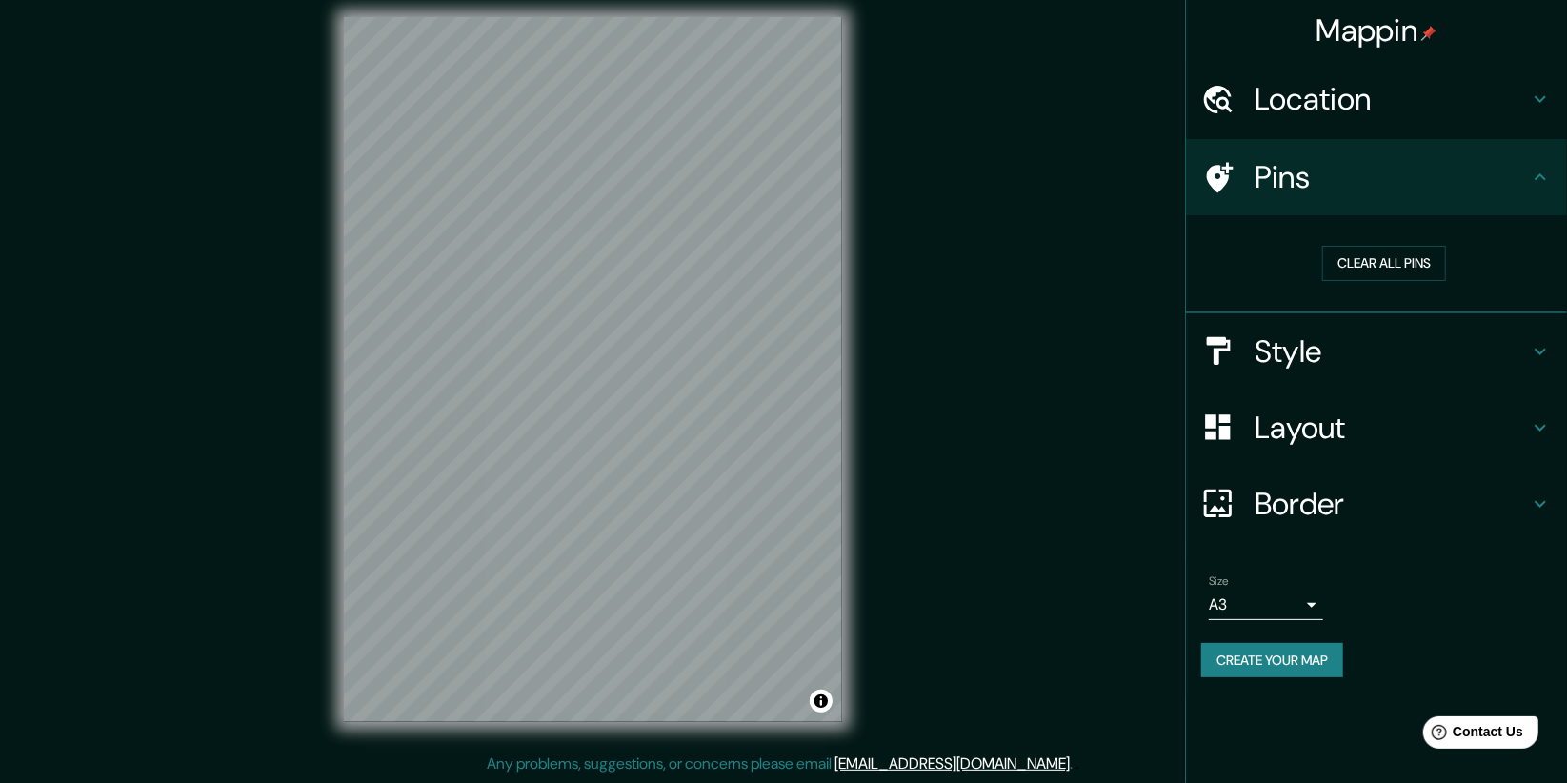
click at [1314, 456] on div "Layout" at bounding box center [1376, 428] width 381 height 76
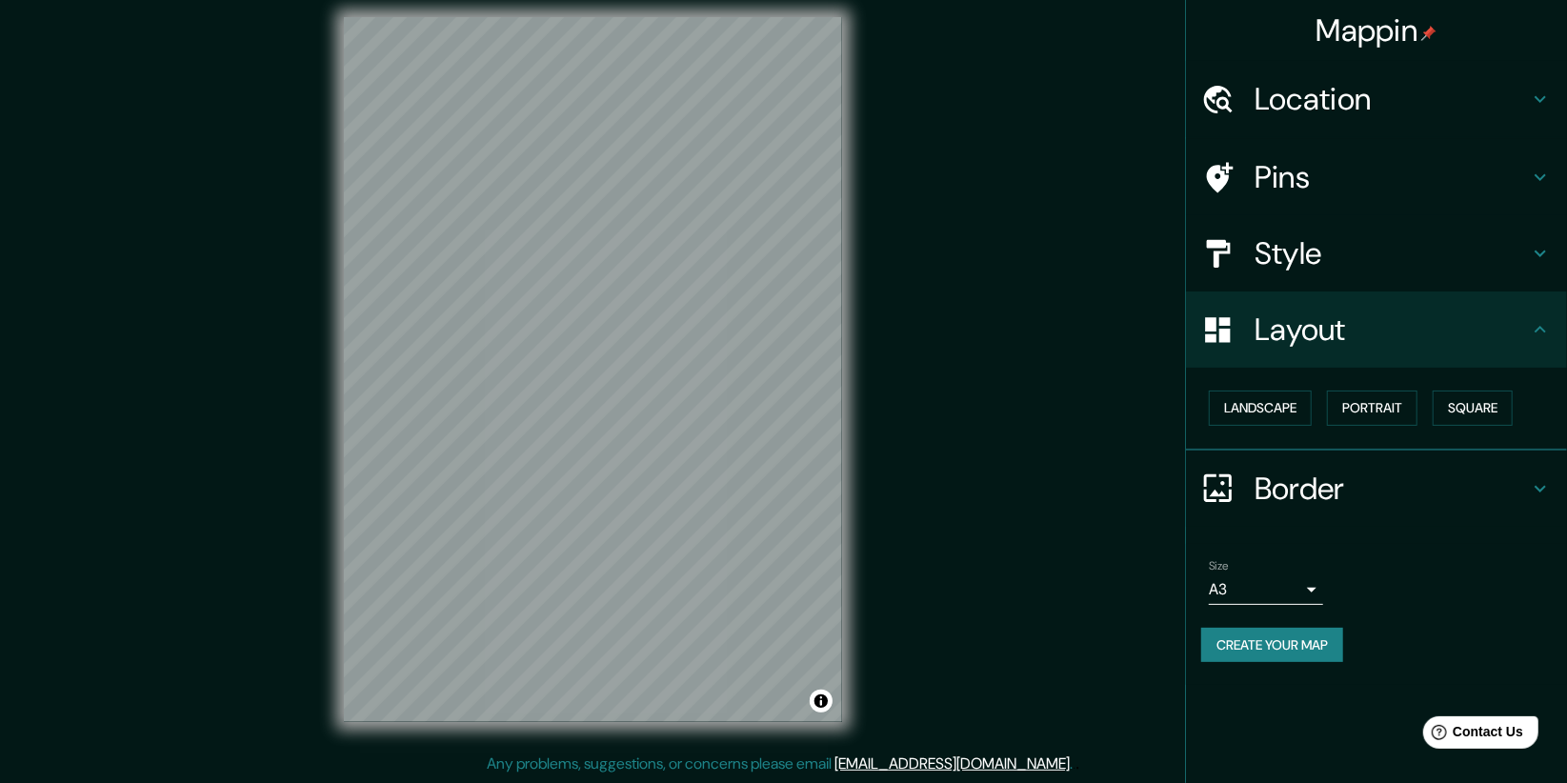
click at [1340, 358] on div "Layout" at bounding box center [1376, 330] width 381 height 76
click at [1340, 473] on h4 "Border" at bounding box center [1392, 489] width 274 height 38
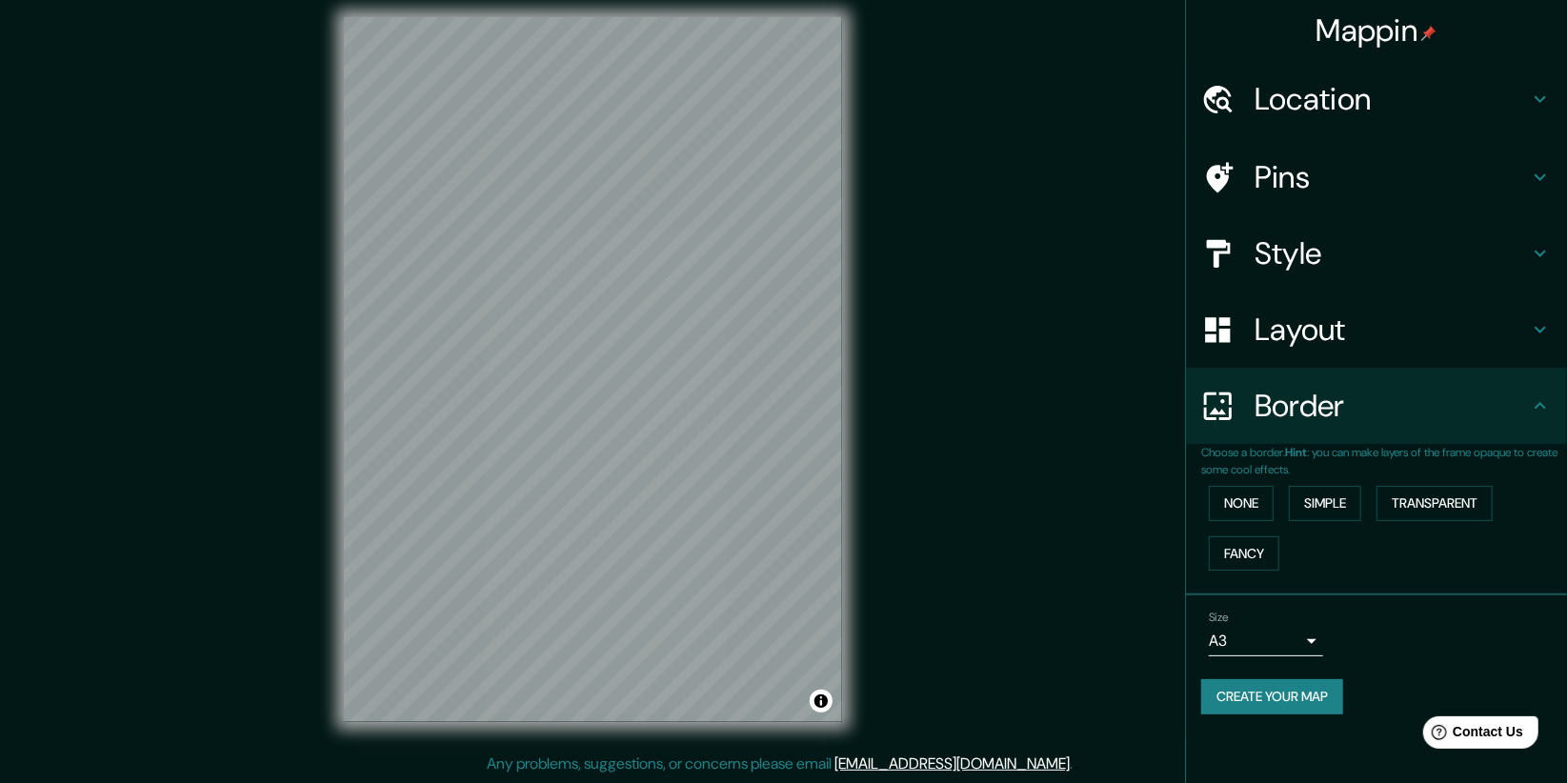
click at [1317, 241] on h4 "Style" at bounding box center [1392, 253] width 274 height 38
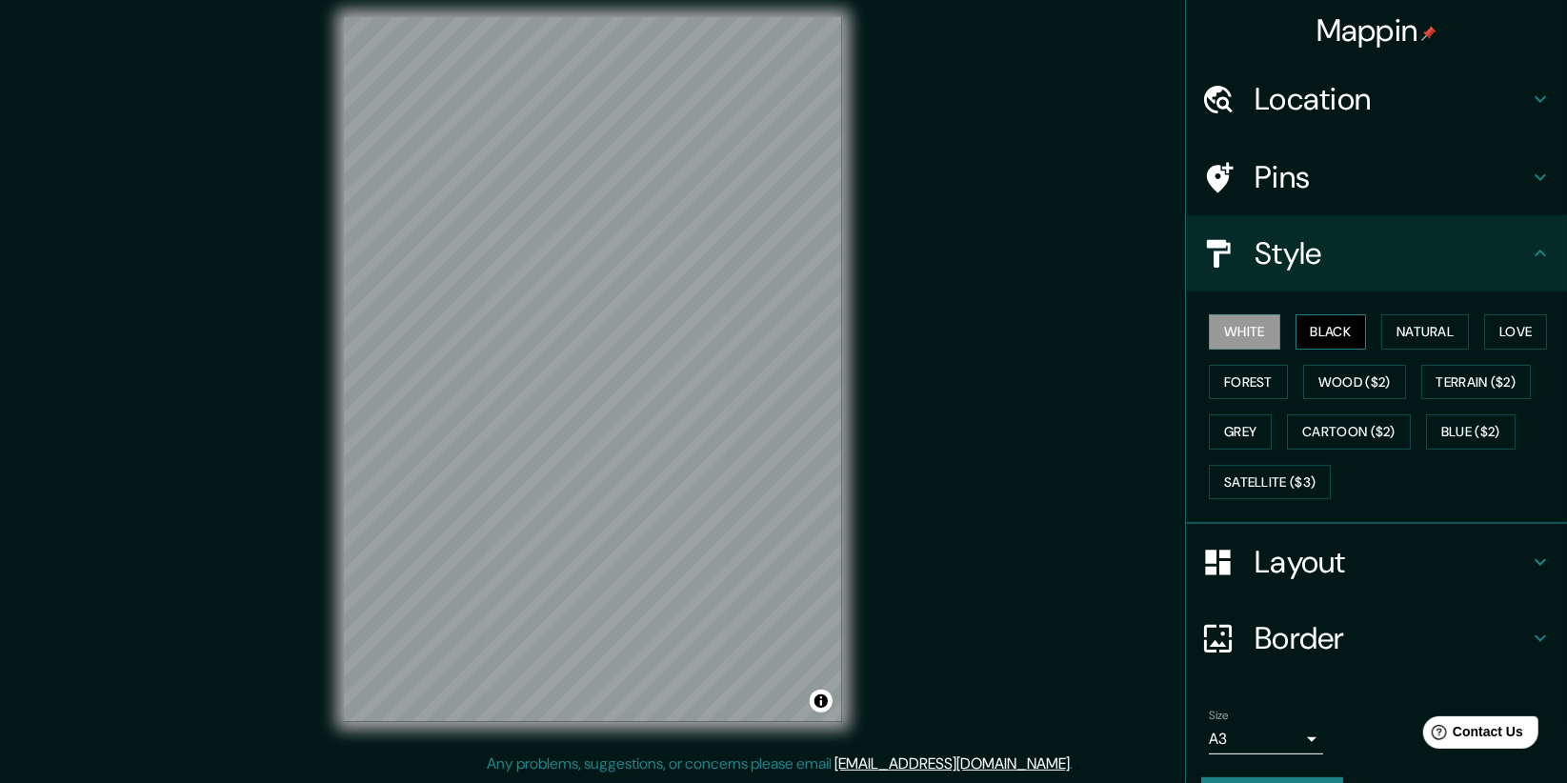
click at [1317, 333] on button "Black" at bounding box center [1331, 331] width 71 height 35
click at [1400, 326] on button "Natural" at bounding box center [1426, 331] width 88 height 35
click at [1225, 394] on button "Forest" at bounding box center [1248, 382] width 79 height 35
click at [936, 434] on div "© Mapbox © OpenStreetMap Improve this map" at bounding box center [593, 369] width 1411 height 705
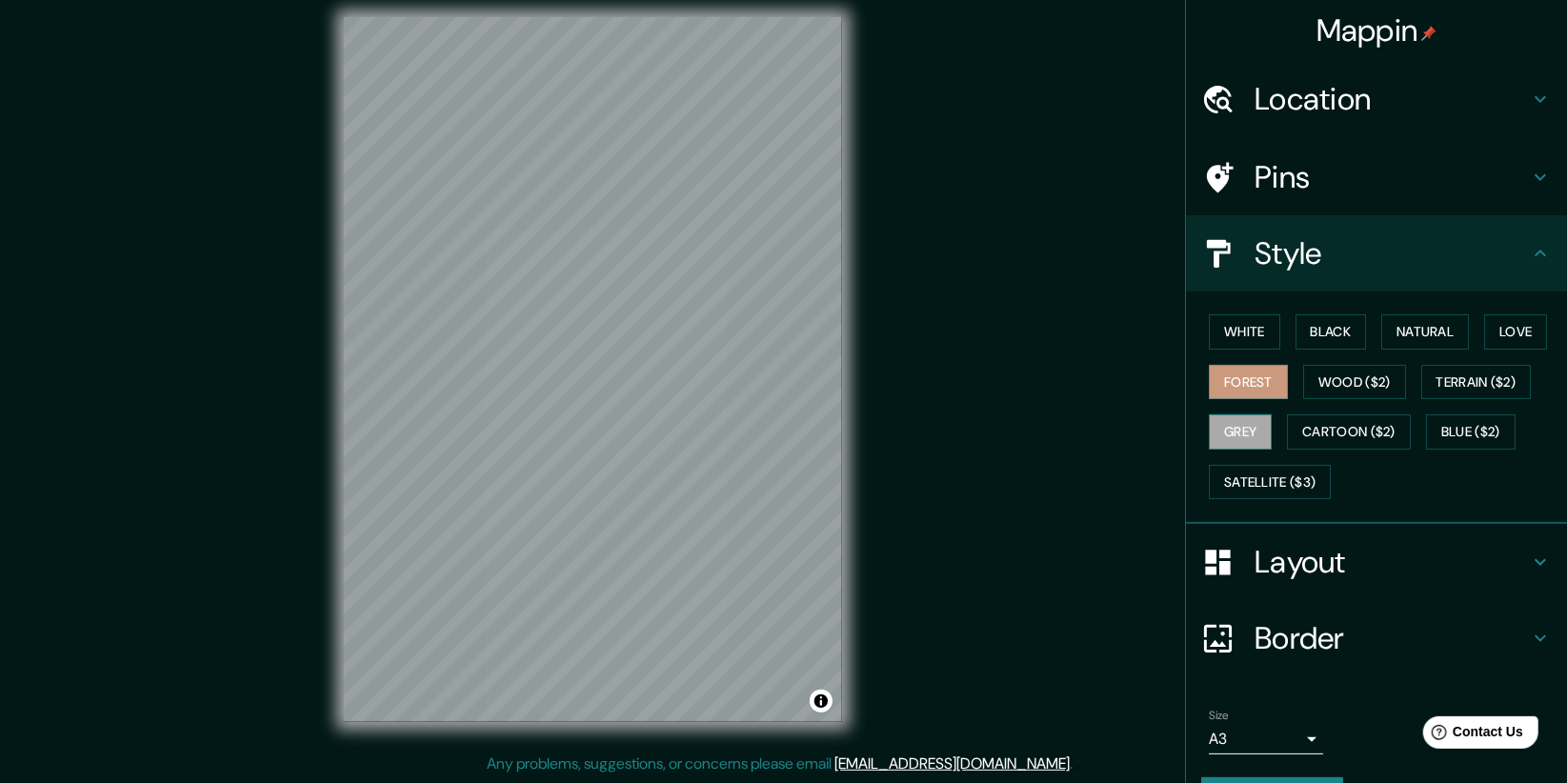
click at [1232, 427] on button "Grey" at bounding box center [1240, 431] width 63 height 35
